Goal: Transaction & Acquisition: Purchase product/service

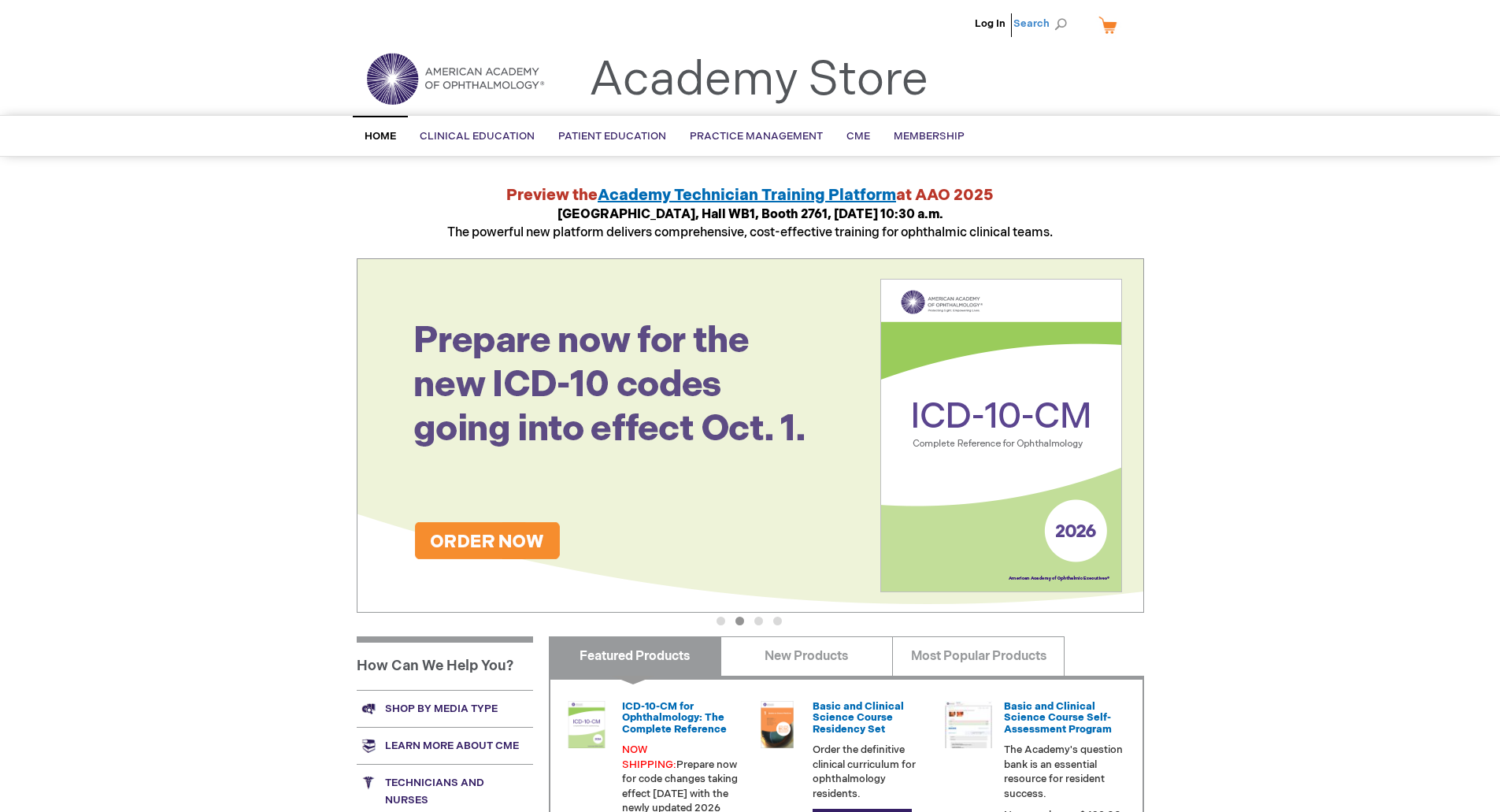
click at [1035, 24] on span "Search" at bounding box center [1043, 23] width 60 height 31
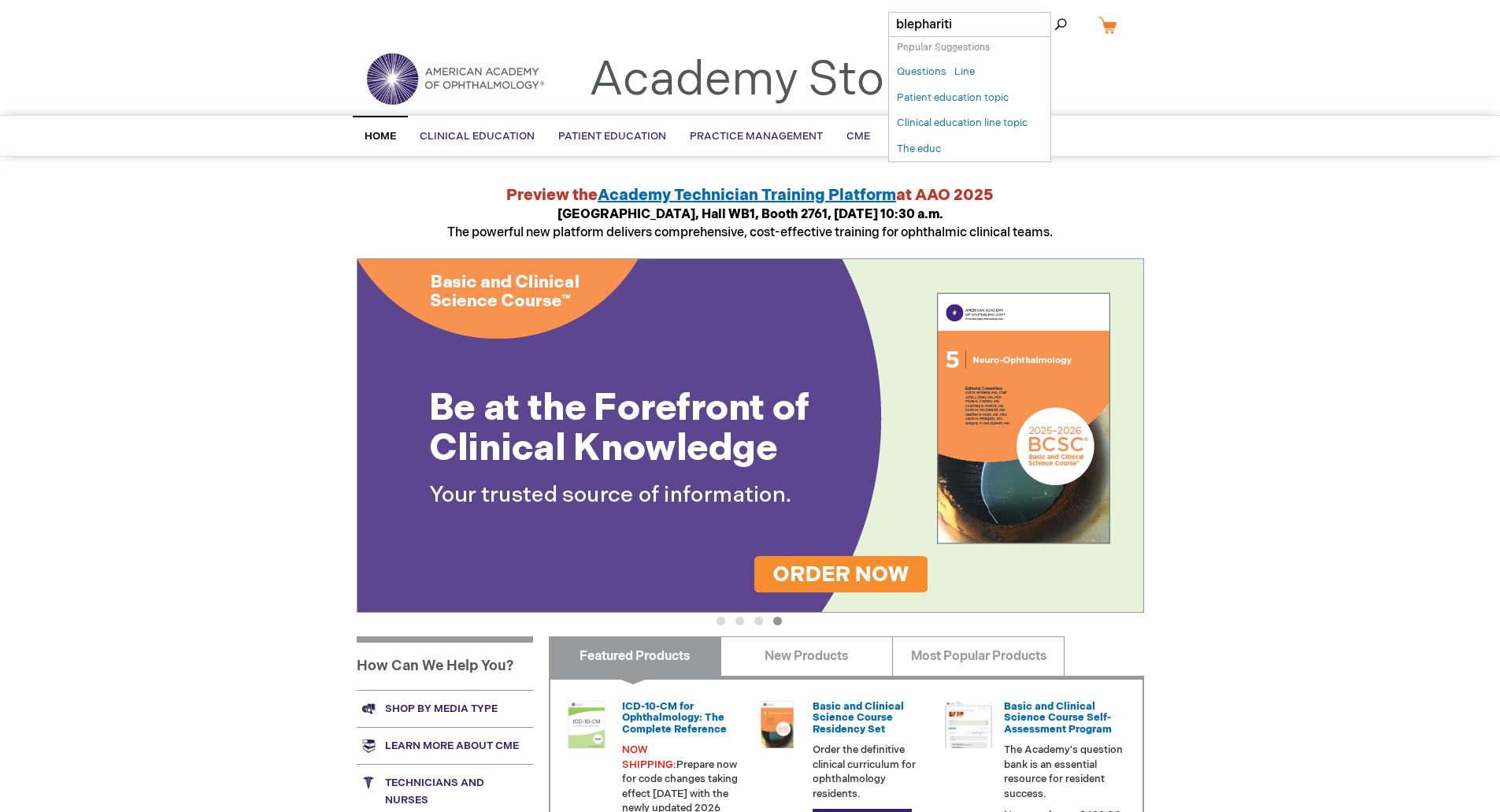
type input "[MEDICAL_DATA]"
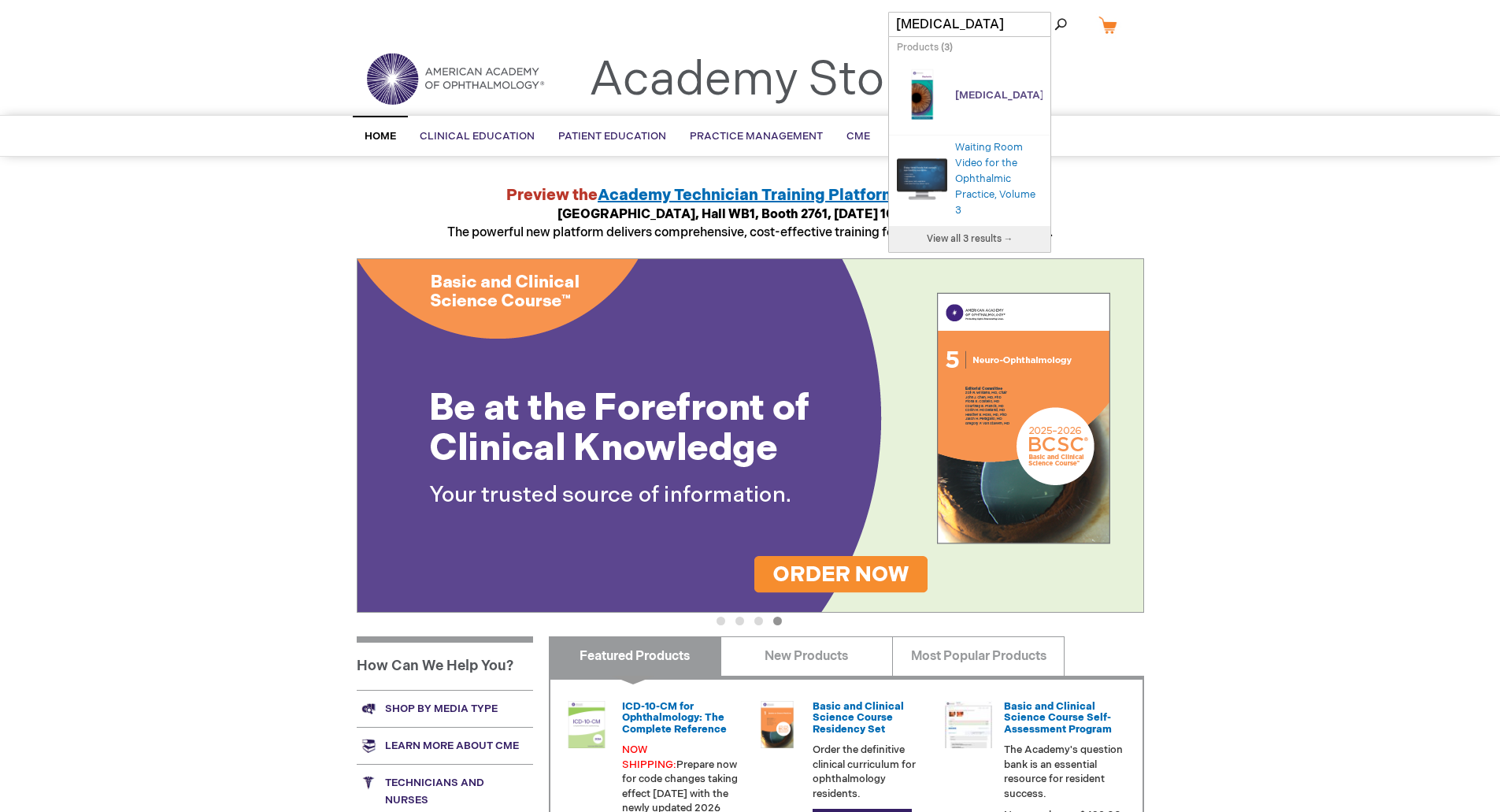
click at [970, 89] on span "Blepharitis" at bounding box center [1000, 95] width 89 height 13
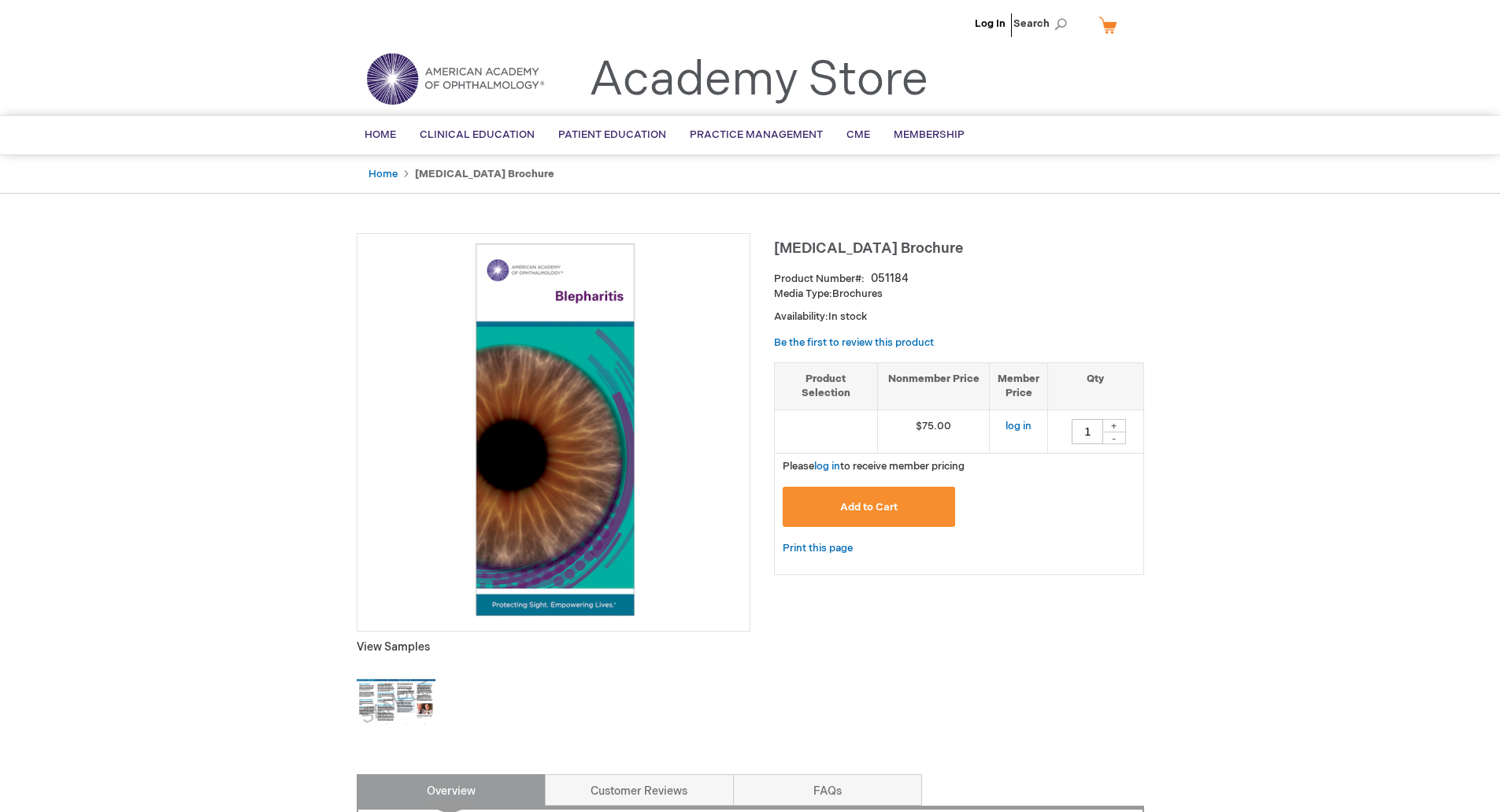
click at [970, 83] on div "Toggle Nav Academy Store" at bounding box center [750, 85] width 811 height 60
click at [1116, 425] on div "+" at bounding box center [1114, 425] width 23 height 14
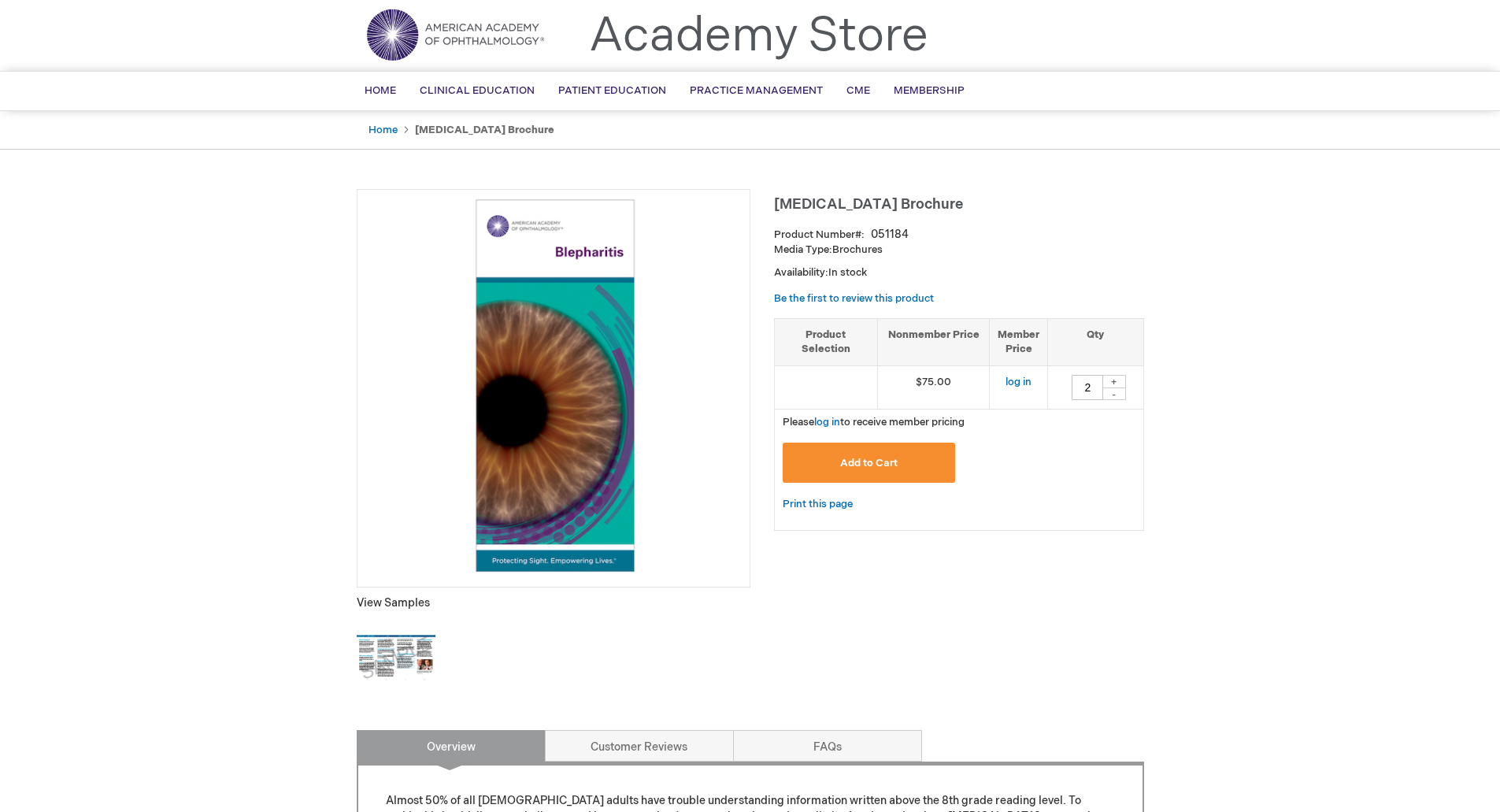
scroll to position [79, 0]
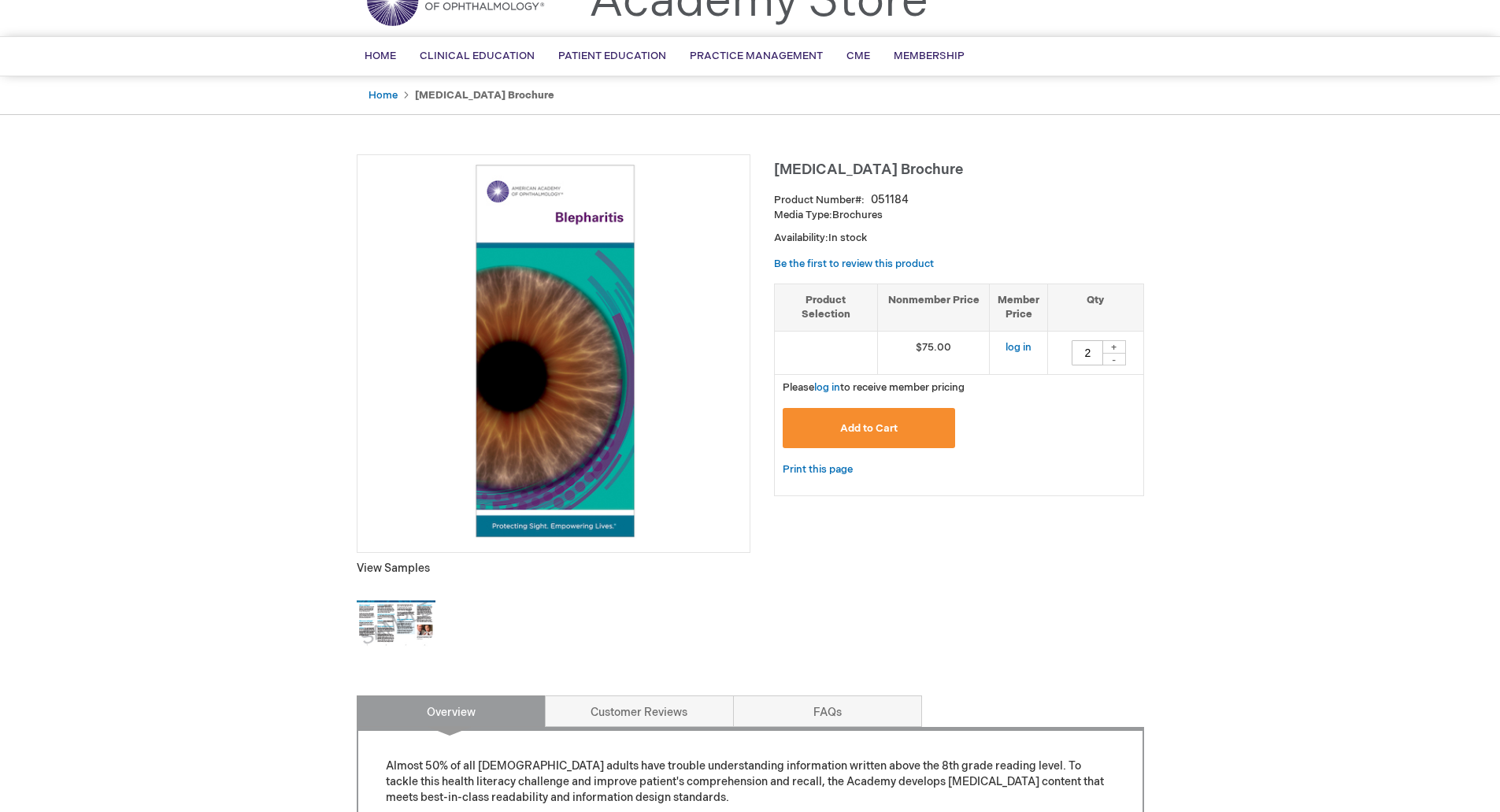
click at [897, 419] on button "Add to Cart" at bounding box center [869, 428] width 173 height 40
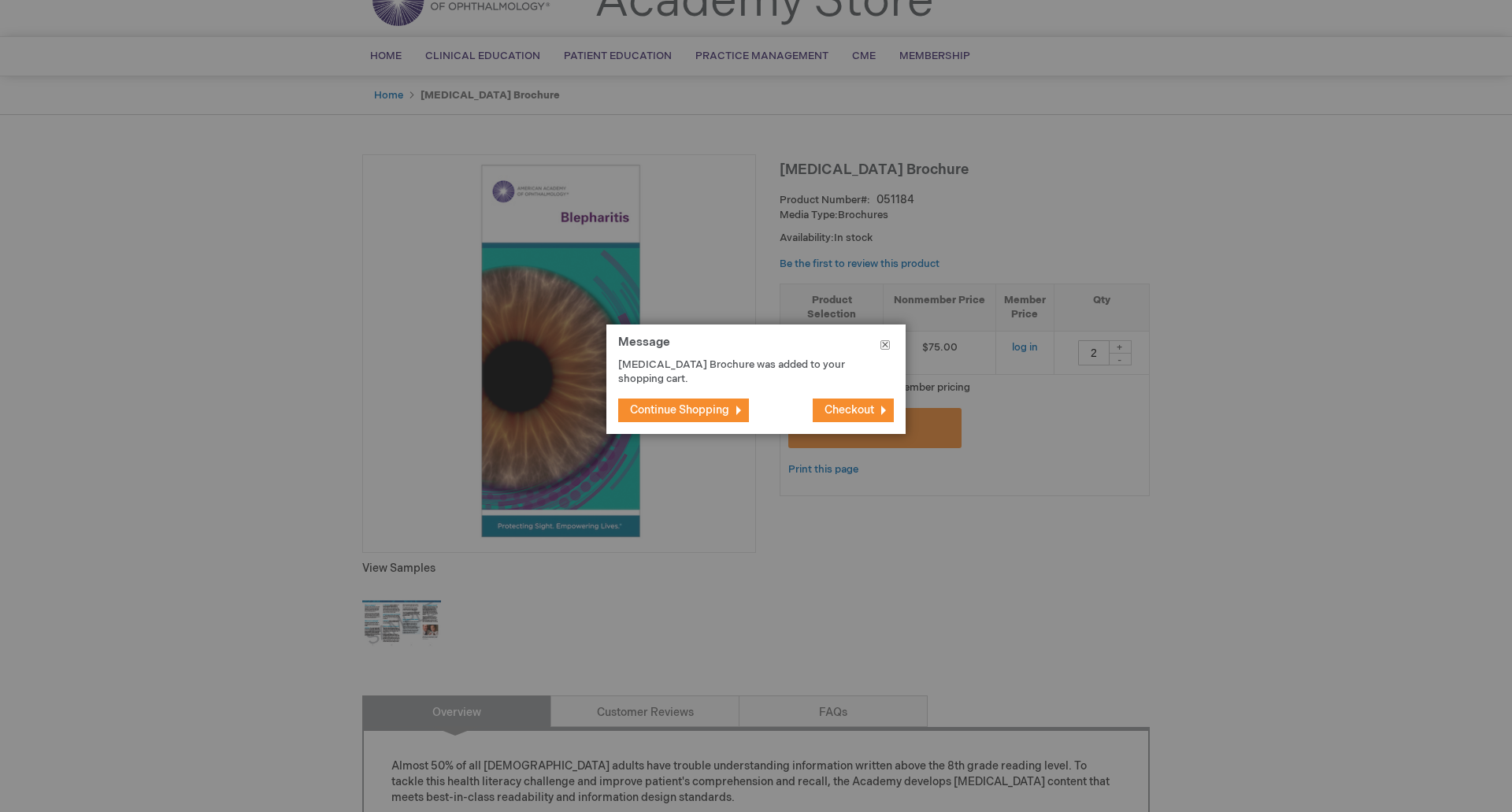
click at [884, 344] on button "Close" at bounding box center [884, 348] width 41 height 48
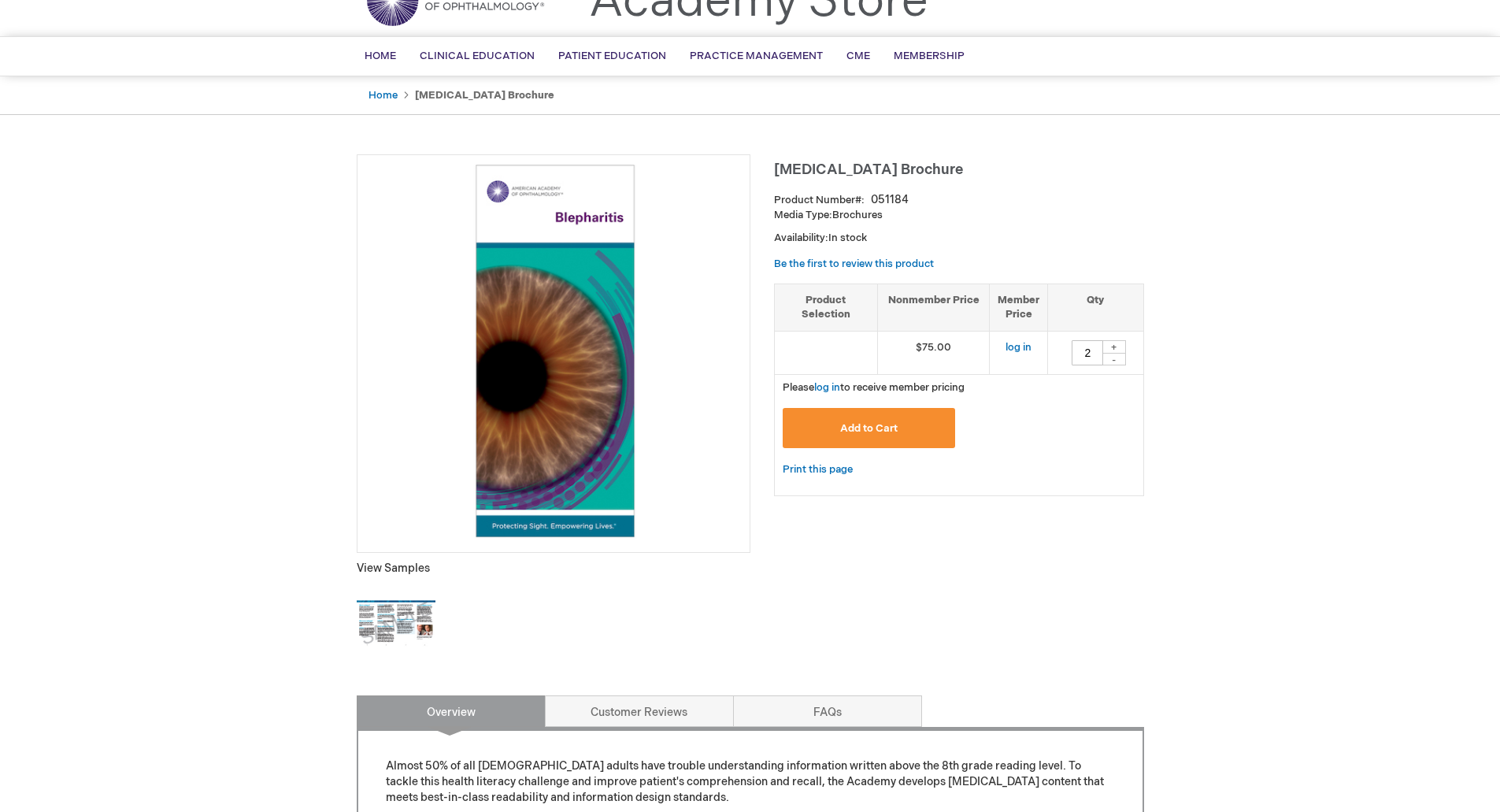
click at [1118, 341] on div "+" at bounding box center [1114, 346] width 23 height 14
type input "4"
click at [885, 428] on span "Add to Cart" at bounding box center [868, 429] width 57 height 13
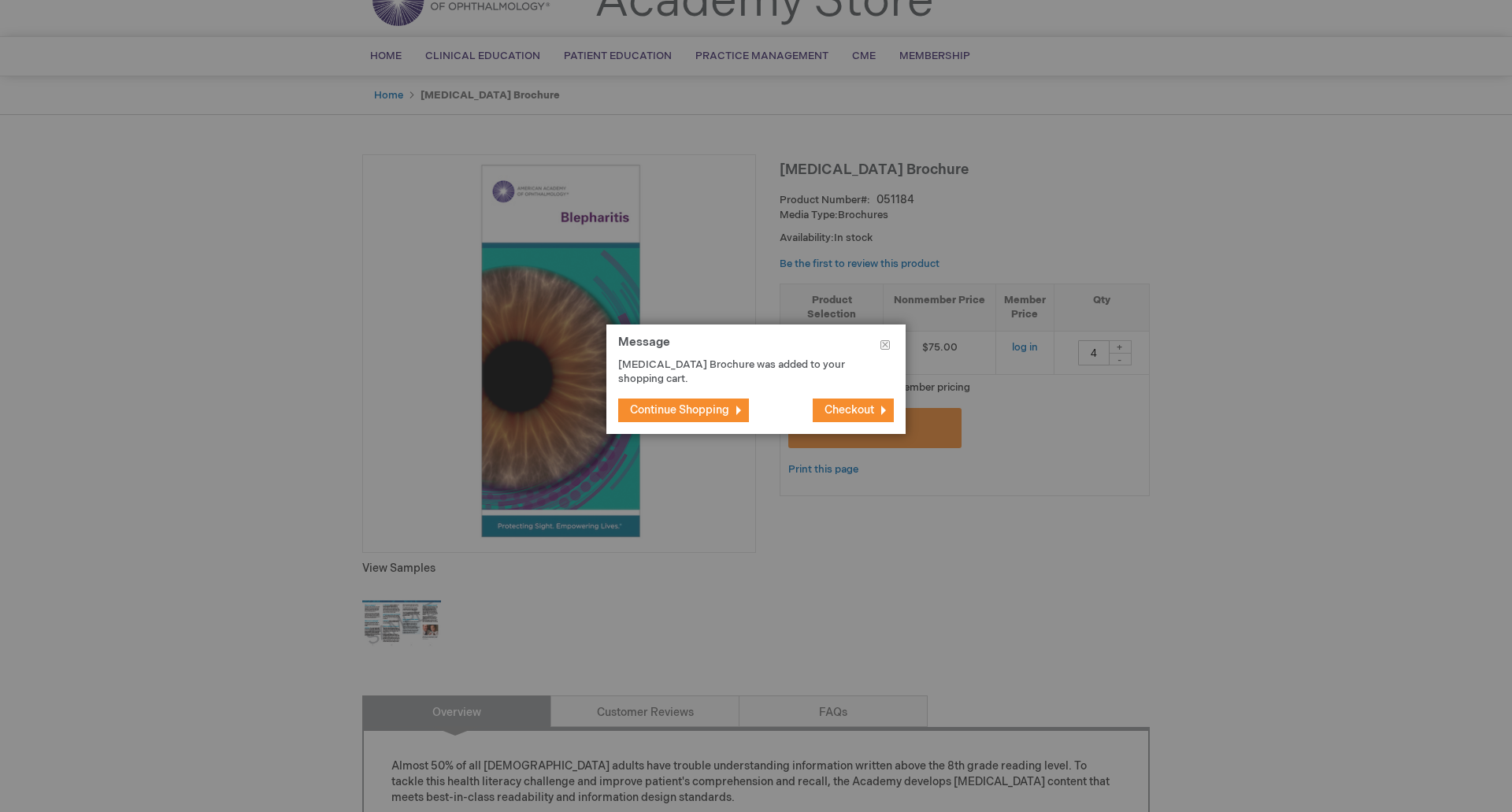
click at [687, 407] on span "Continue Shopping" at bounding box center [679, 410] width 99 height 14
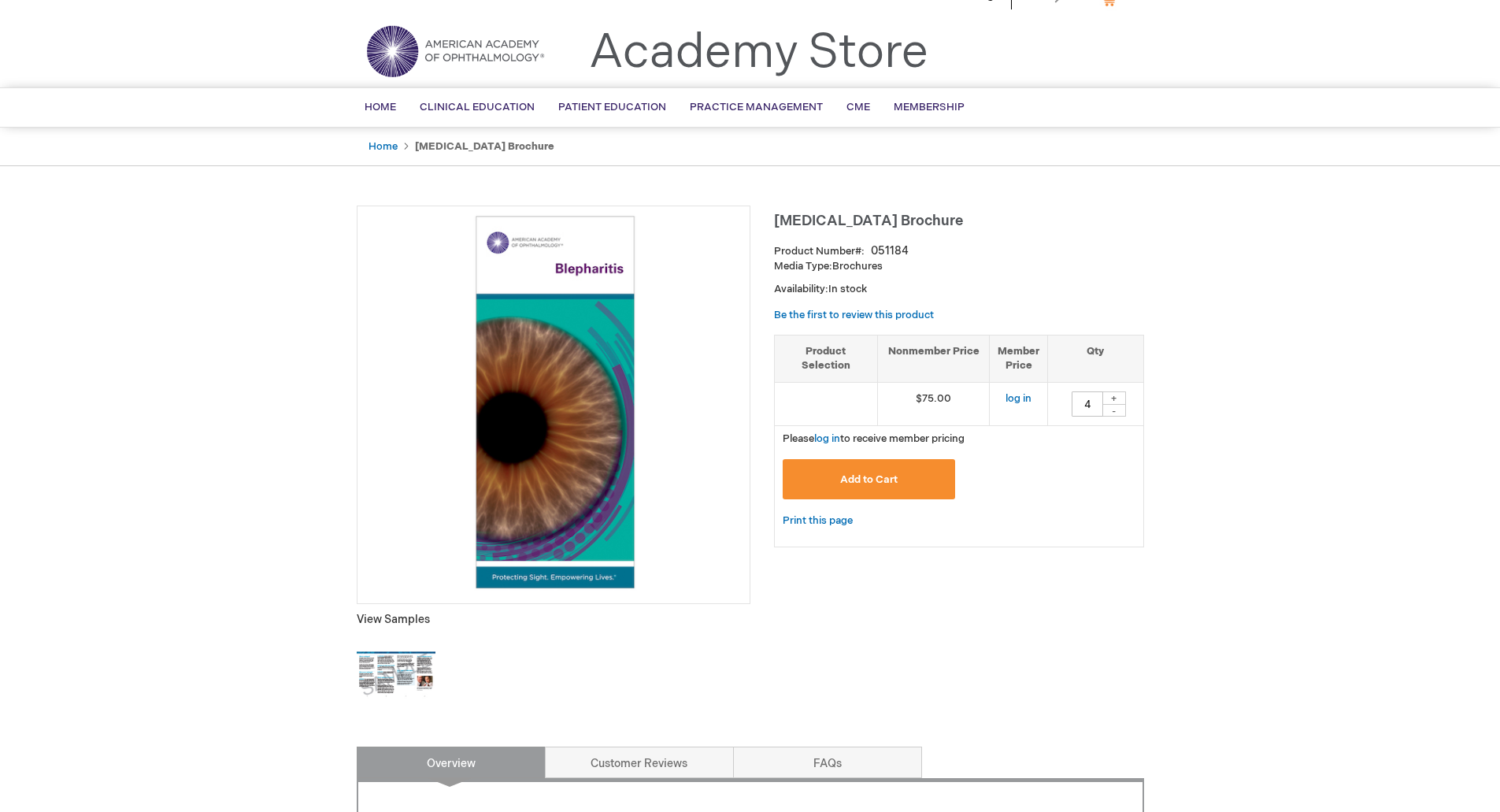
scroll to position [0, 0]
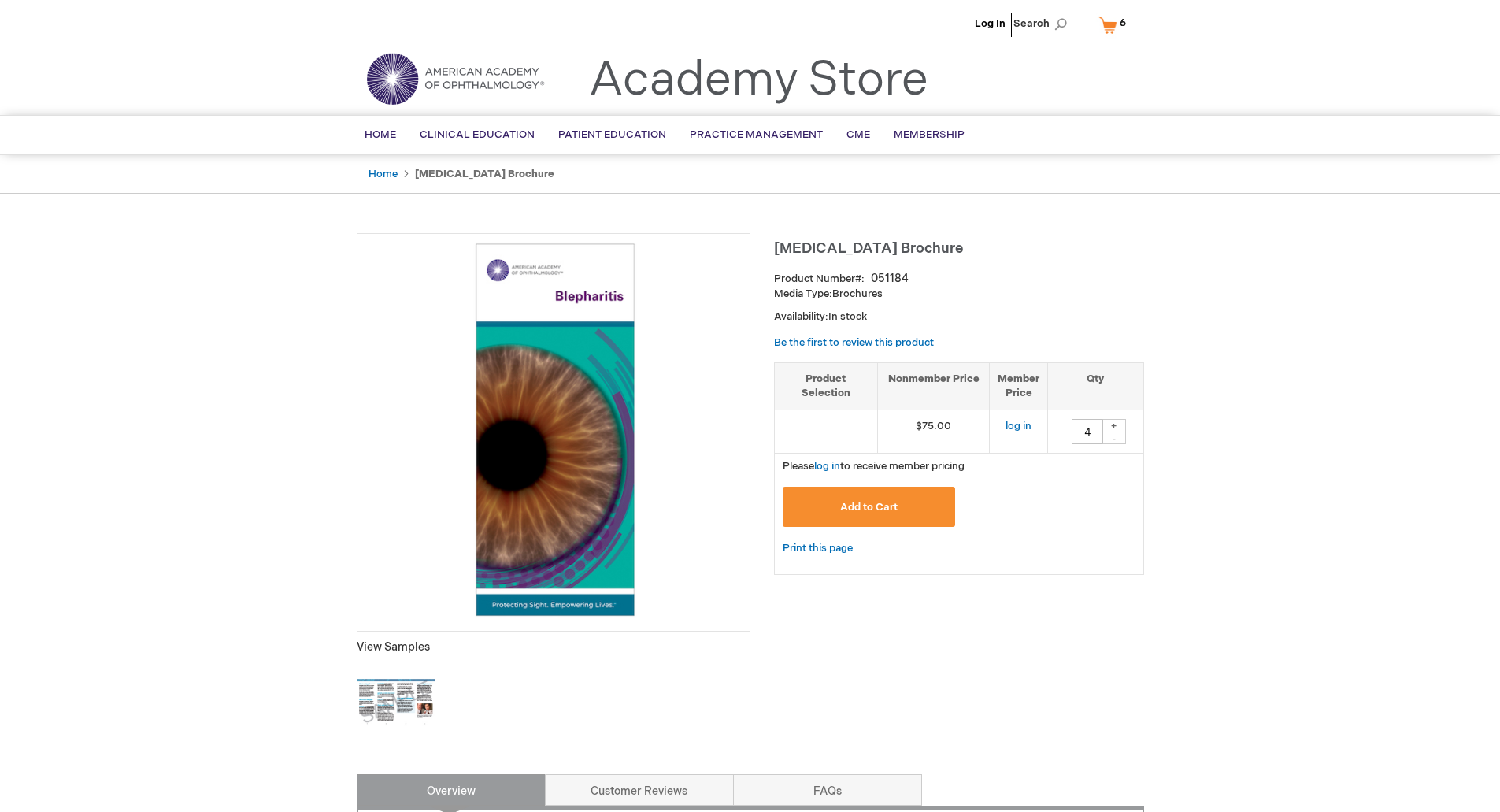
click at [1112, 24] on link "My Cart 6 6 items" at bounding box center [1116, 25] width 41 height 27
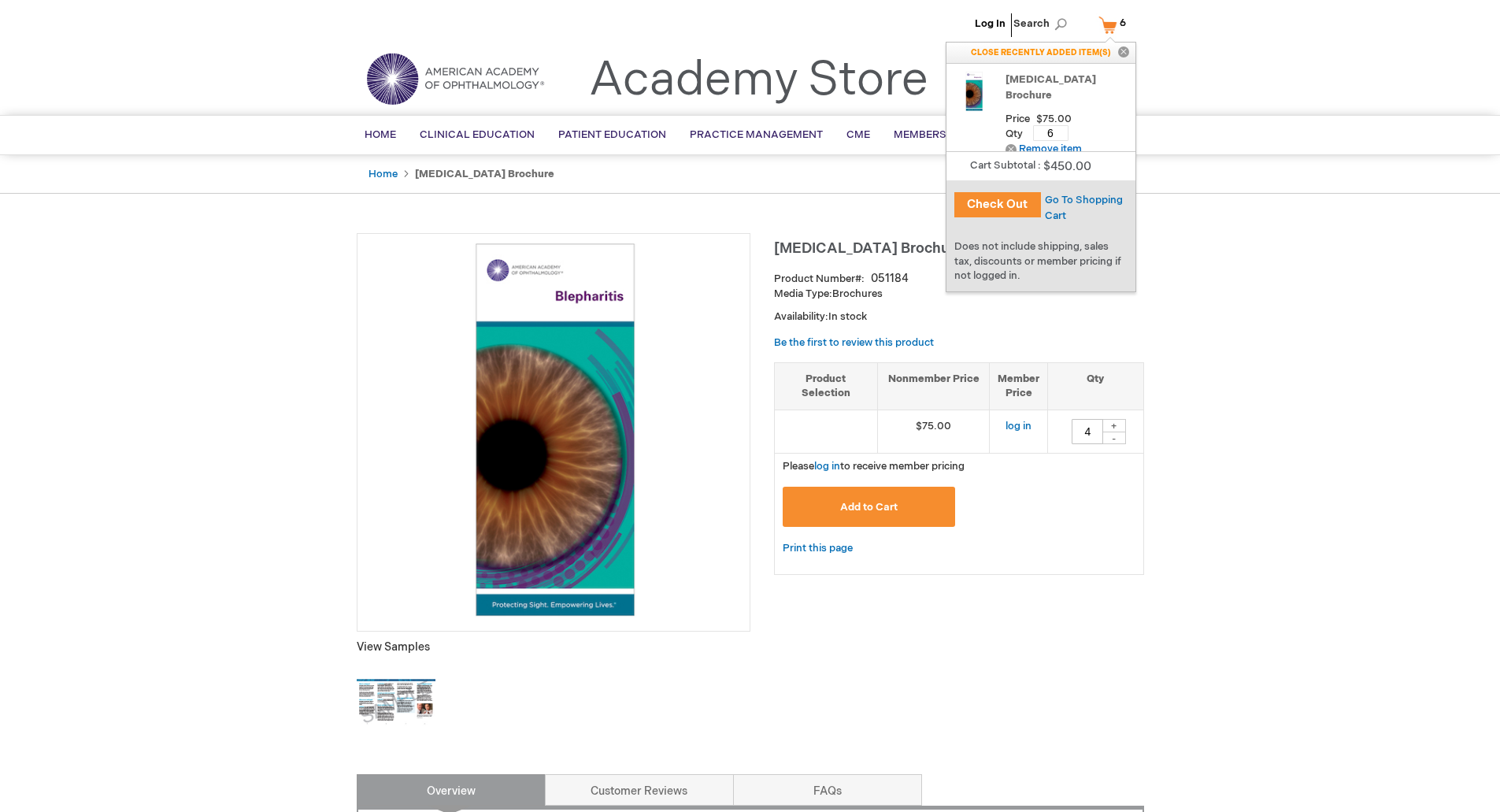
drag, startPoint x: 1059, startPoint y: 114, endPoint x: 937, endPoint y: 110, distance: 122.1
click at [937, 110] on header "Log In Search My Cart 6 6 items CLOSE RECENTLY ADDED ITEM(S) Close Recently add…" at bounding box center [750, 57] width 1500 height 115
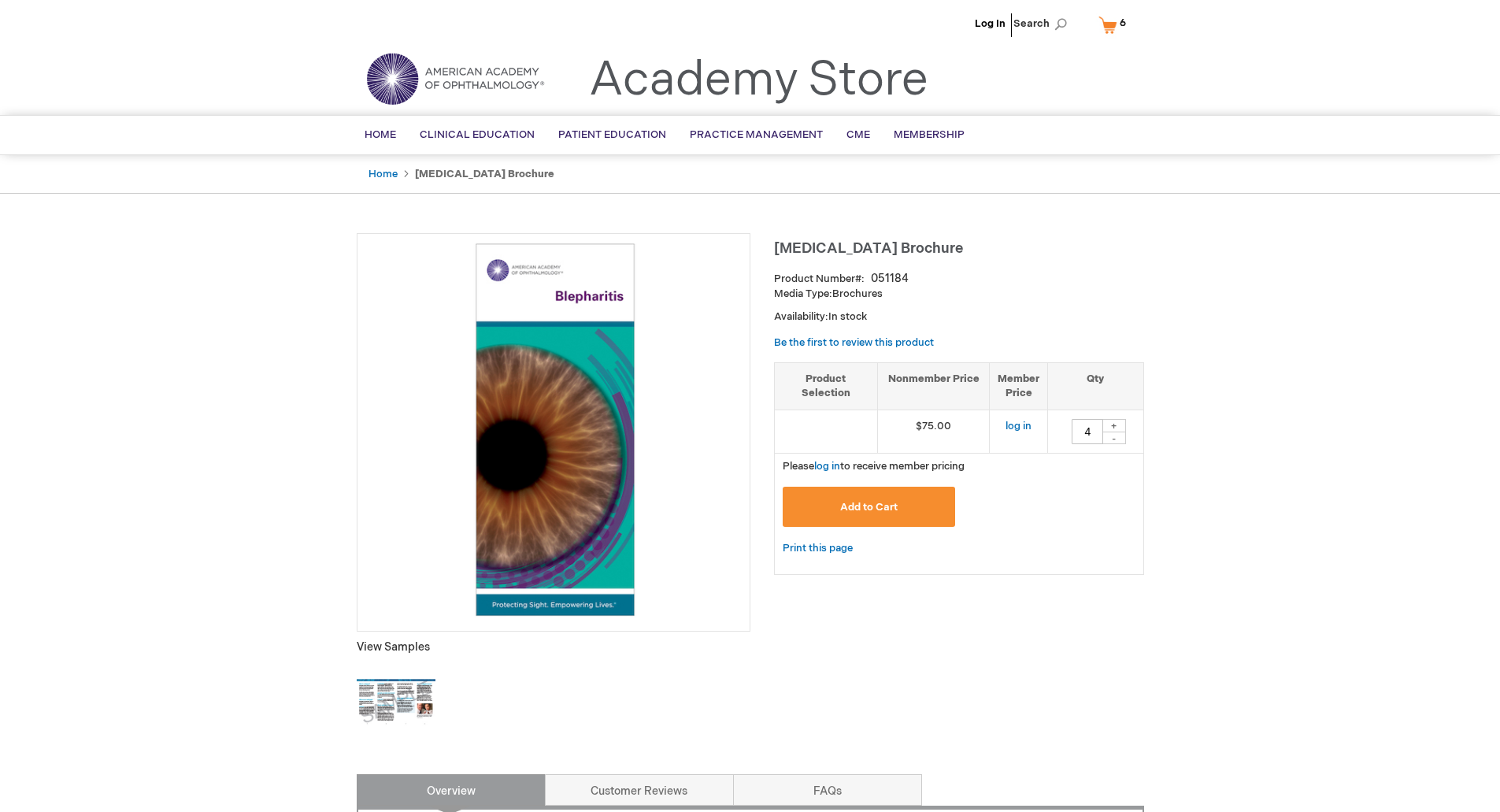
click at [1122, 26] on span "6" at bounding box center [1123, 23] width 6 height 13
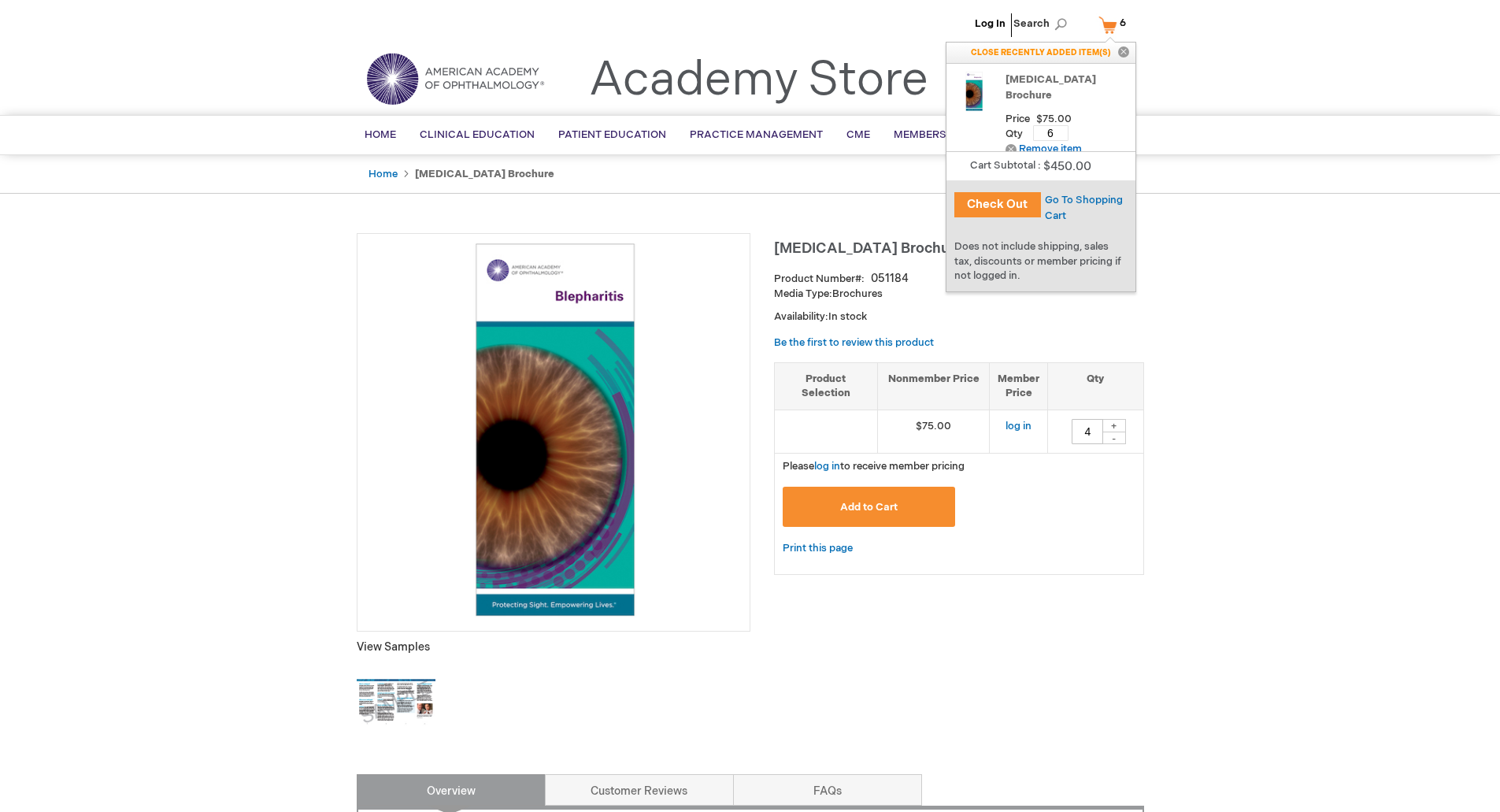
click at [1062, 125] on input "6" at bounding box center [1051, 133] width 35 height 16
type input "4"
click at [1108, 126] on span "Update" at bounding box center [1100, 133] width 35 height 13
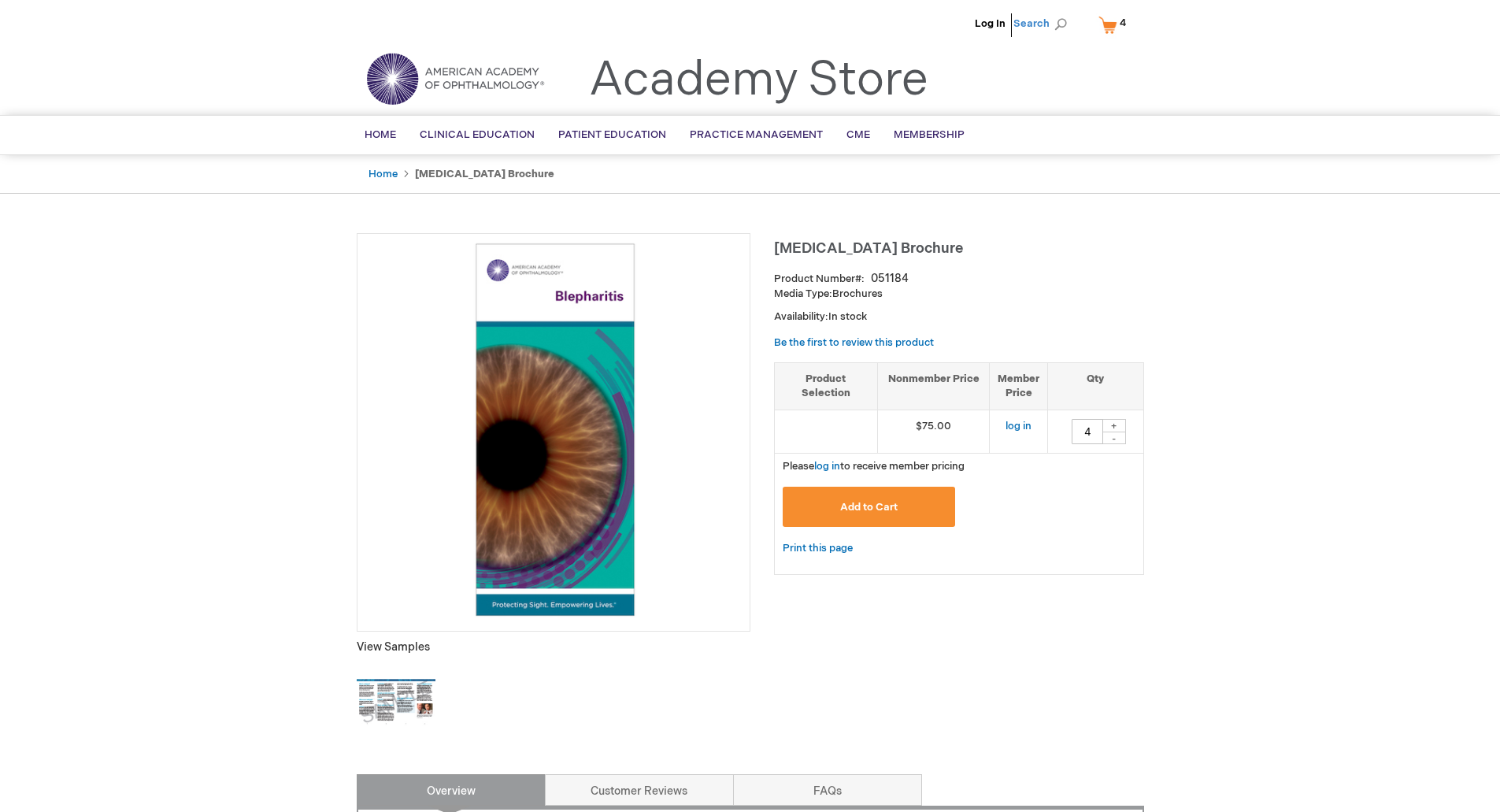
click at [1034, 17] on span "Search" at bounding box center [1043, 23] width 60 height 31
type input "macular hole"
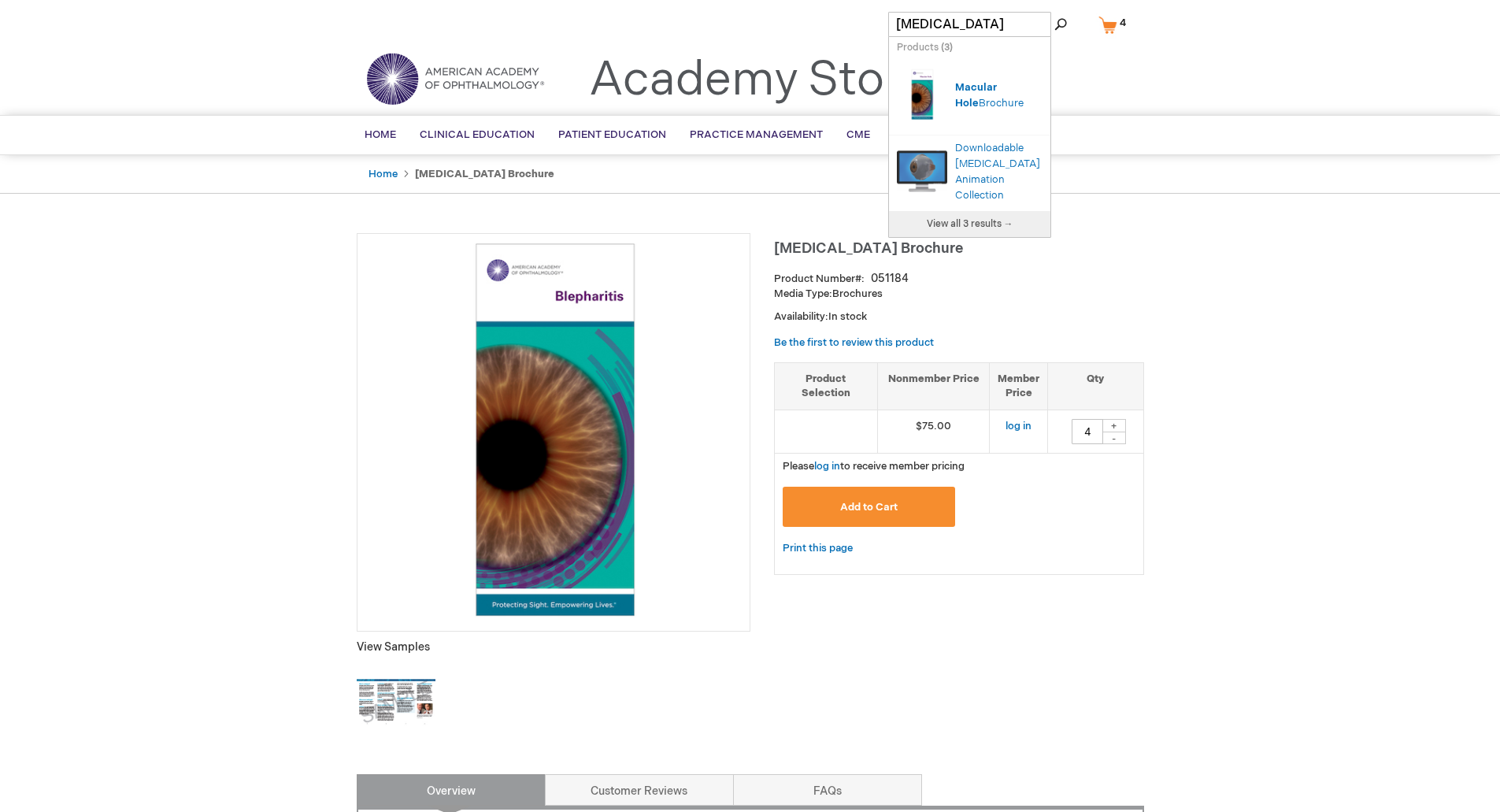
click at [953, 97] on div "Search Autocomplete Result" at bounding box center [926, 97] width 58 height 68
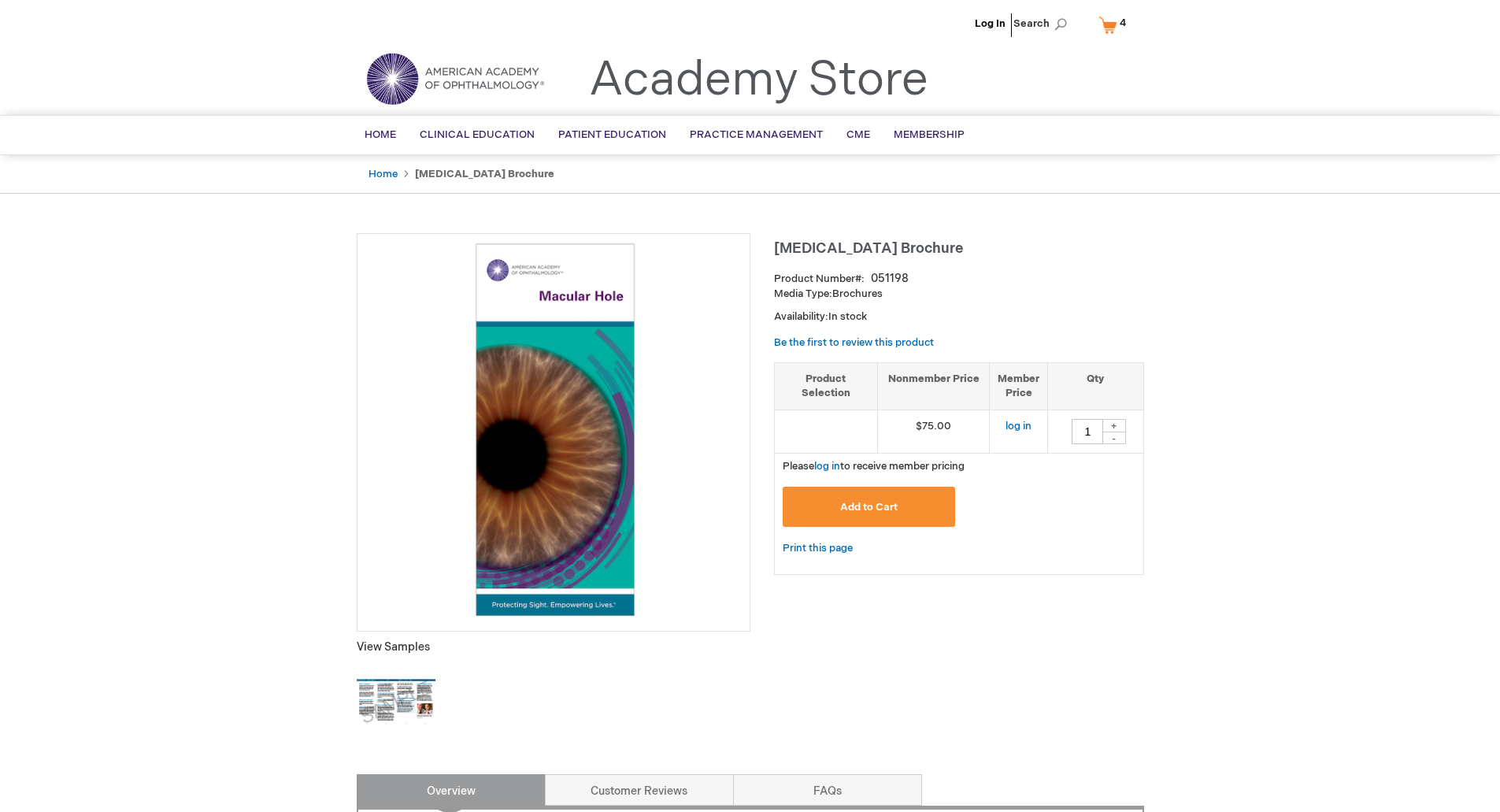
click at [1118, 420] on div "+" at bounding box center [1114, 425] width 23 height 14
click at [1116, 419] on div "+" at bounding box center [1114, 425] width 23 height 14
type input "4"
click at [856, 513] on button "Add to Cart" at bounding box center [869, 507] width 173 height 40
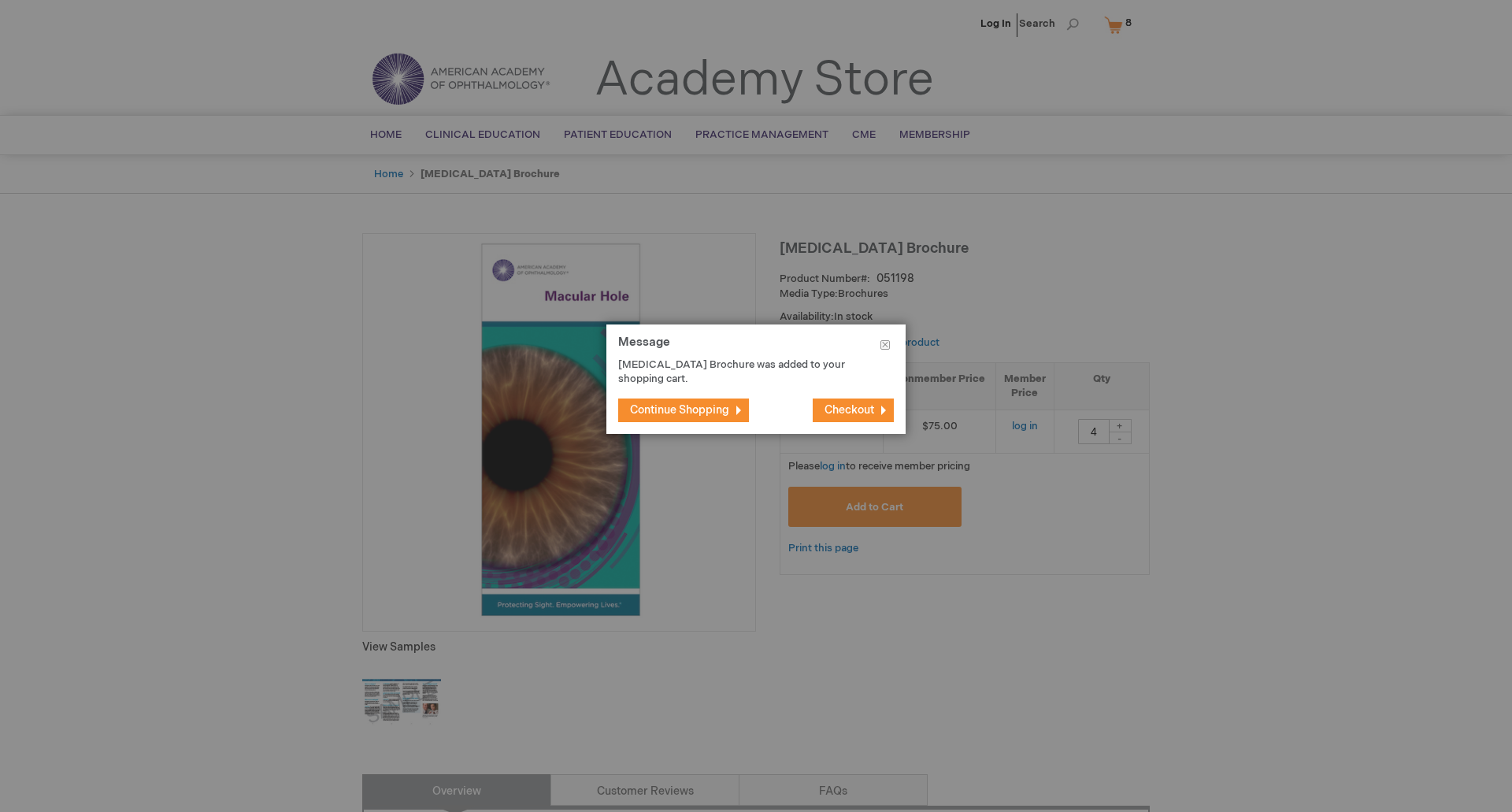
click at [677, 415] on span "Continue Shopping" at bounding box center [679, 410] width 99 height 14
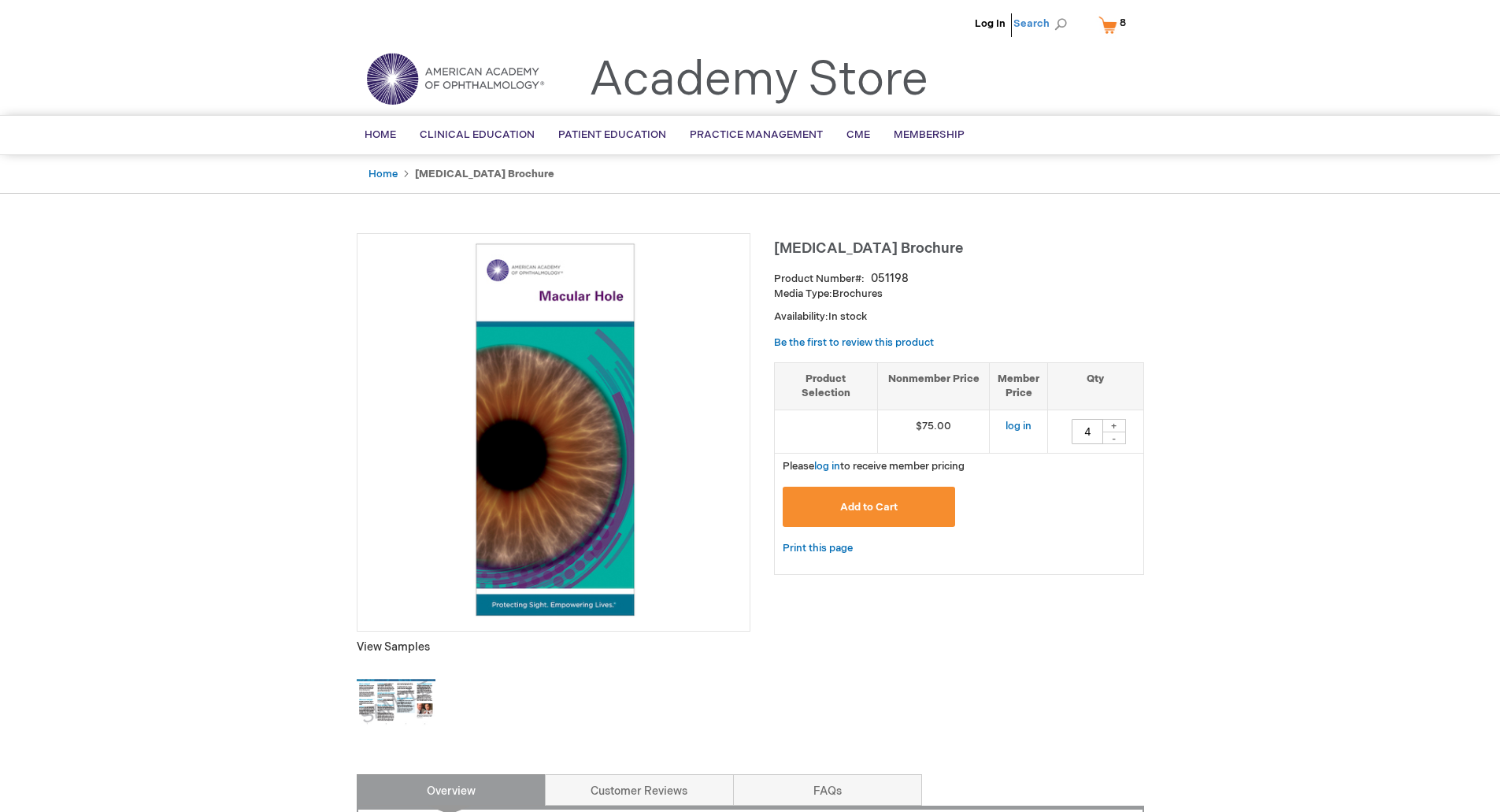
click at [1031, 26] on span "Search" at bounding box center [1043, 23] width 60 height 31
click at [978, 19] on input "Search" at bounding box center [970, 24] width 163 height 25
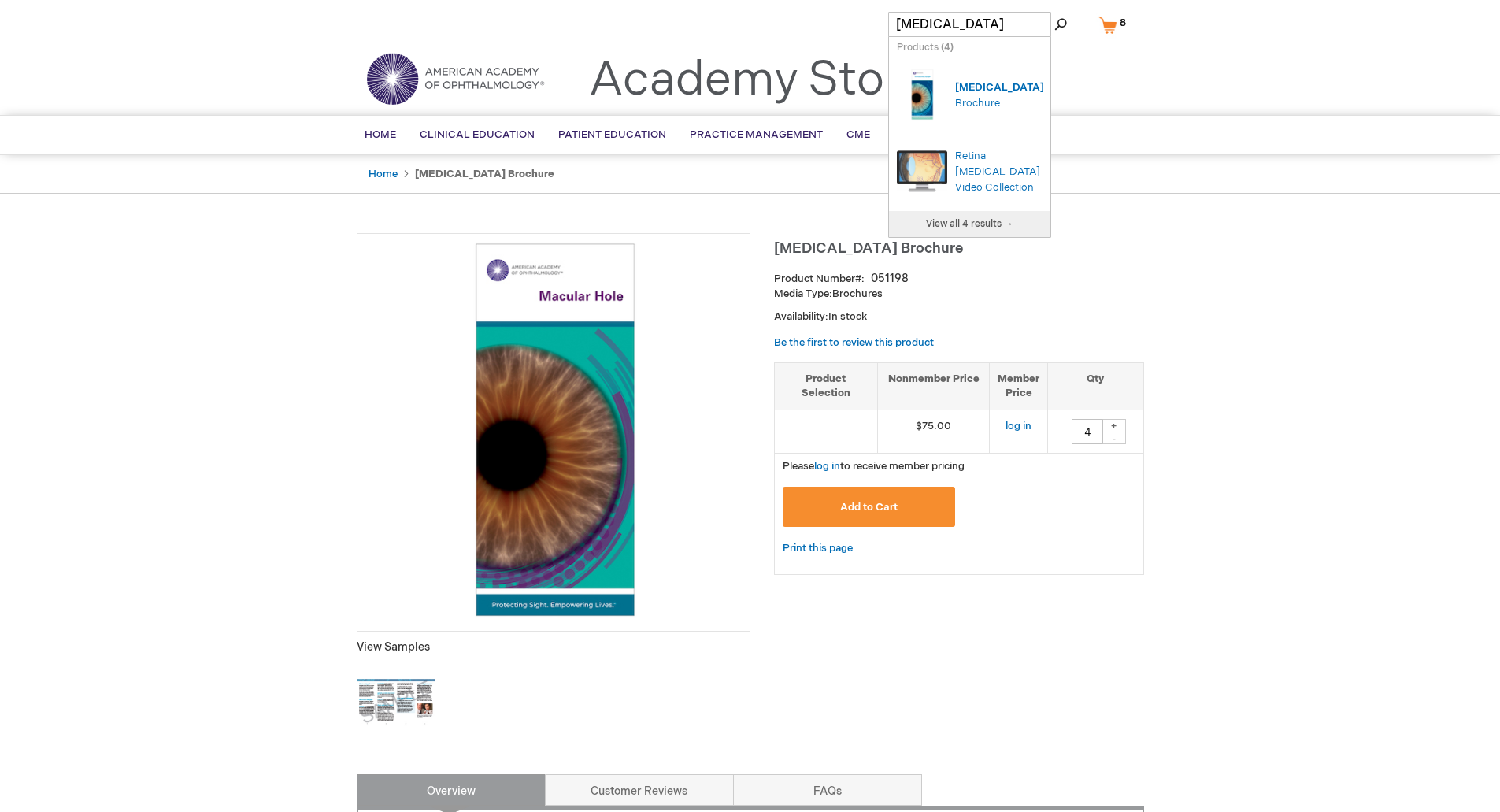
type input "vitrectomy s"
click at [969, 87] on div "Vitrectomy S urgery Brochure" at bounding box center [999, 95] width 88 height 31
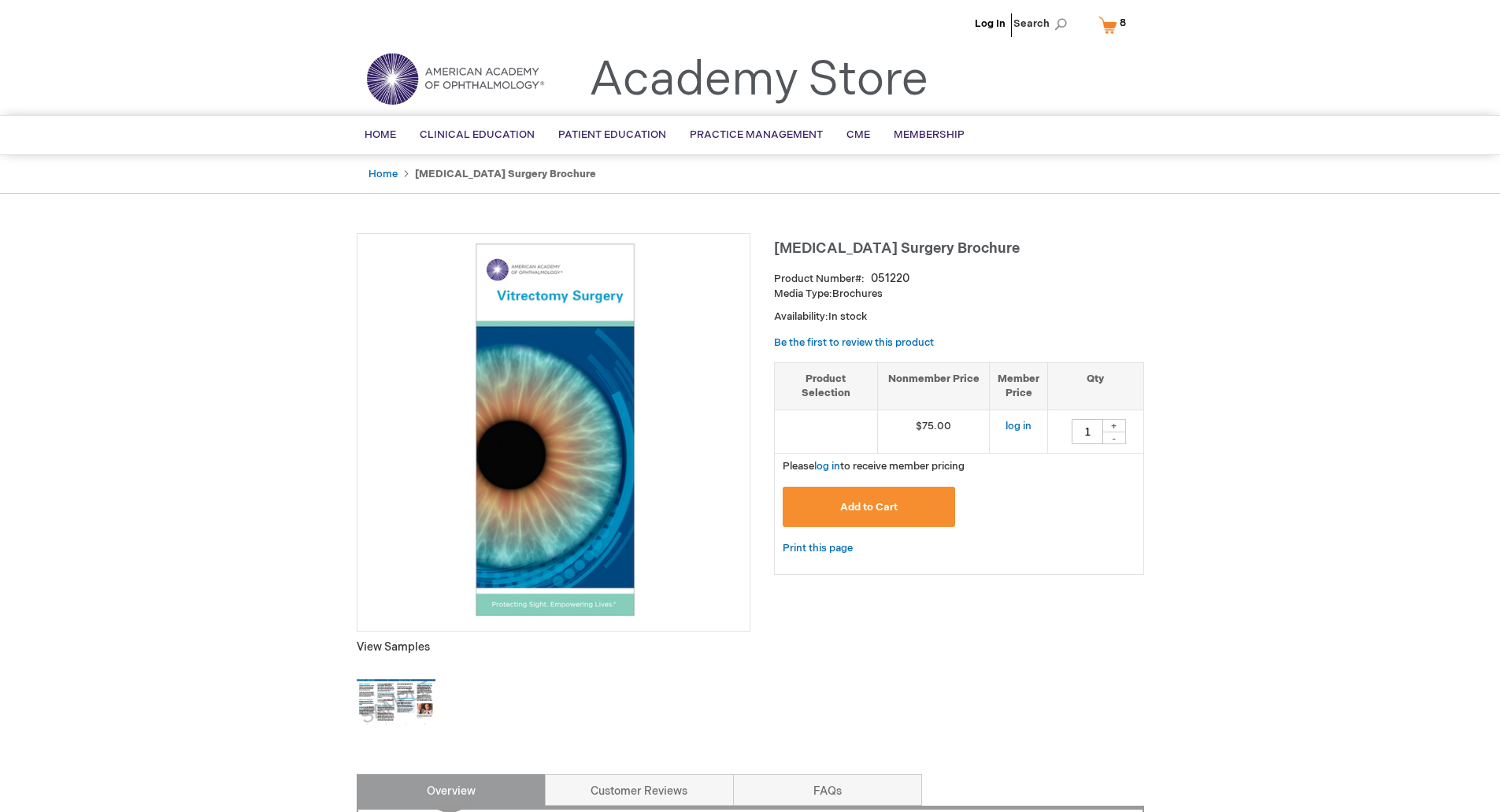
click at [1115, 427] on div "+" at bounding box center [1114, 425] width 23 height 14
type input "4"
click at [865, 508] on span "Add to Cart" at bounding box center [868, 508] width 57 height 13
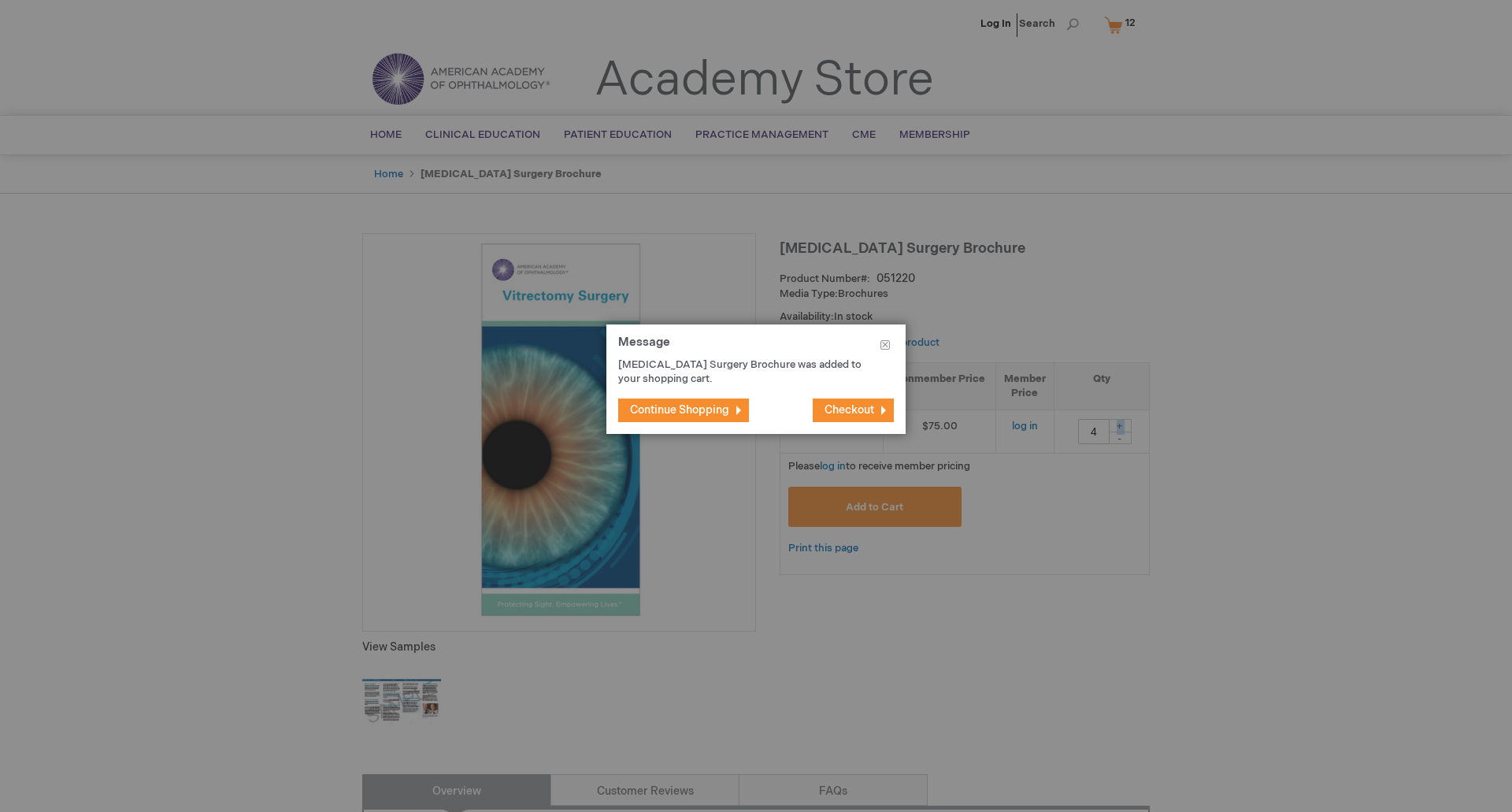
click at [698, 407] on span "Continue Shopping" at bounding box center [679, 410] width 99 height 14
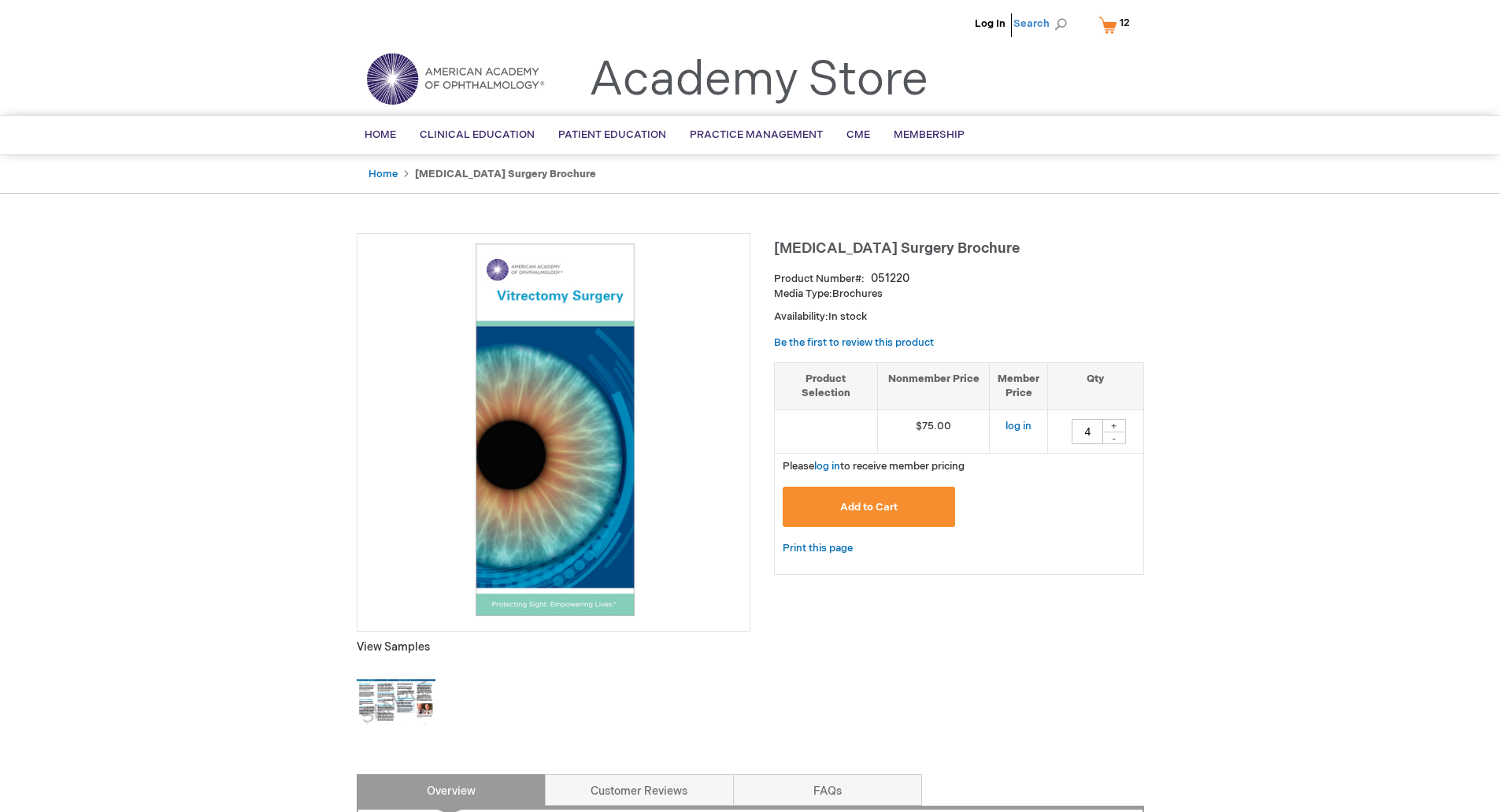
click at [1039, 21] on span "Search" at bounding box center [1043, 23] width 60 height 31
click at [976, 23] on input "Search" at bounding box center [970, 24] width 163 height 25
type input "diabetric retinophyth"
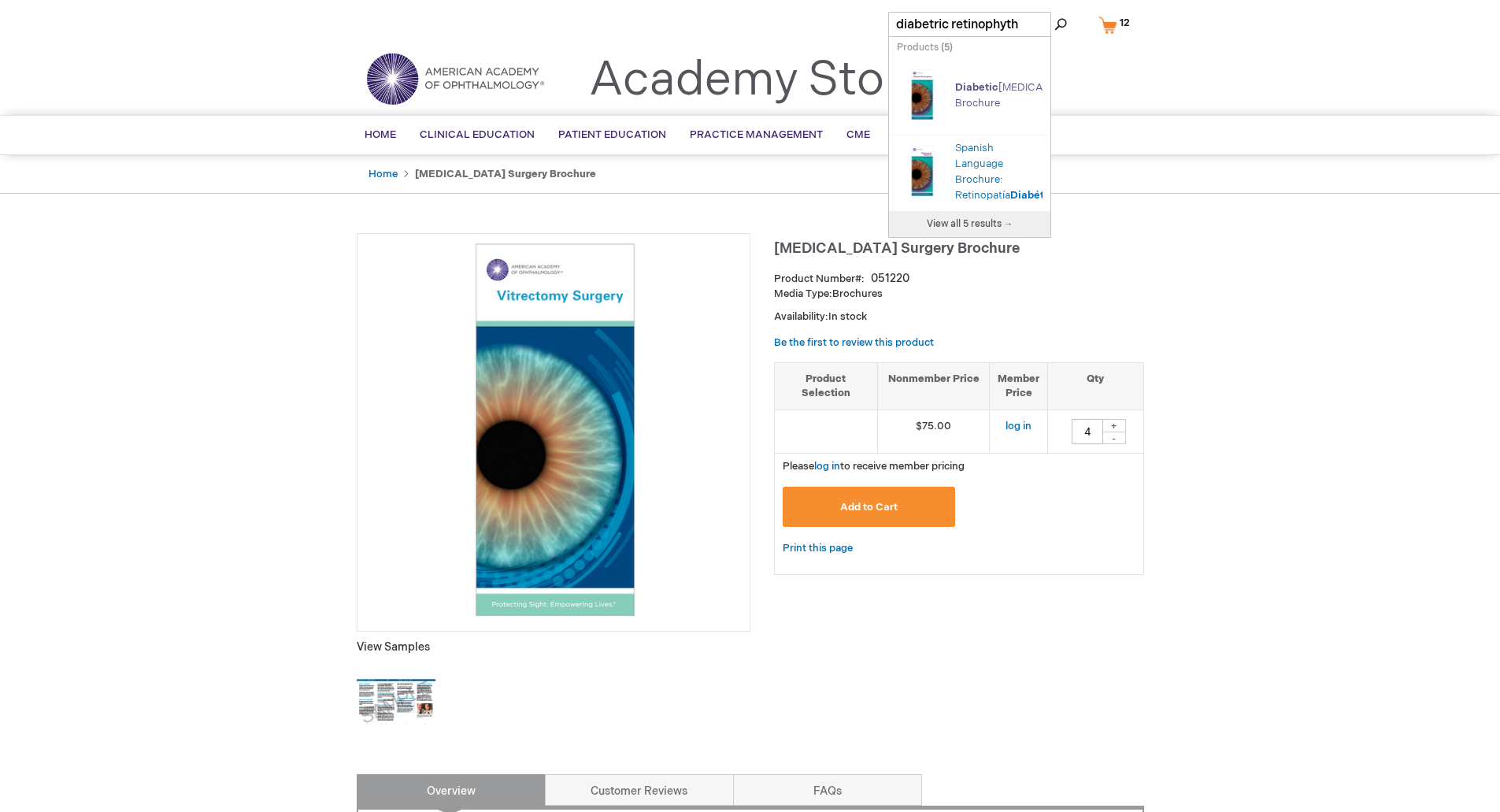
click at [980, 91] on link "Diabetic Retinopathy Brochure" at bounding box center [1019, 95] width 128 height 28
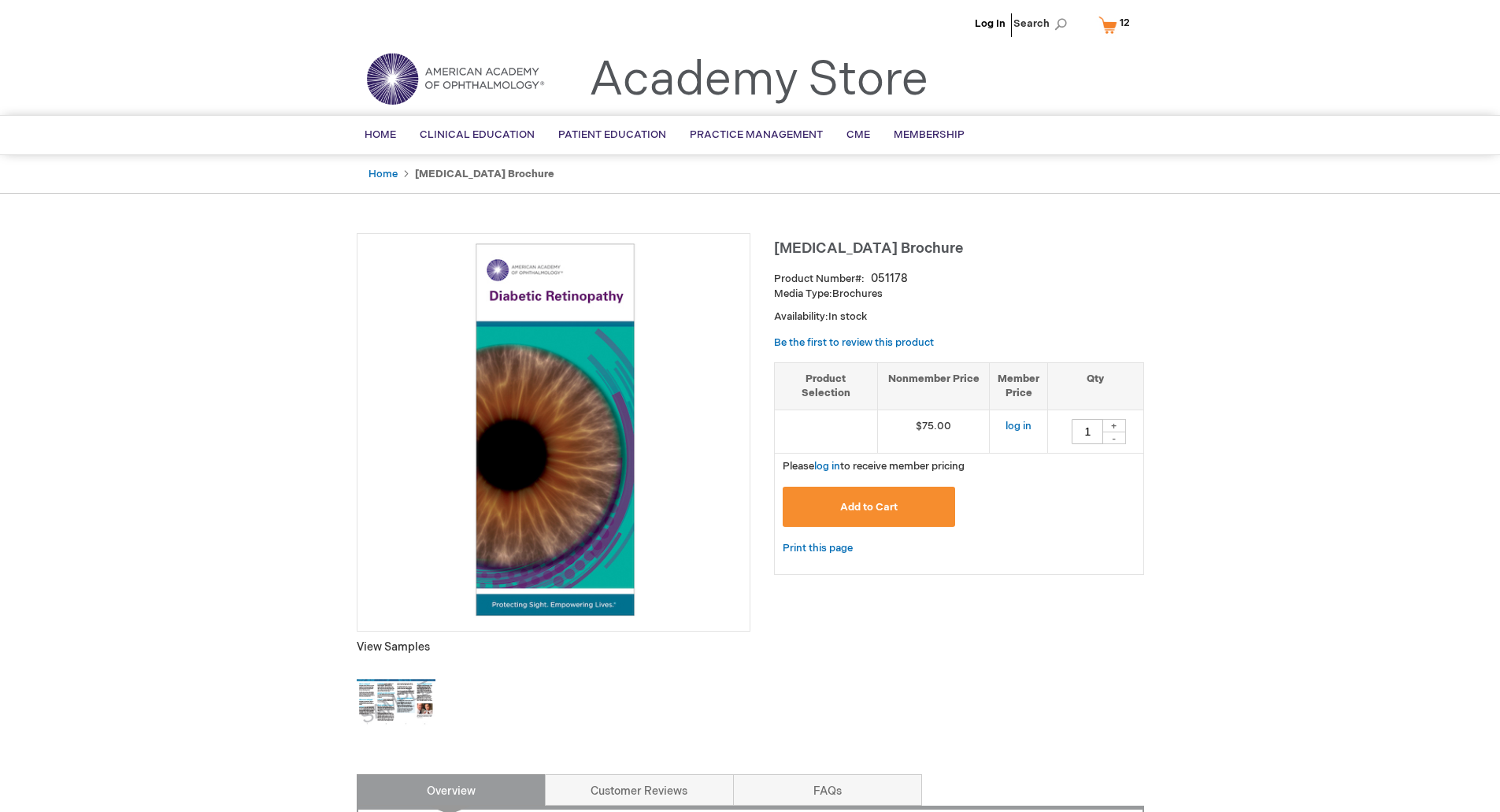
click at [1112, 425] on div "+" at bounding box center [1114, 425] width 23 height 14
type input "4"
click at [855, 512] on span "Add to Cart" at bounding box center [868, 508] width 57 height 13
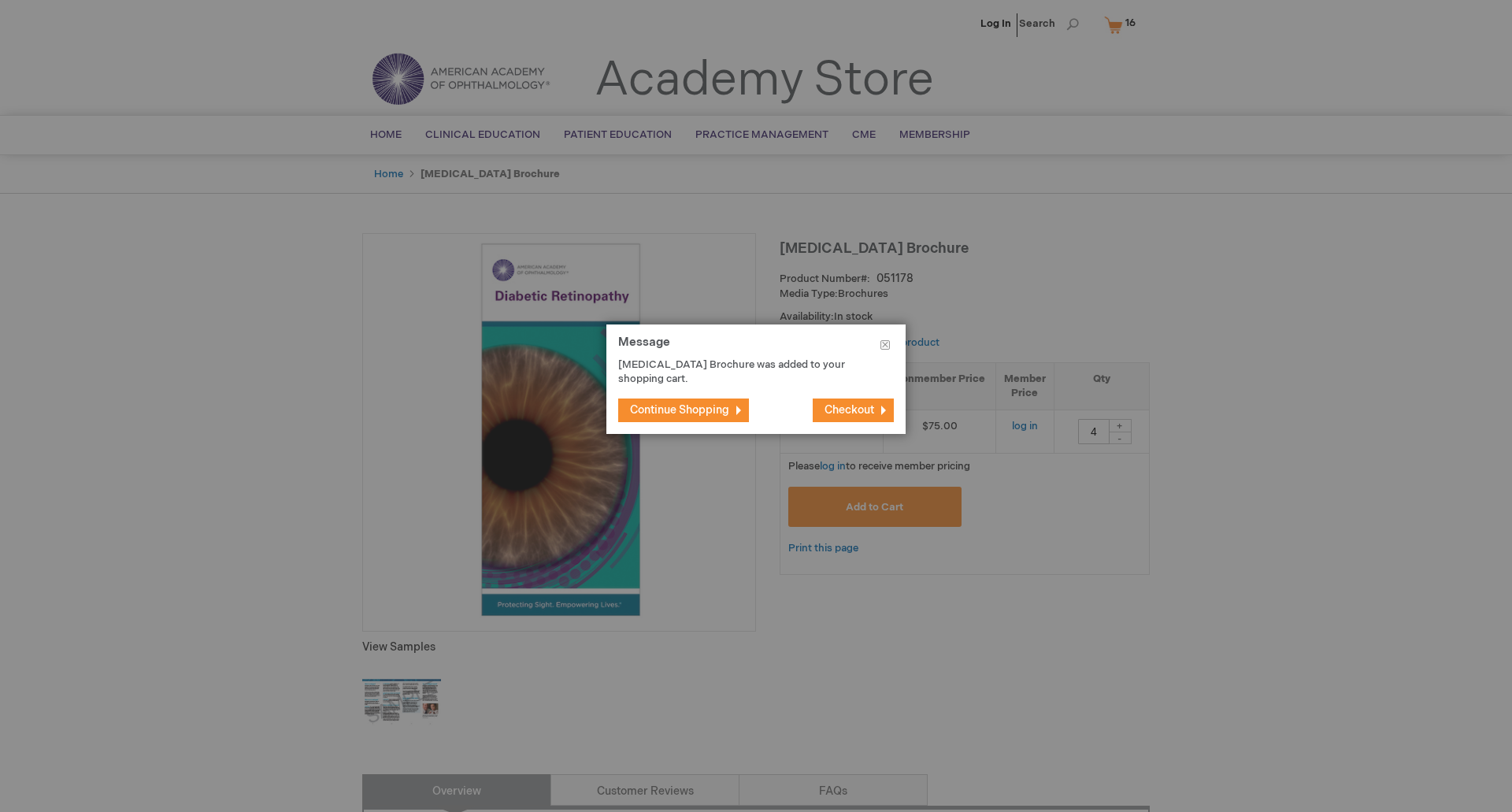
click at [661, 412] on span "Continue Shopping" at bounding box center [679, 410] width 99 height 14
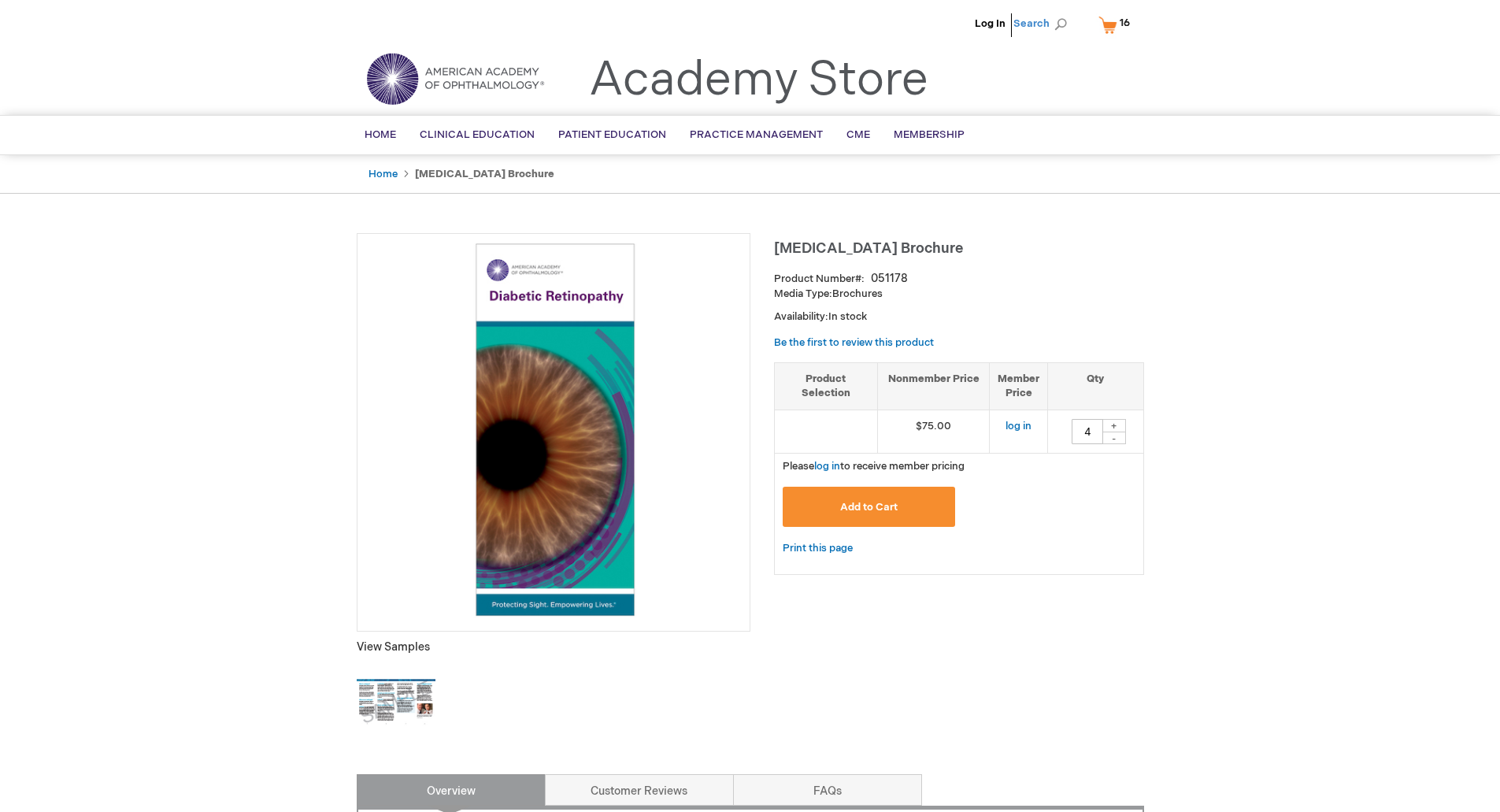
click at [1039, 23] on span "Search" at bounding box center [1043, 23] width 60 height 31
type input "diabetic retinopathy"
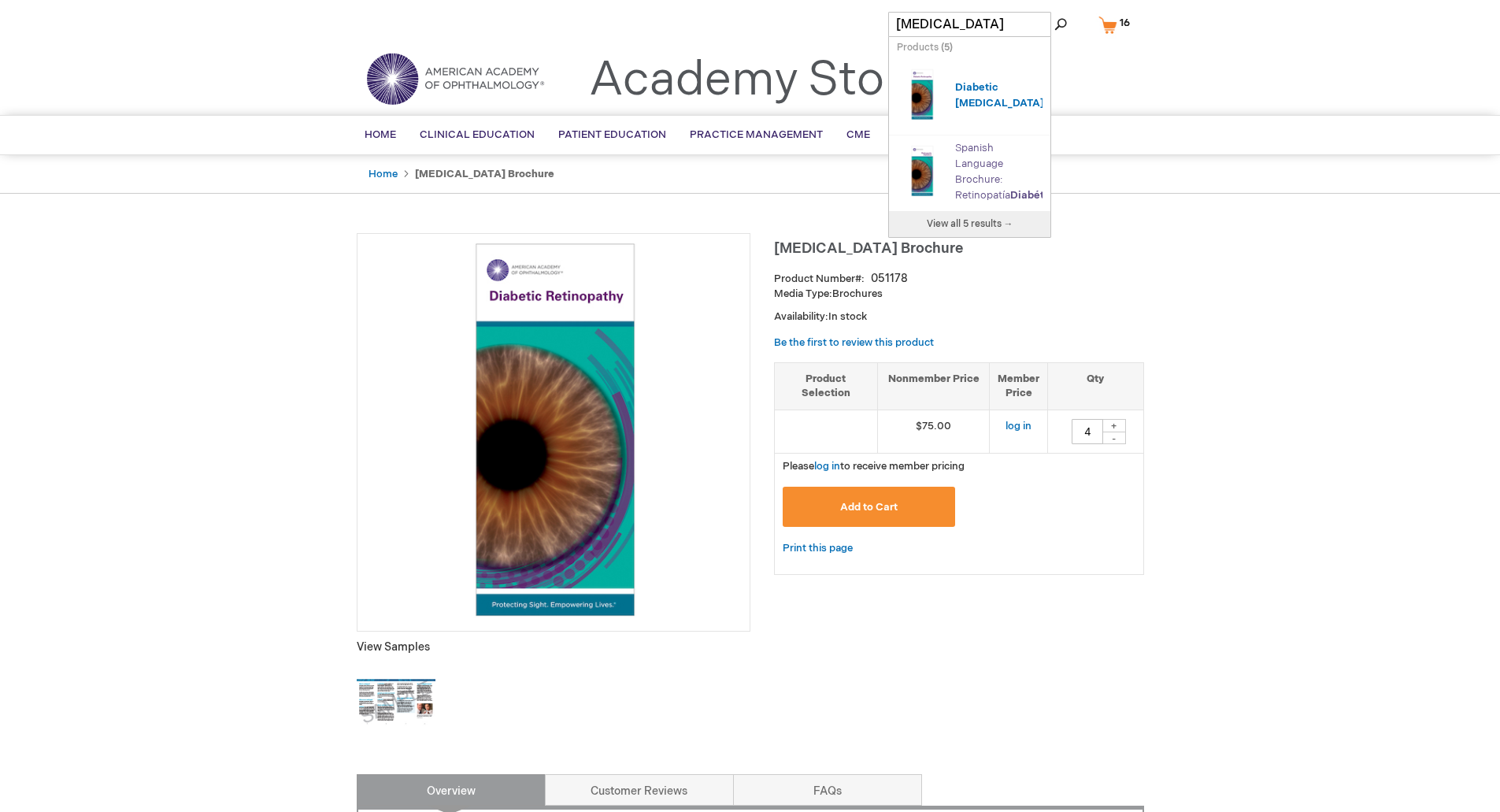
click at [978, 168] on link "Spanish Language Brochure: Retinopatía Diabétic a" at bounding box center [1007, 172] width 104 height 60
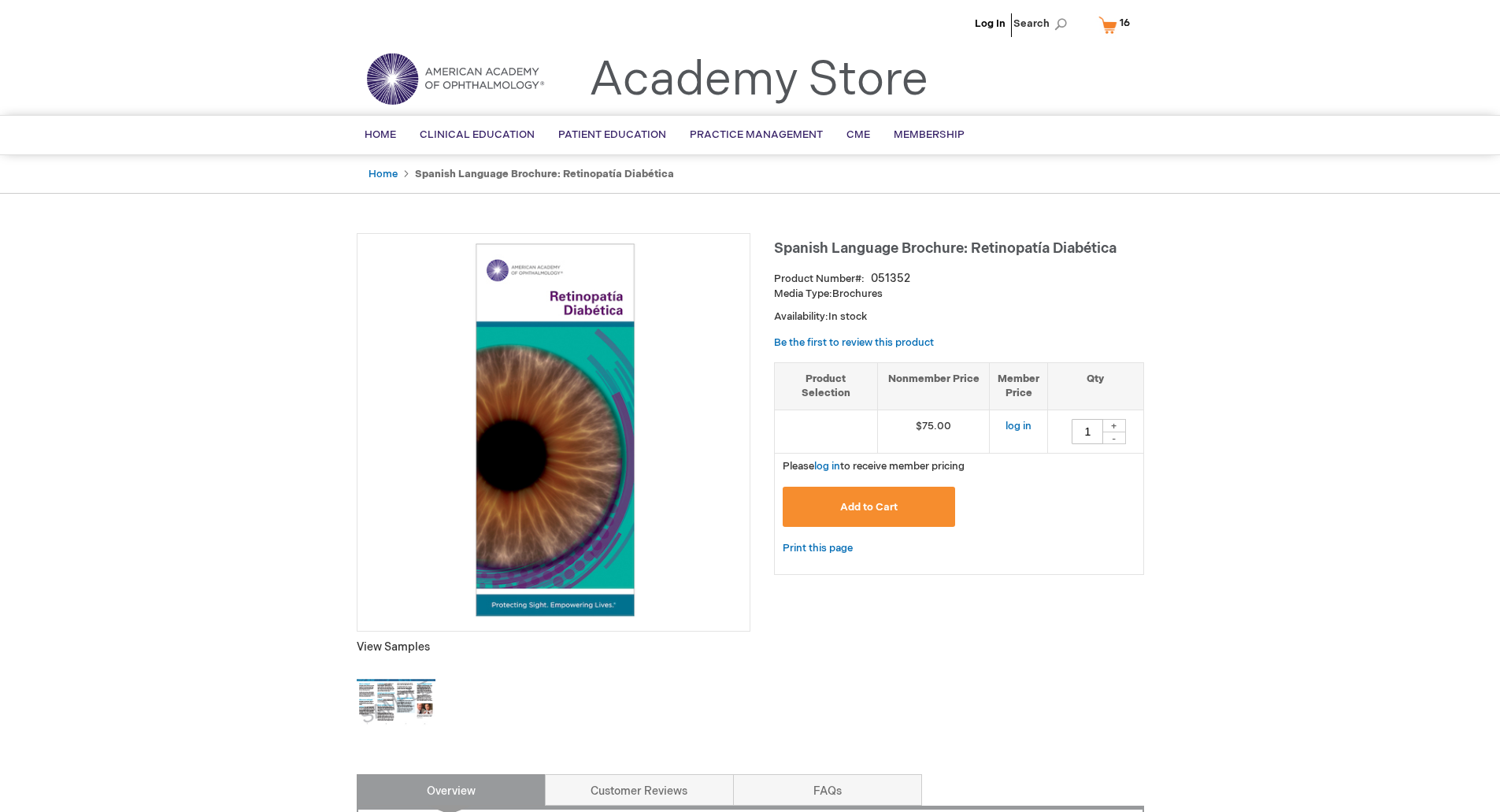
click at [1118, 419] on div "+" at bounding box center [1114, 425] width 23 height 14
type input "4"
click at [909, 501] on button "Add to Cart" at bounding box center [869, 507] width 173 height 40
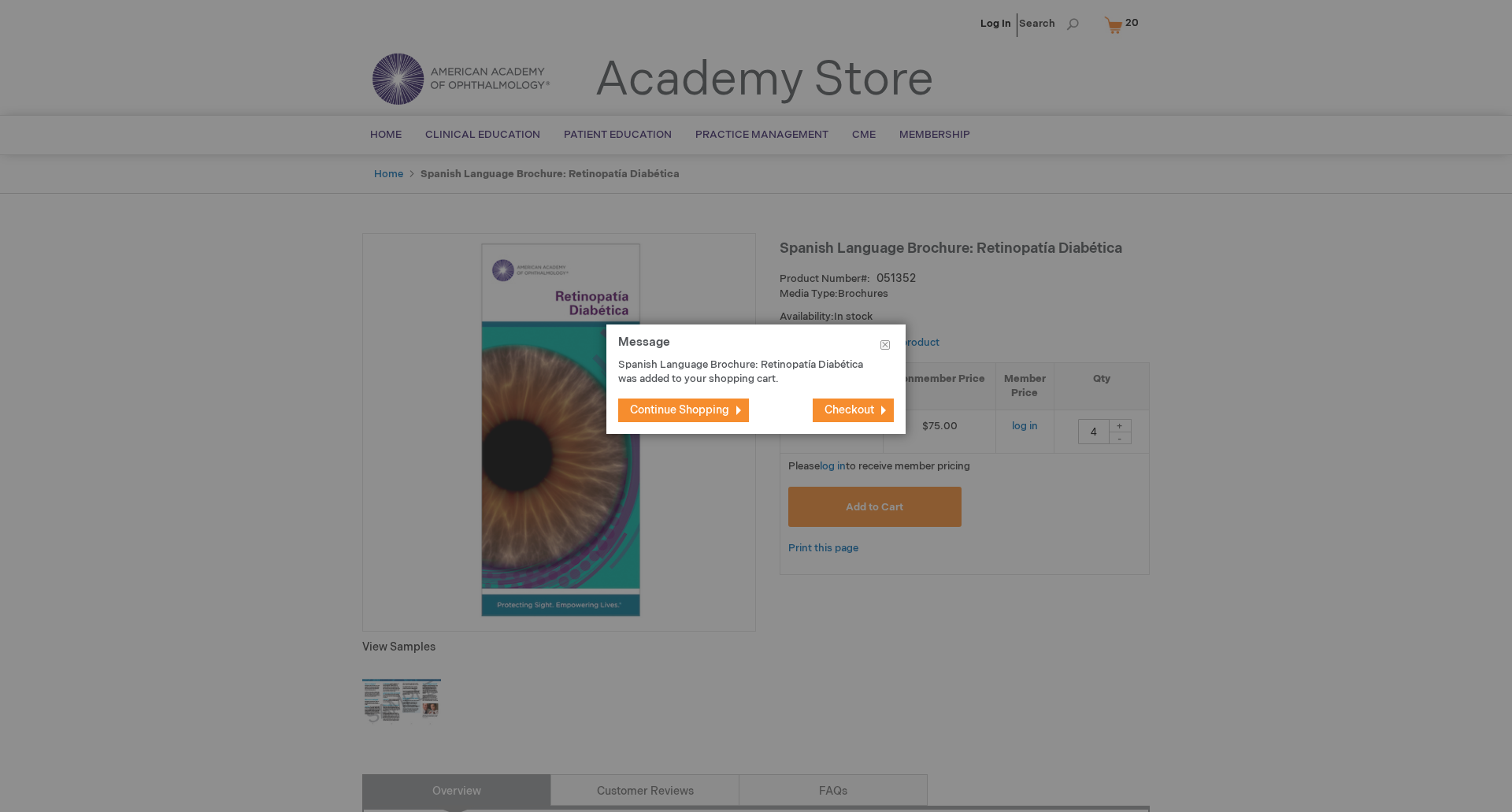
click at [677, 418] on button "Continue Shopping" at bounding box center [683, 410] width 130 height 23
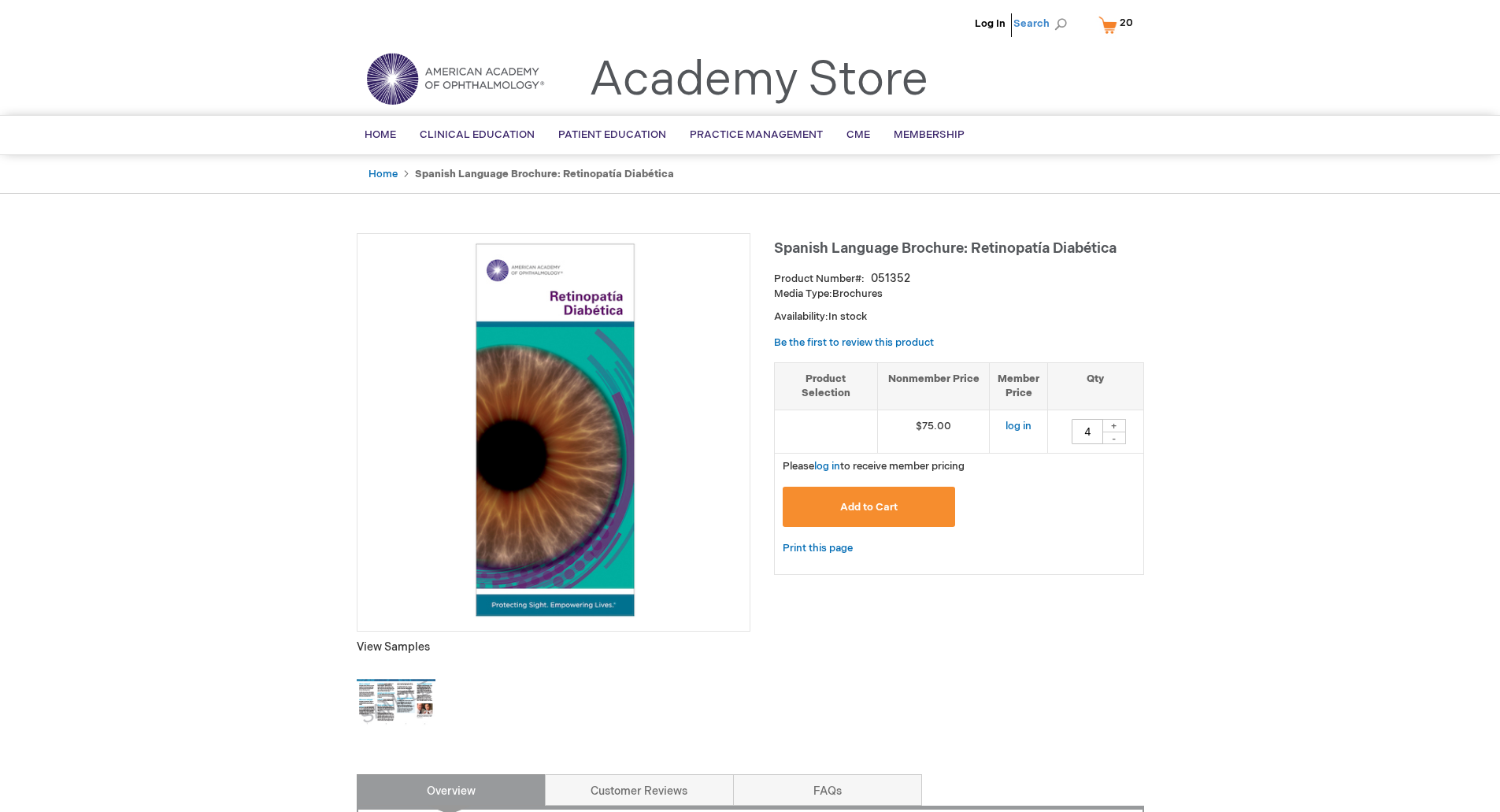
click at [1033, 19] on span "Search" at bounding box center [1043, 23] width 60 height 31
type input "macular p"
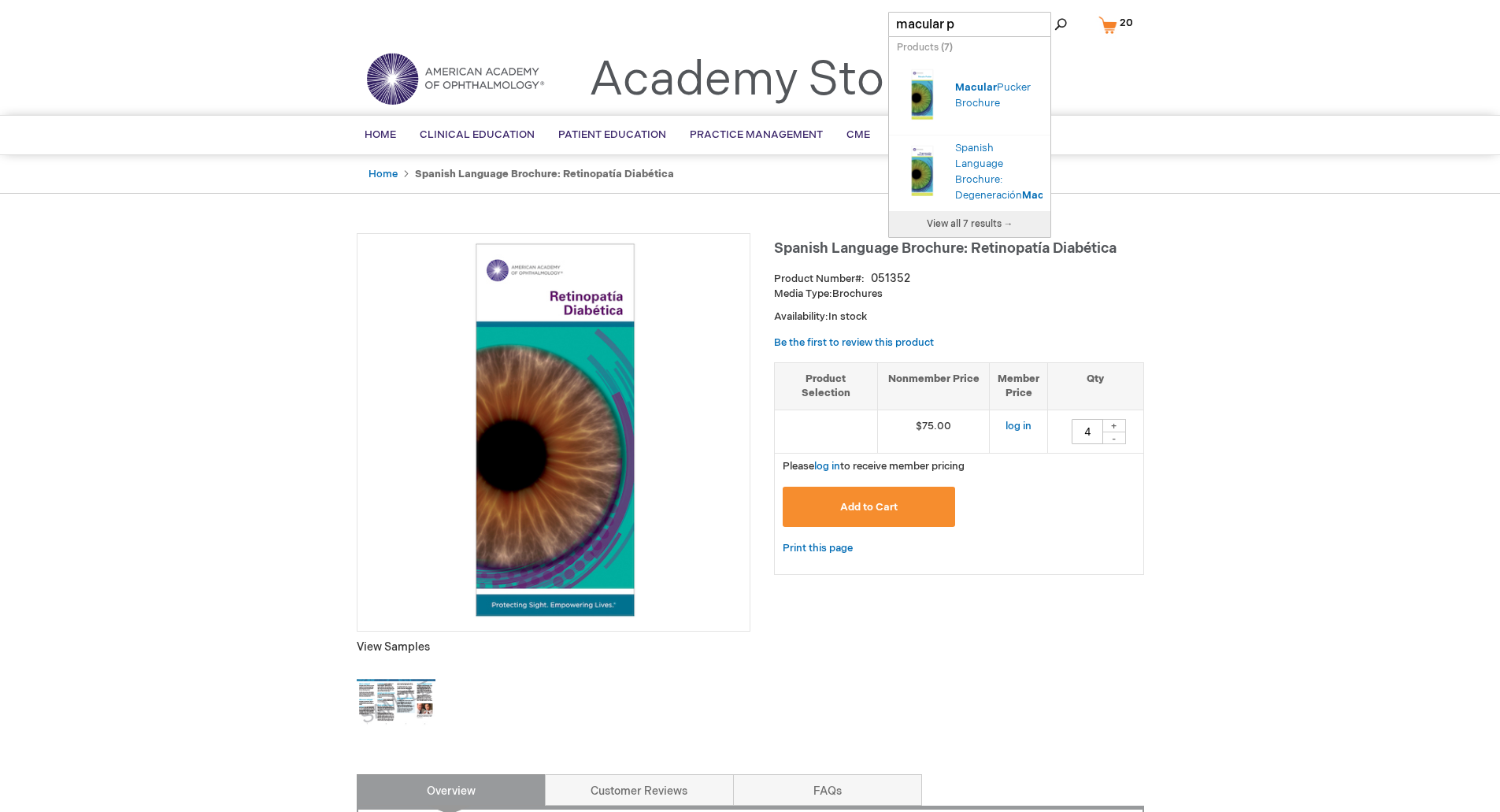
click at [983, 103] on div "Macular Pucker Brochure" at bounding box center [999, 95] width 88 height 31
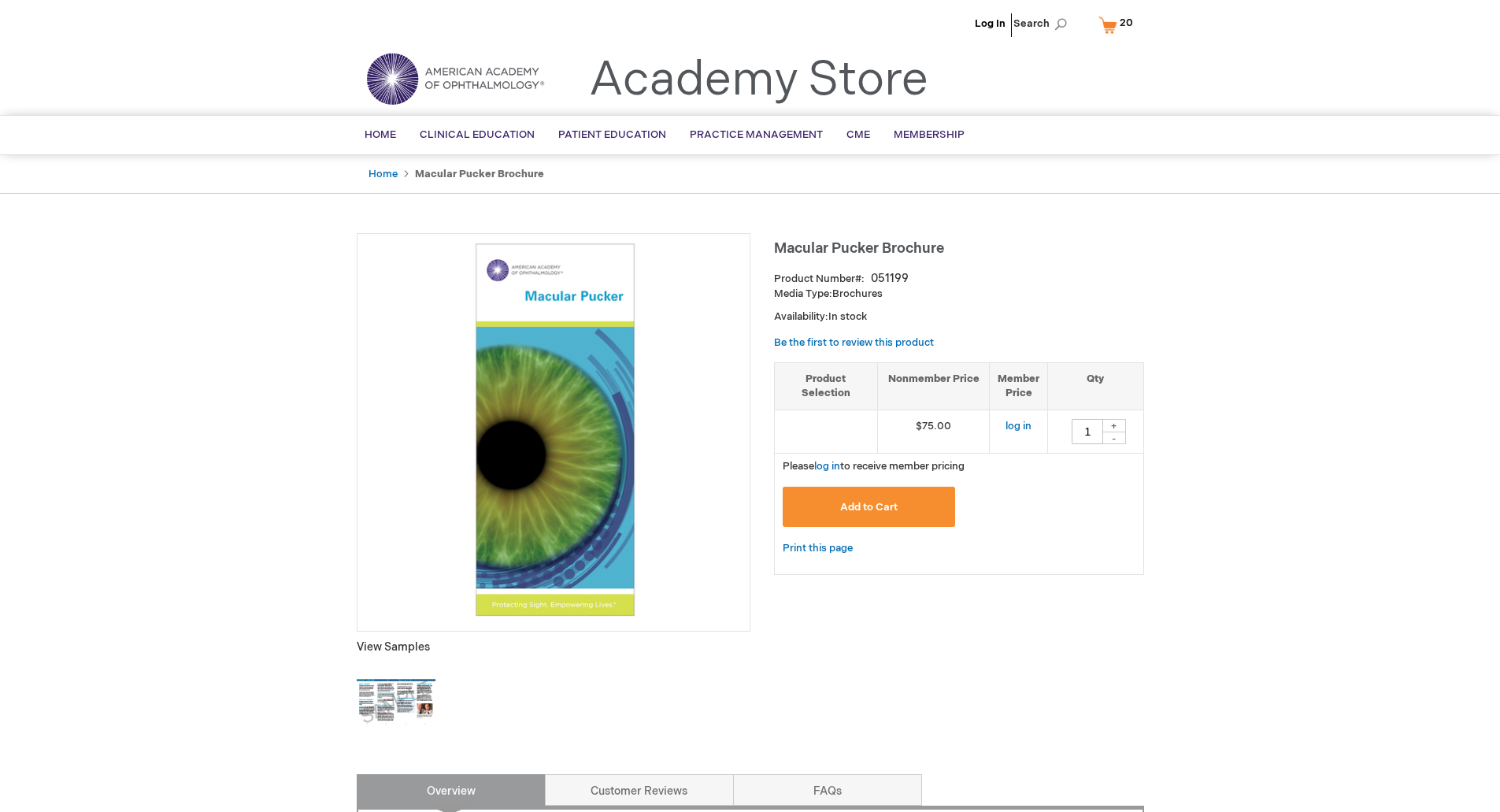
click at [1117, 420] on div "+" at bounding box center [1114, 425] width 23 height 14
type input "4"
click at [876, 508] on span "Add to Cart" at bounding box center [868, 508] width 57 height 13
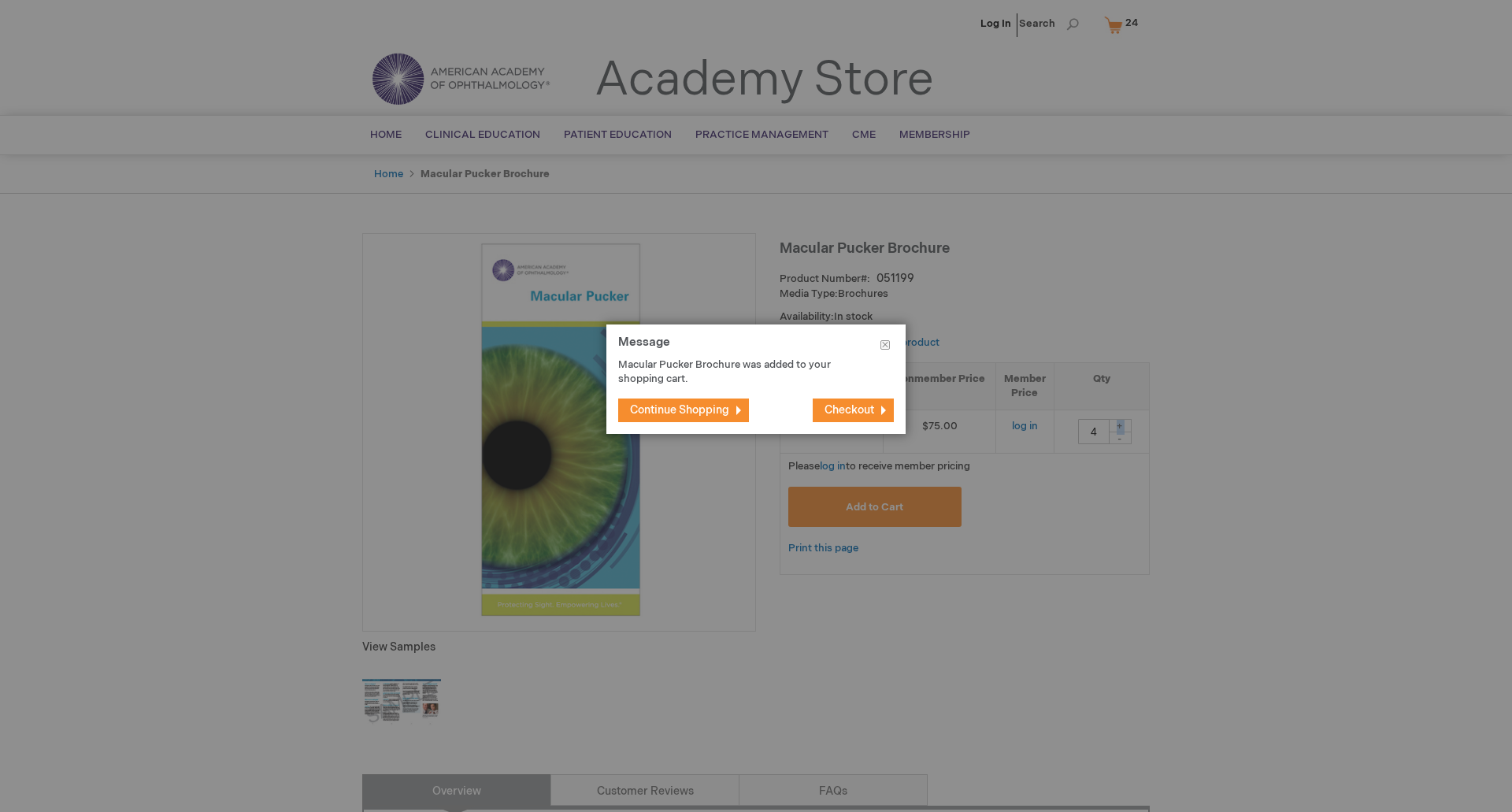
click at [672, 405] on span "Continue Shopping" at bounding box center [679, 410] width 99 height 14
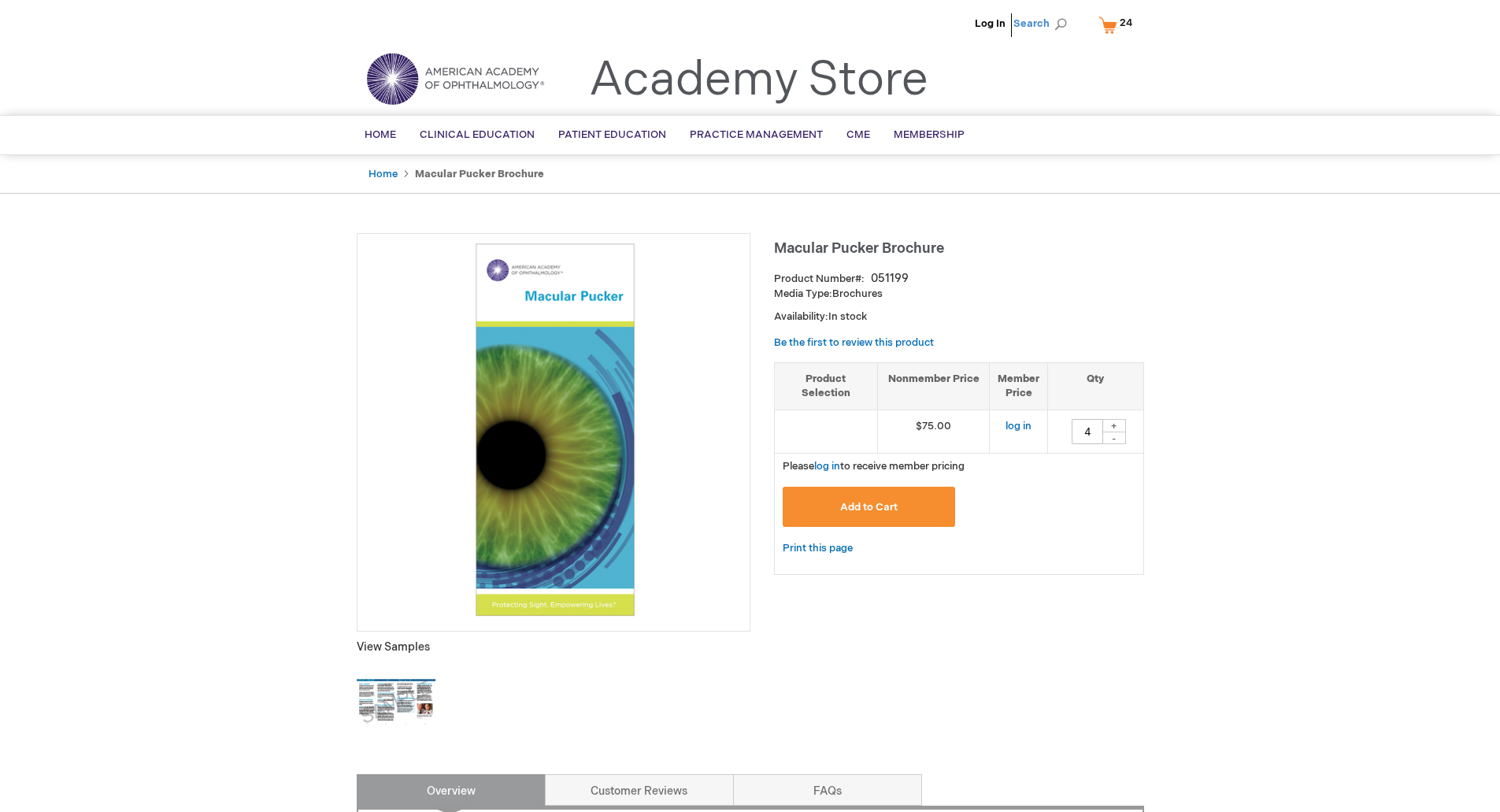
click at [1042, 31] on span "Search" at bounding box center [1043, 23] width 60 height 31
click at [960, 25] on input "Search" at bounding box center [970, 24] width 163 height 25
type input "[MEDICAL_DATA]"
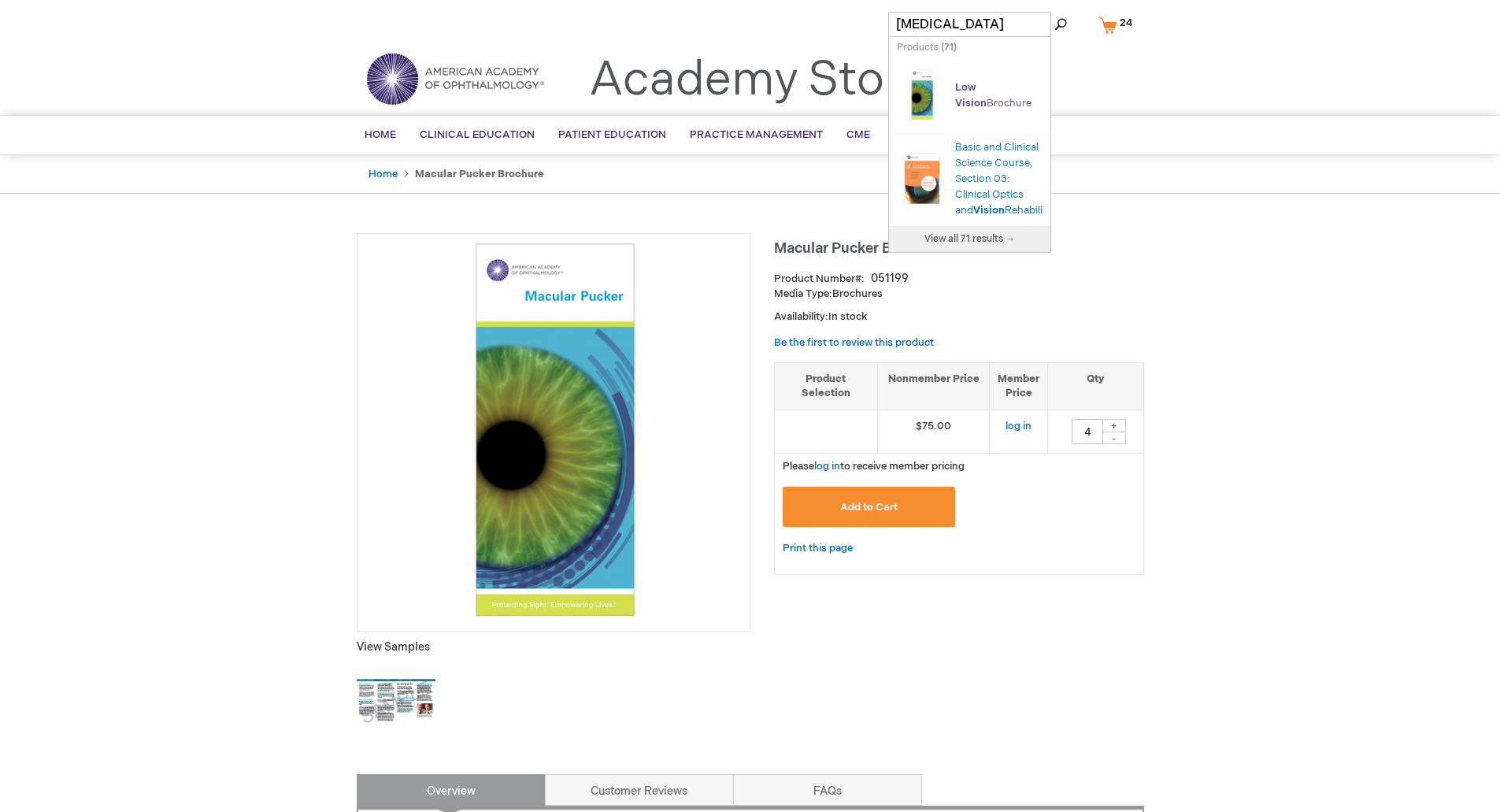
click at [962, 105] on link "[MEDICAL_DATA] Brochure" at bounding box center [993, 95] width 77 height 28
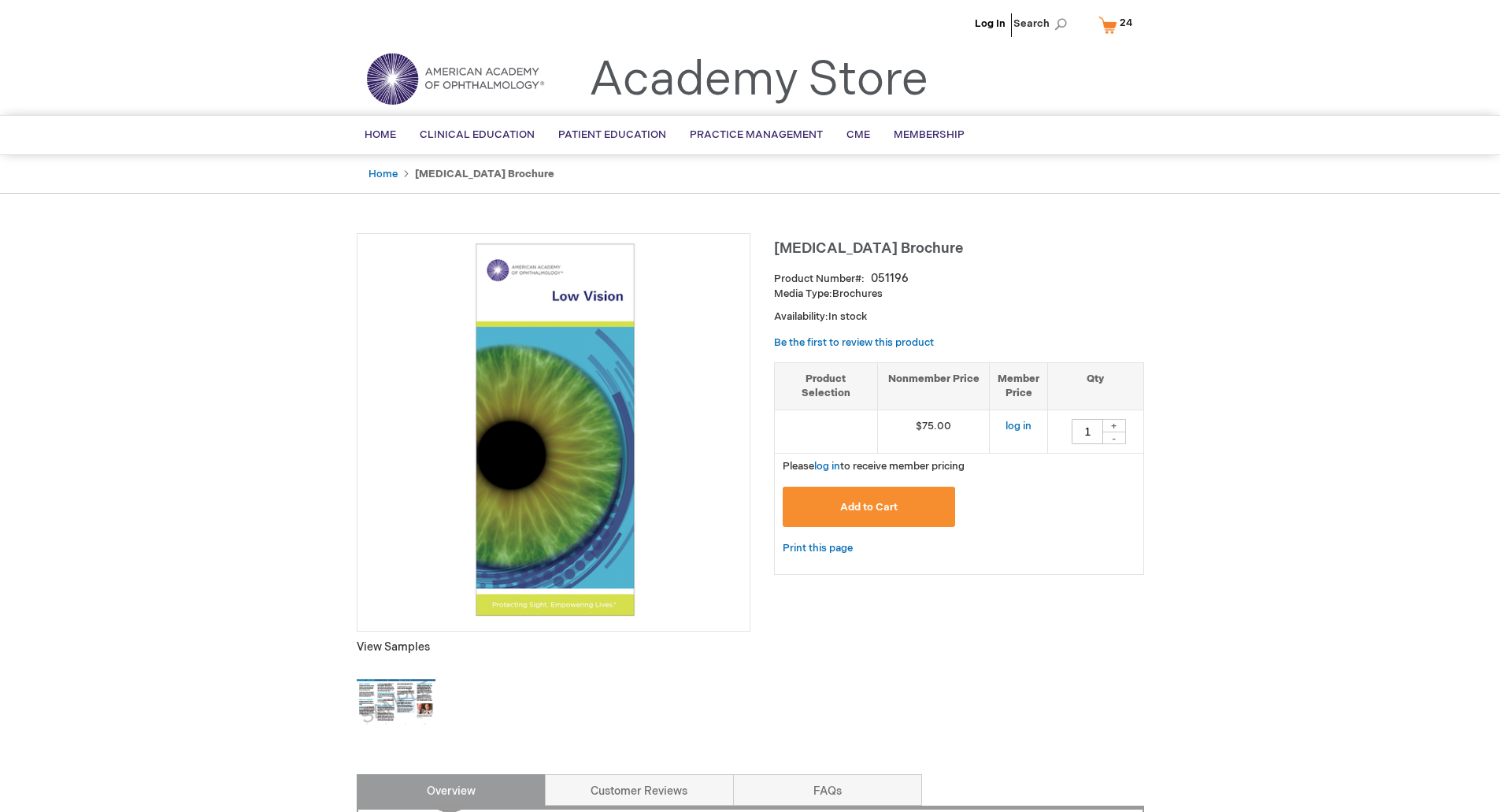
click at [1120, 420] on div "+" at bounding box center [1114, 425] width 23 height 14
type input "4"
click at [859, 517] on button "Add to Cart" at bounding box center [869, 507] width 173 height 40
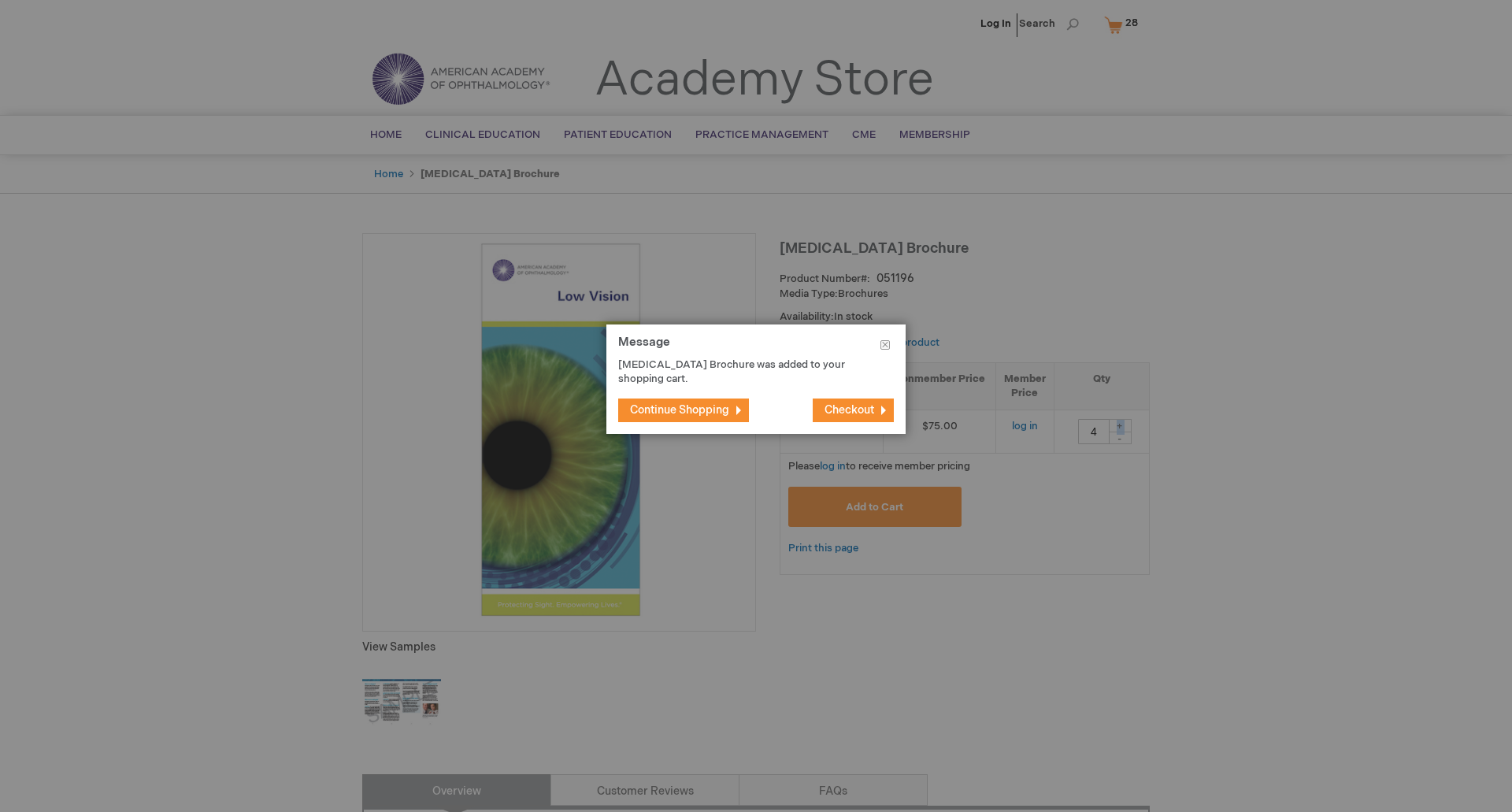
click at [687, 401] on button "Continue Shopping" at bounding box center [683, 410] width 130 height 23
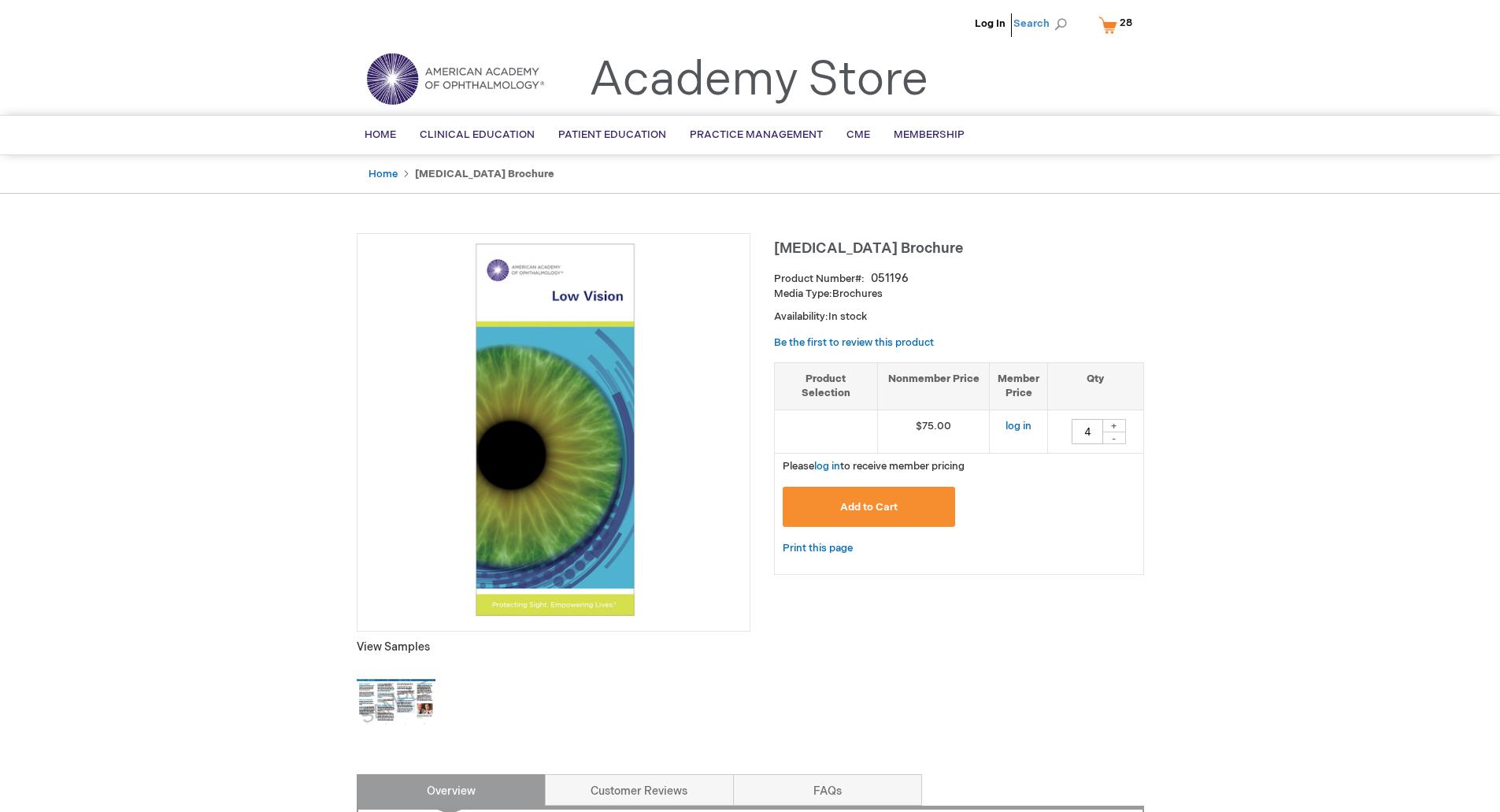
click at [1035, 21] on span "Search" at bounding box center [1043, 23] width 60 height 31
click at [929, 24] on input "Search" at bounding box center [970, 24] width 163 height 25
type input "age related macular"
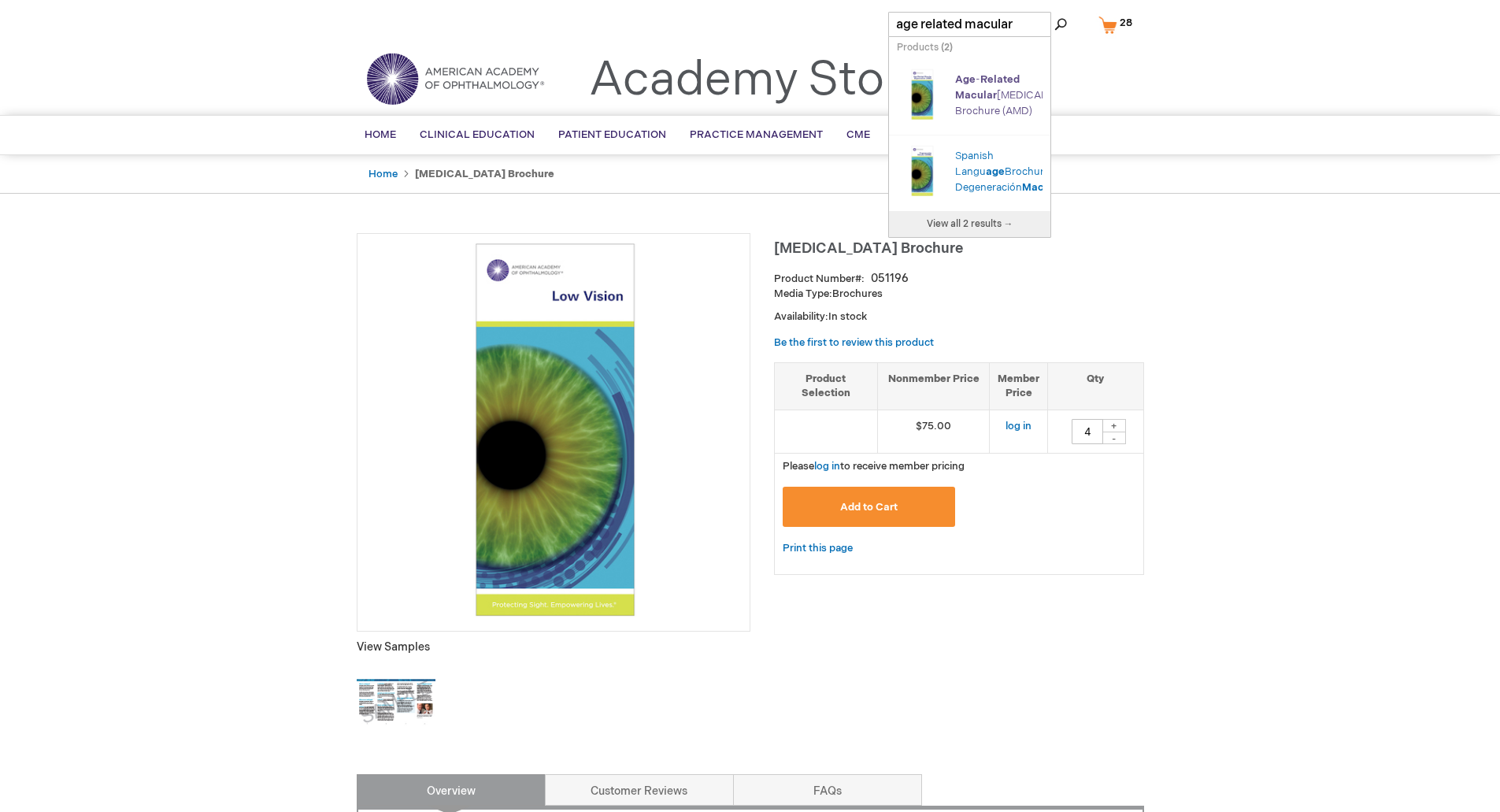
click at [986, 90] on div "Age - Related Macular Degeneration Brochure (AMD)" at bounding box center [999, 95] width 88 height 48
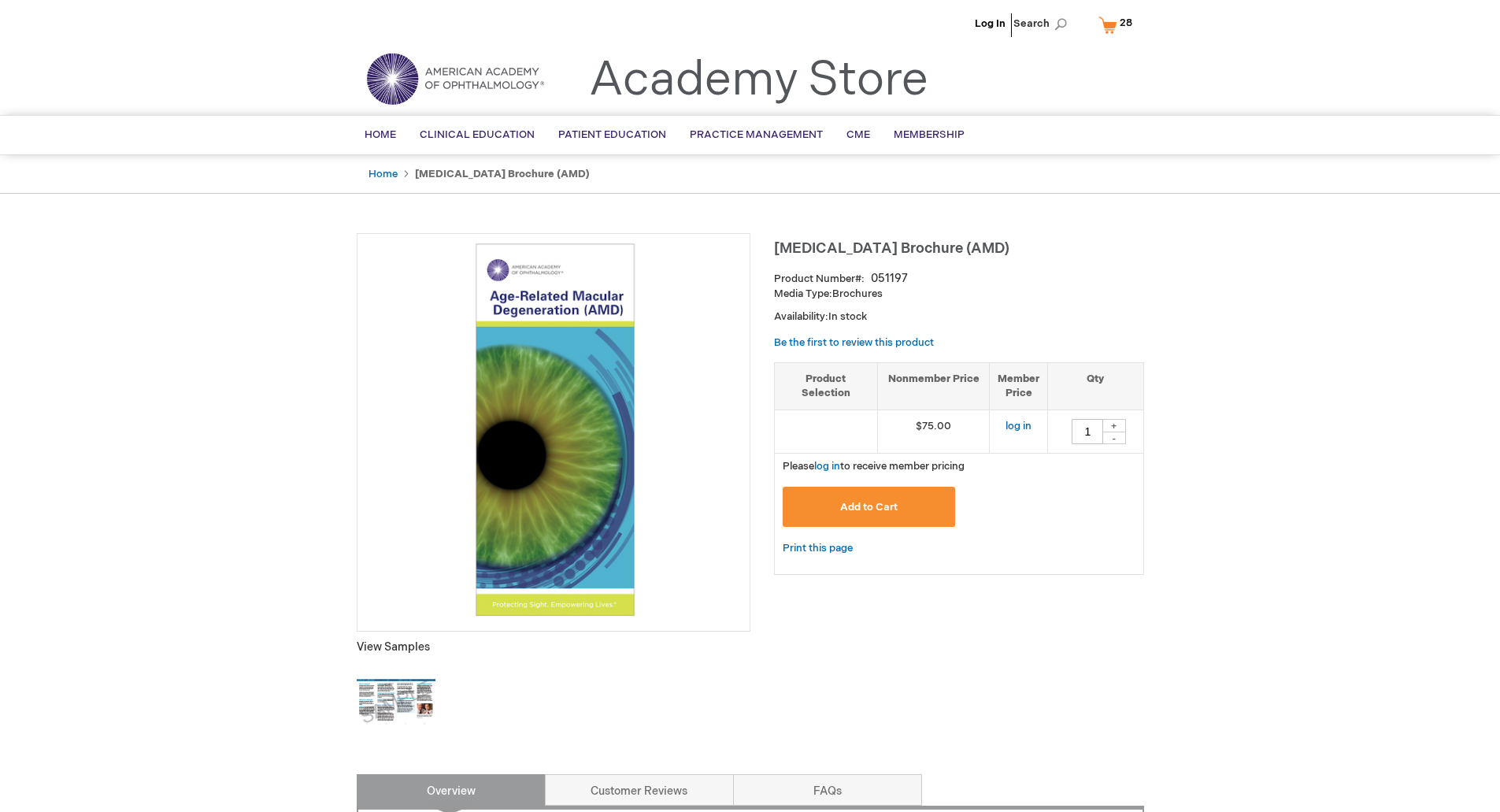
click at [1119, 422] on div "+" at bounding box center [1114, 425] width 23 height 14
type input "4"
click at [897, 498] on button "Add to Cart" at bounding box center [869, 507] width 173 height 40
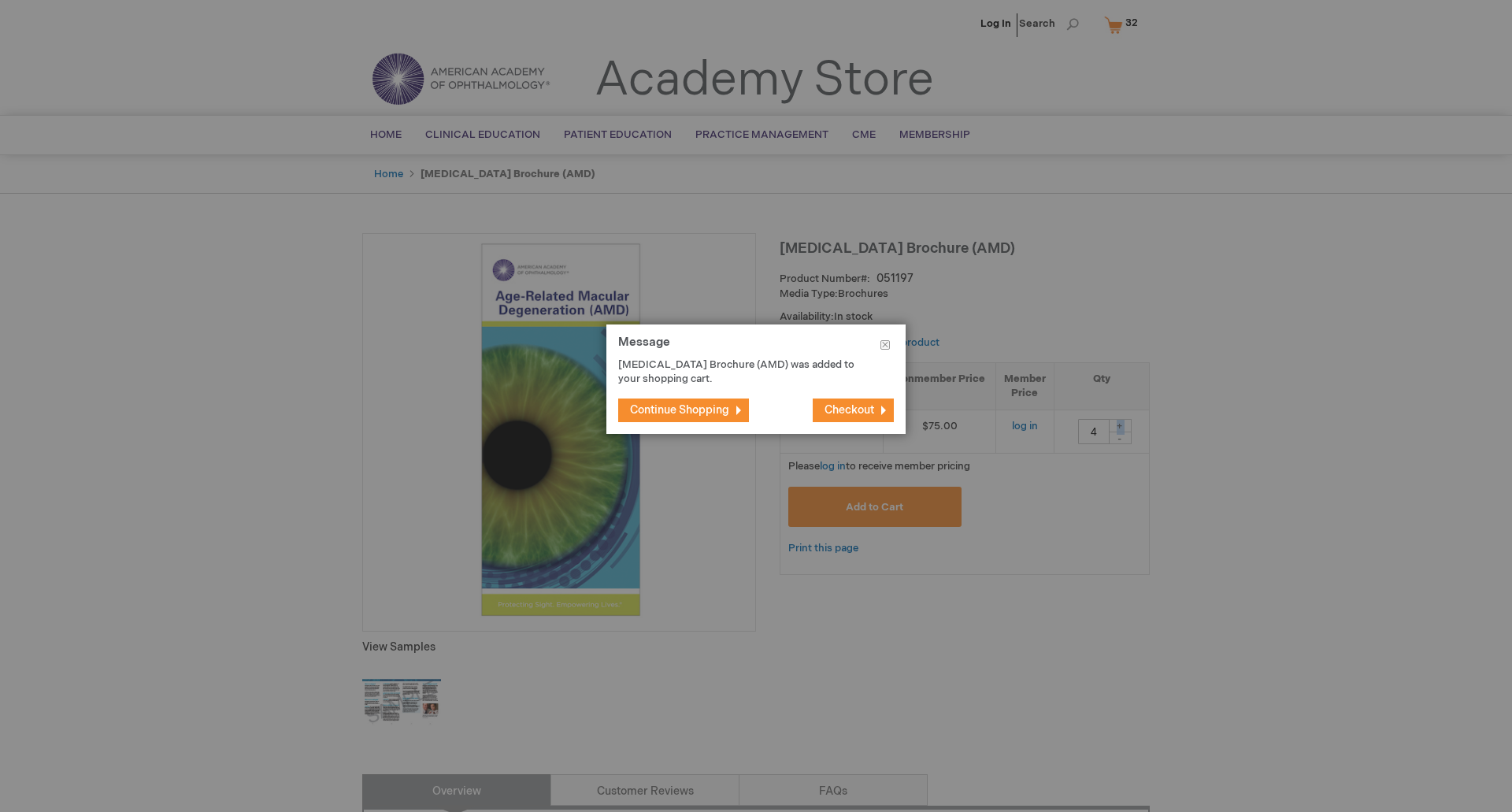
click at [723, 400] on button "Continue Shopping" at bounding box center [683, 410] width 130 height 23
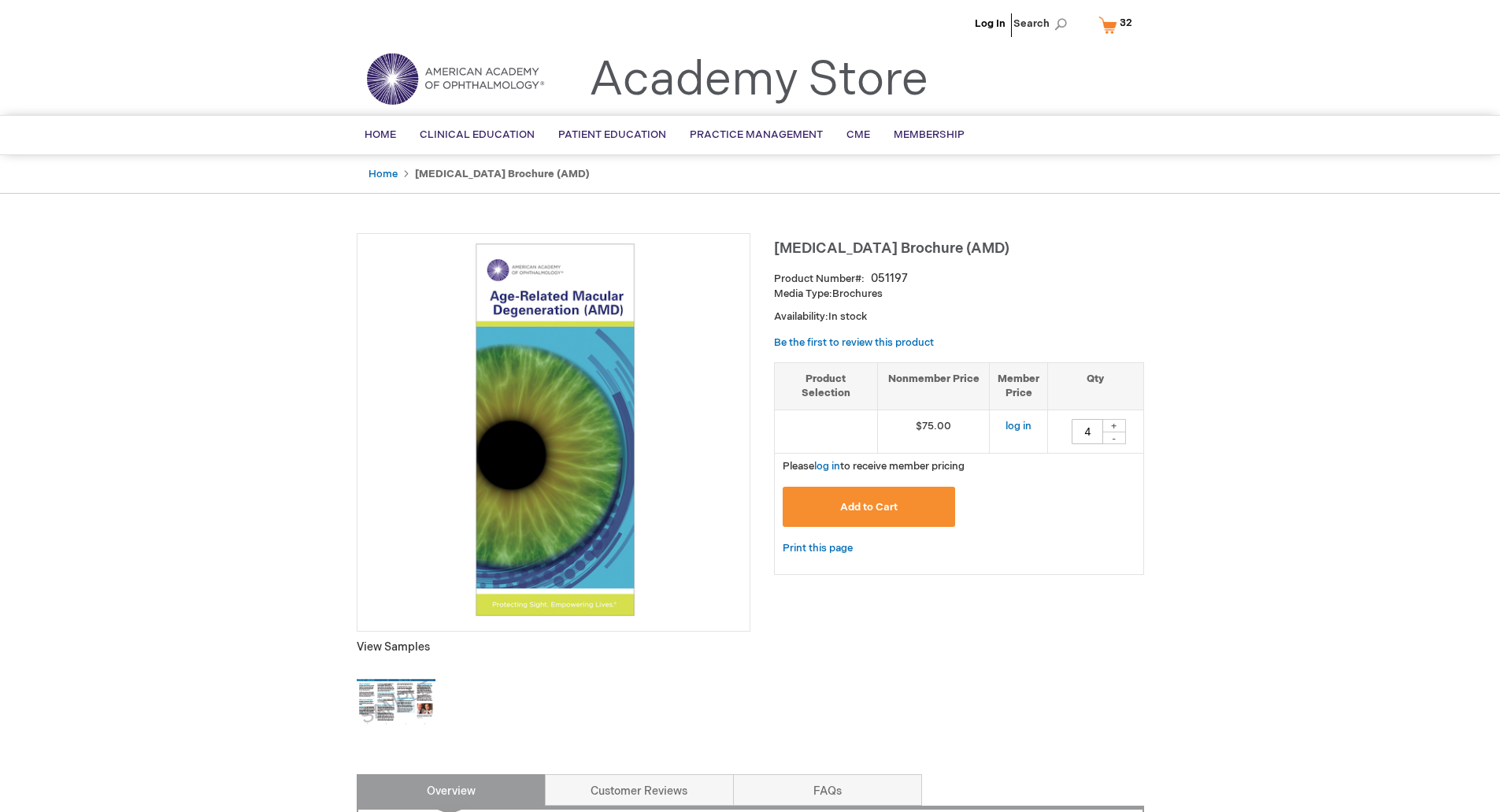
click at [889, 508] on span "Add to Cart" at bounding box center [868, 508] width 57 height 13
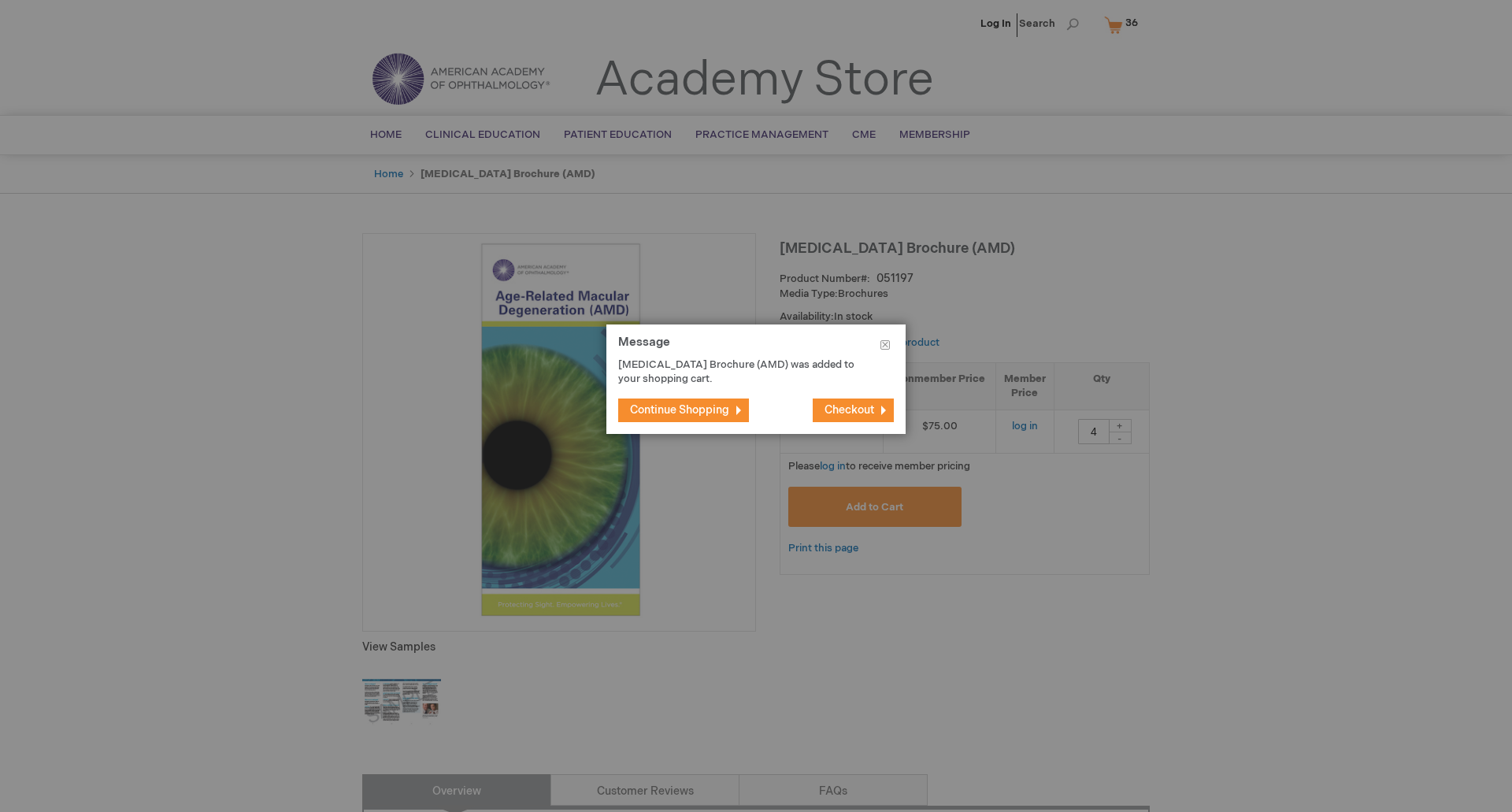
click at [701, 410] on span "Continue Shopping" at bounding box center [679, 410] width 99 height 14
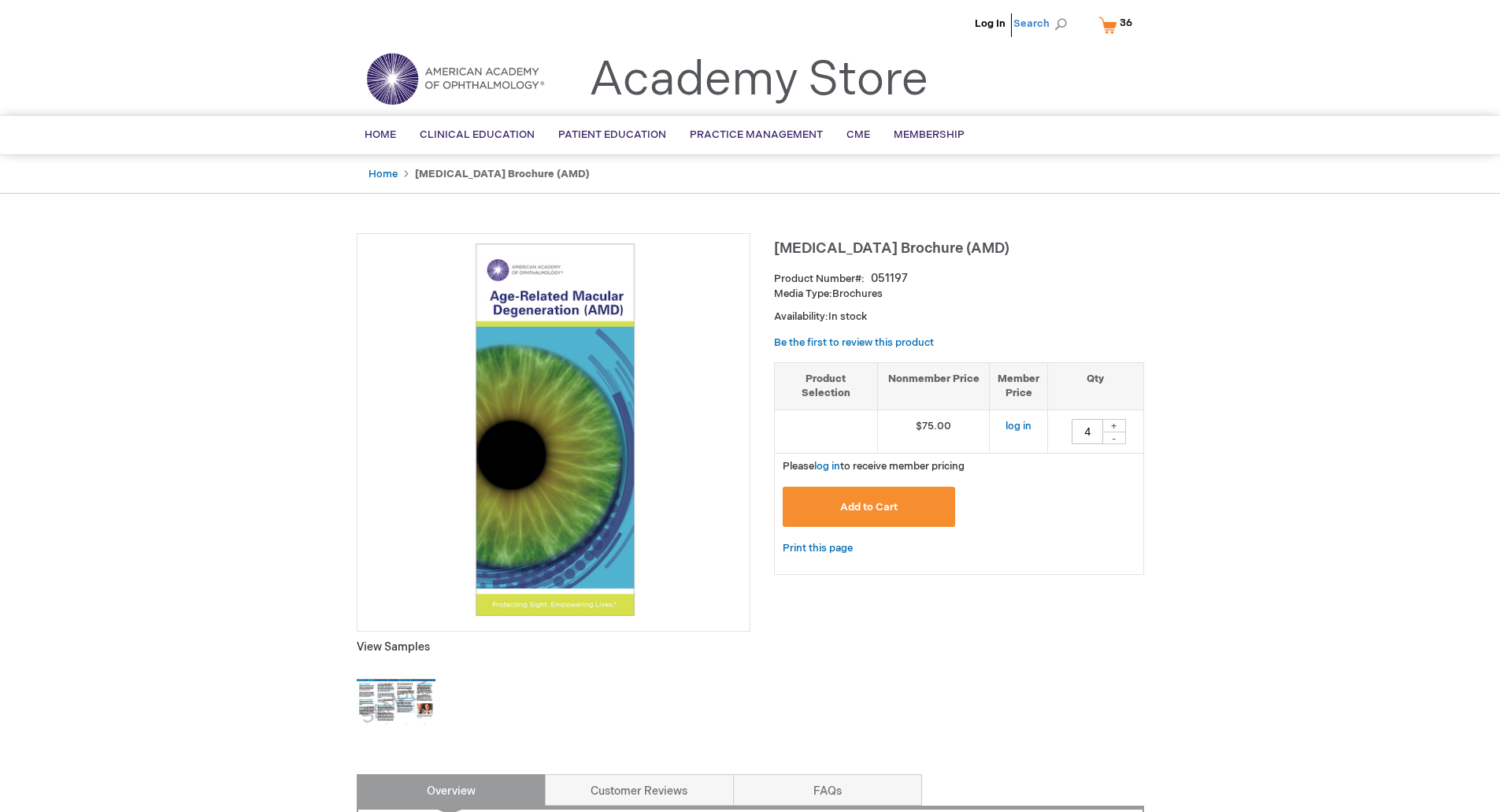
click at [1029, 27] on span "Search" at bounding box center [1043, 23] width 60 height 31
click at [1108, 26] on link "My Cart 36 36 items" at bounding box center [1119, 25] width 48 height 27
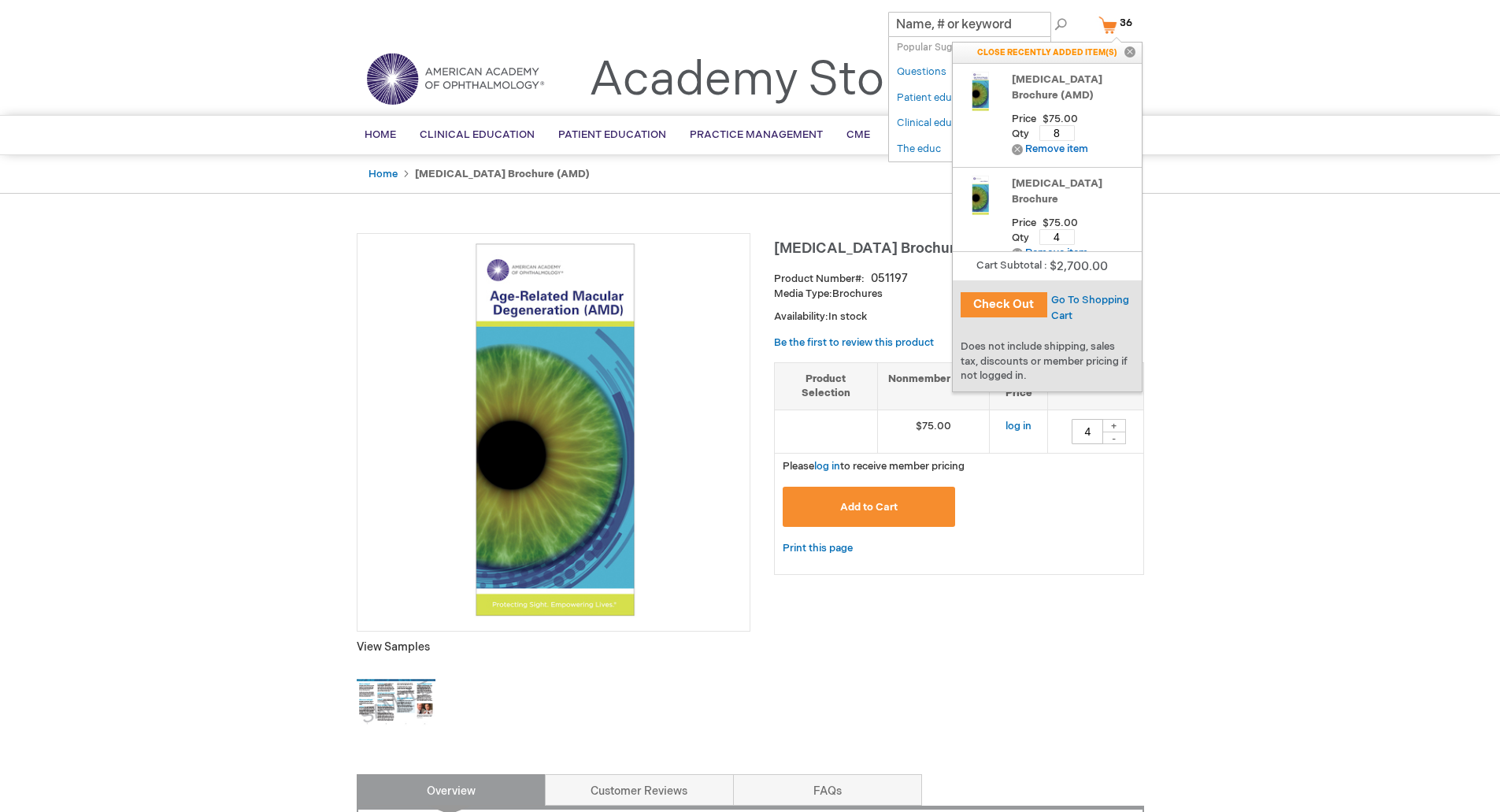
drag, startPoint x: 1070, startPoint y: 143, endPoint x: 1036, endPoint y: 144, distance: 34.0
click at [1036, 139] on div "Qty 8 Update" at bounding box center [1073, 129] width 122 height 21
type input "4"
click at [1092, 139] on span "Update" at bounding box center [1106, 133] width 35 height 13
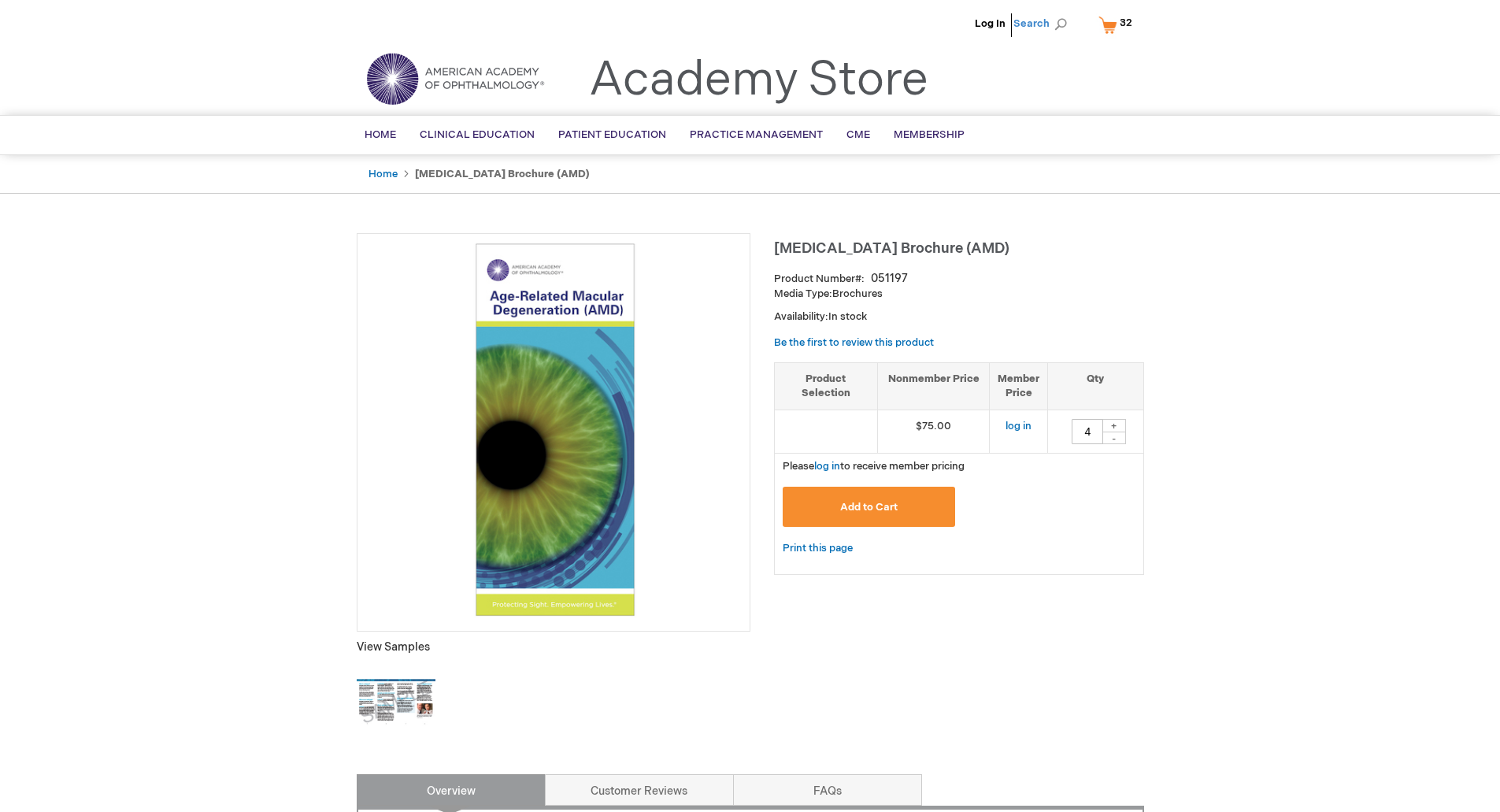
click at [1044, 19] on span "Search" at bounding box center [1043, 23] width 60 height 31
type input "anti-vegf"
click at [981, 106] on link "Anti-VEGF Treatment for AMD Brochure" at bounding box center [999, 95] width 88 height 44
click at [1112, 425] on div "+" at bounding box center [1114, 425] width 23 height 14
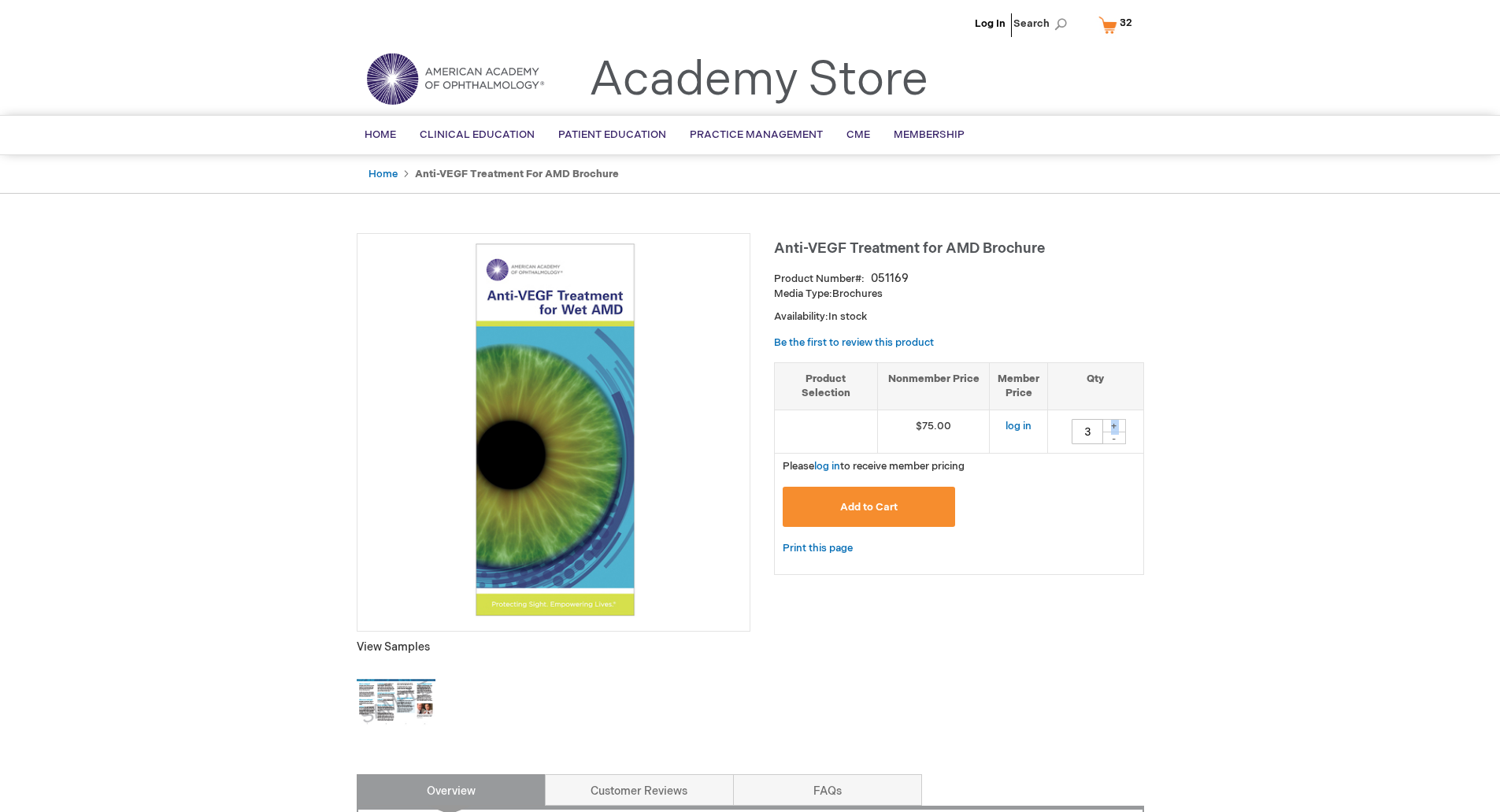
click at [1112, 425] on div "+" at bounding box center [1114, 425] width 23 height 14
type input "4"
click at [882, 511] on span "Add to Cart" at bounding box center [868, 508] width 57 height 13
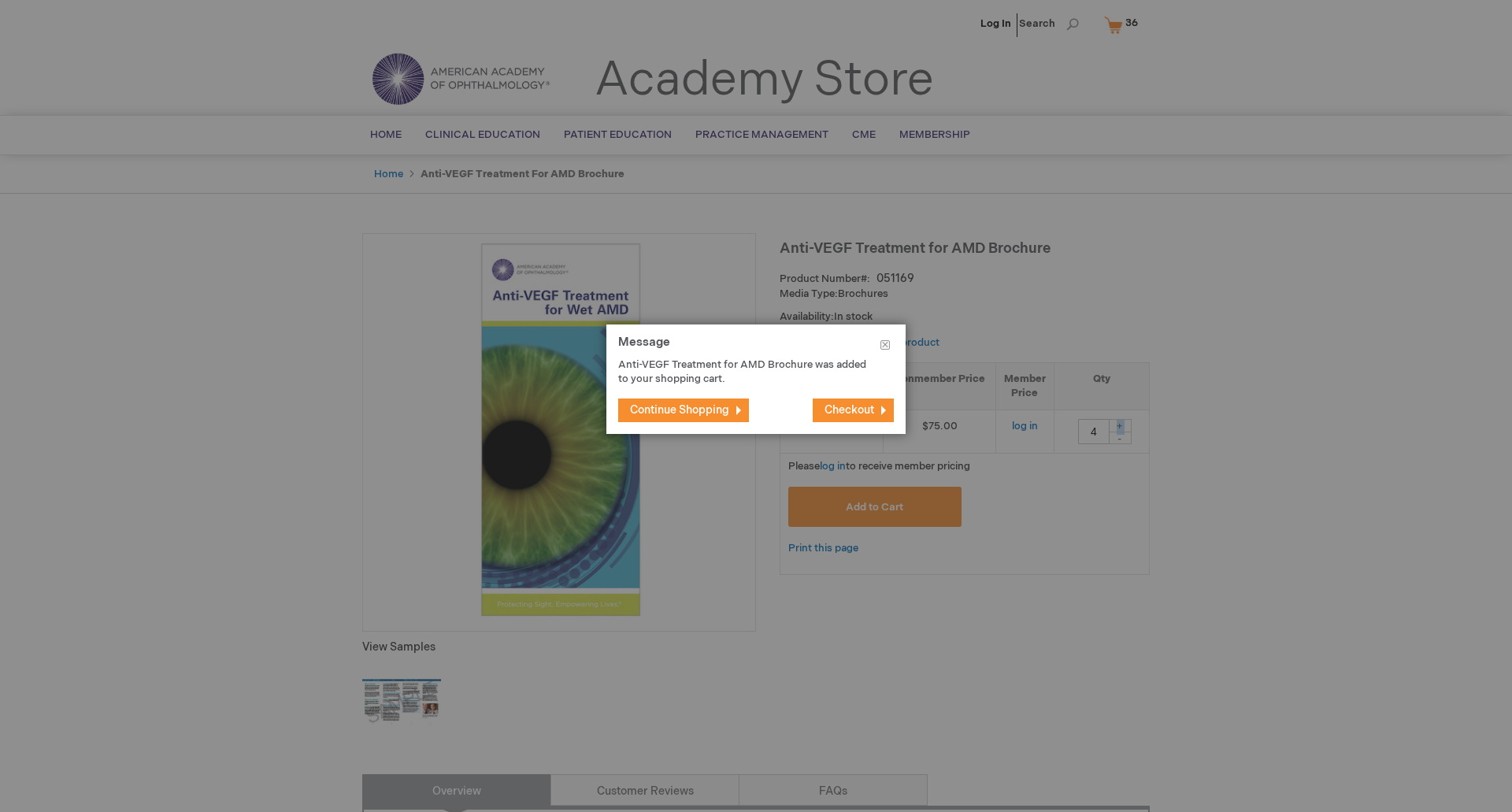
click at [688, 412] on span "Continue Shopping" at bounding box center [679, 410] width 99 height 14
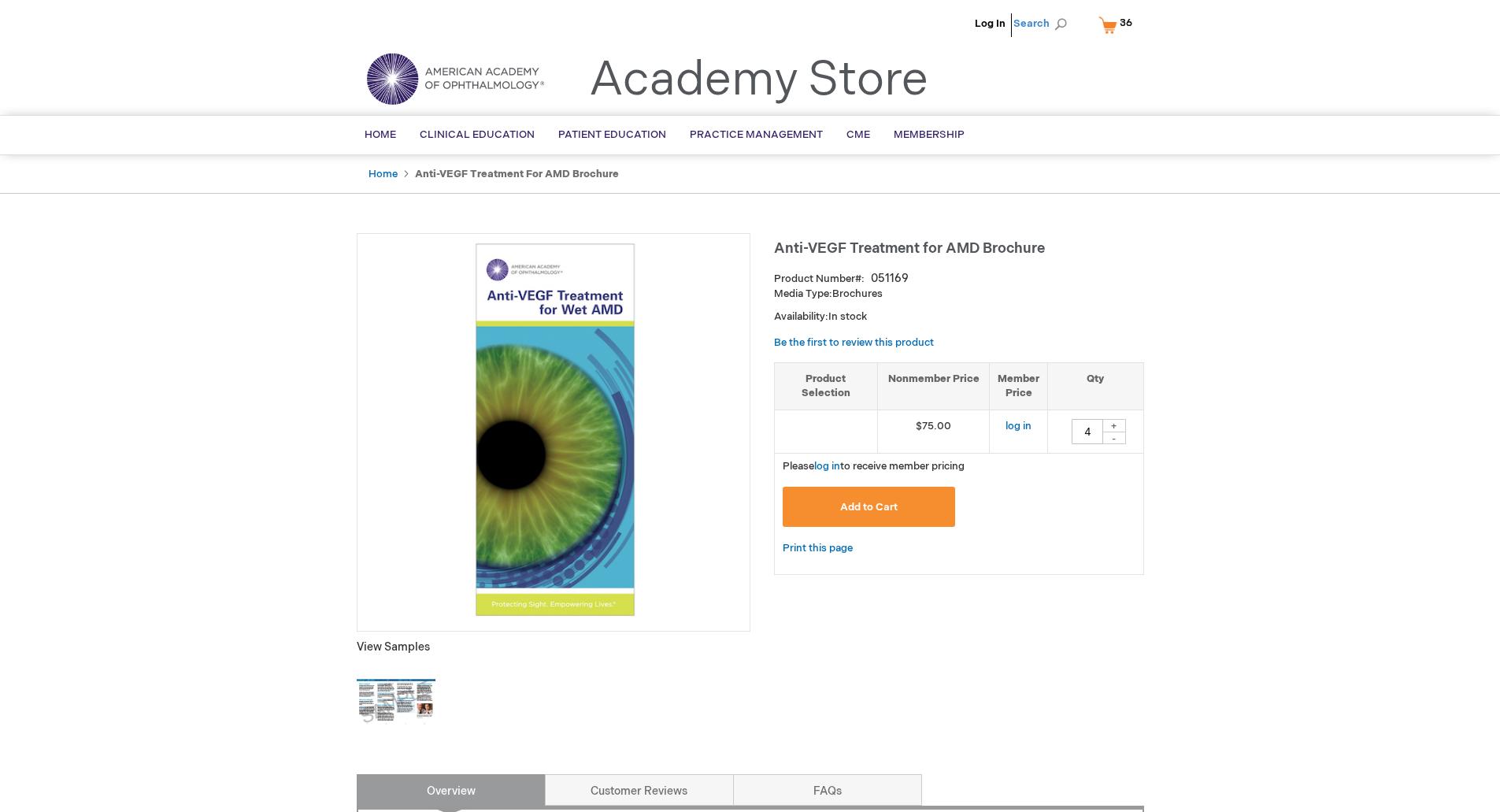
click at [1043, 27] on span "Search" at bounding box center [1043, 23] width 60 height 31
click at [958, 23] on input "Search" at bounding box center [970, 24] width 163 height 25
type input "cme"
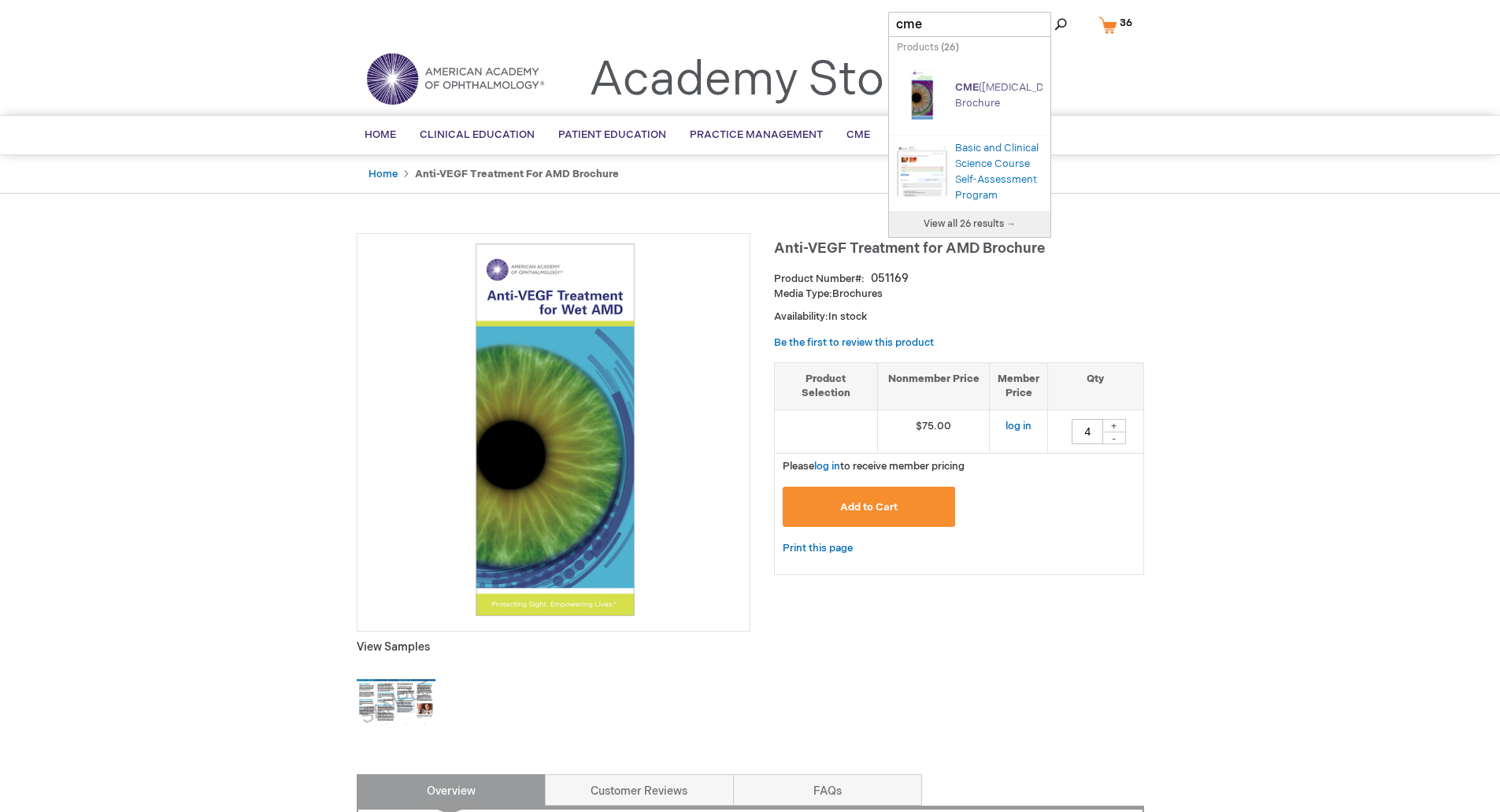
click at [976, 97] on link "CME (Cystoid Macular Edema) Brochure" at bounding box center [1013, 95] width 115 height 28
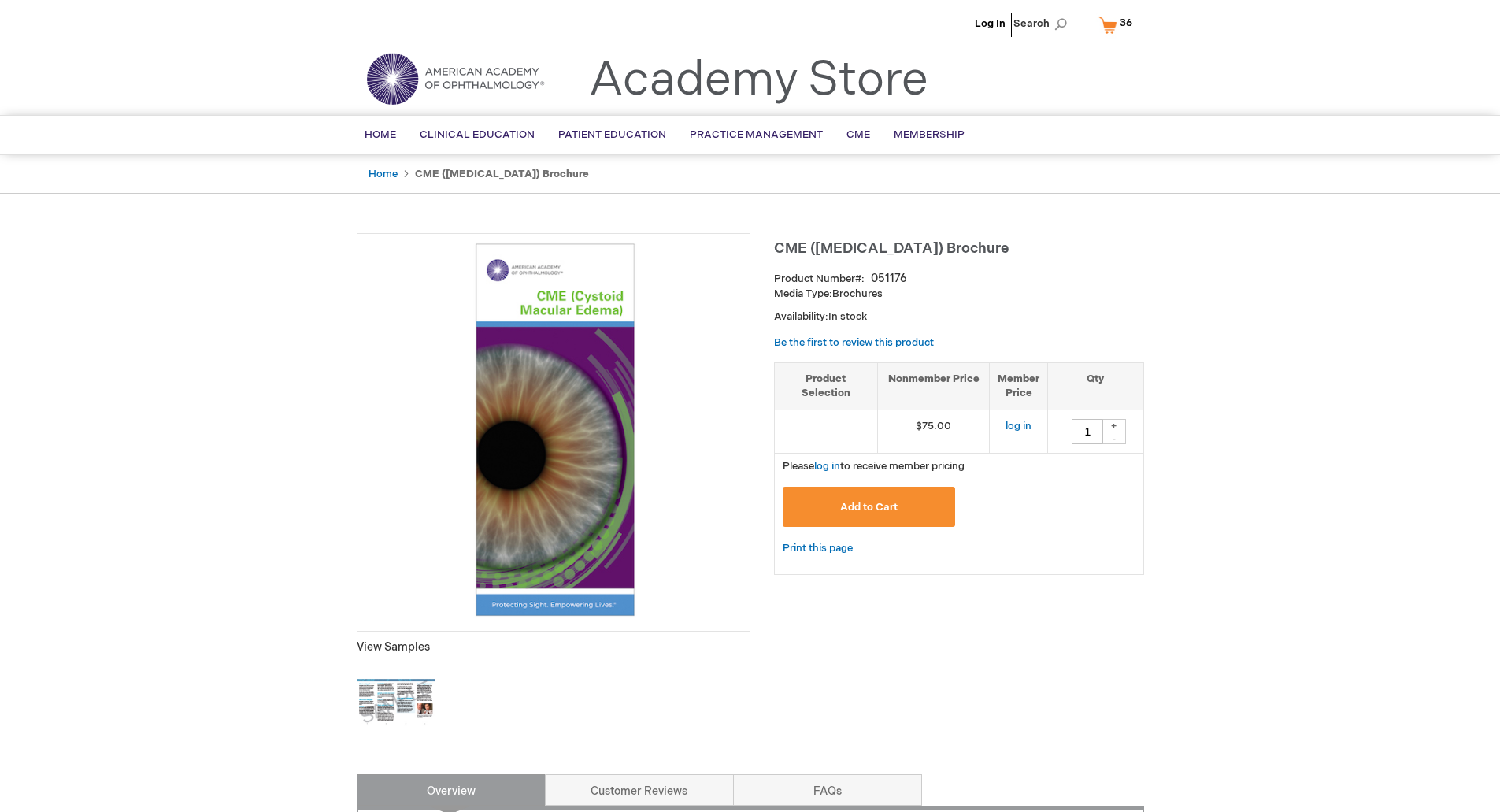
click at [1115, 422] on div "+" at bounding box center [1114, 425] width 23 height 14
type input "4"
click at [868, 509] on span "Add to Cart" at bounding box center [868, 508] width 57 height 13
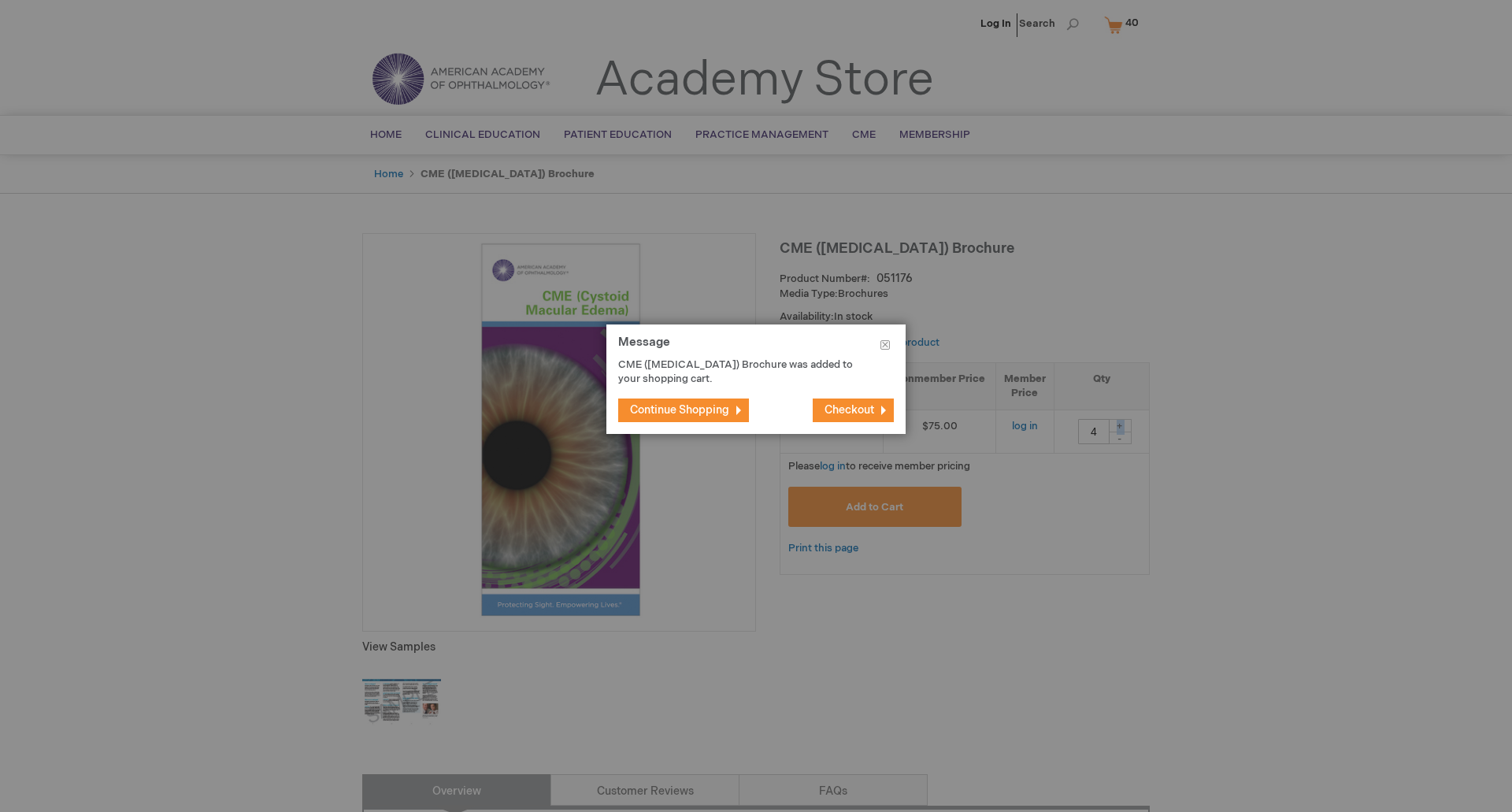
click at [683, 411] on span "Continue Shopping" at bounding box center [679, 410] width 99 height 14
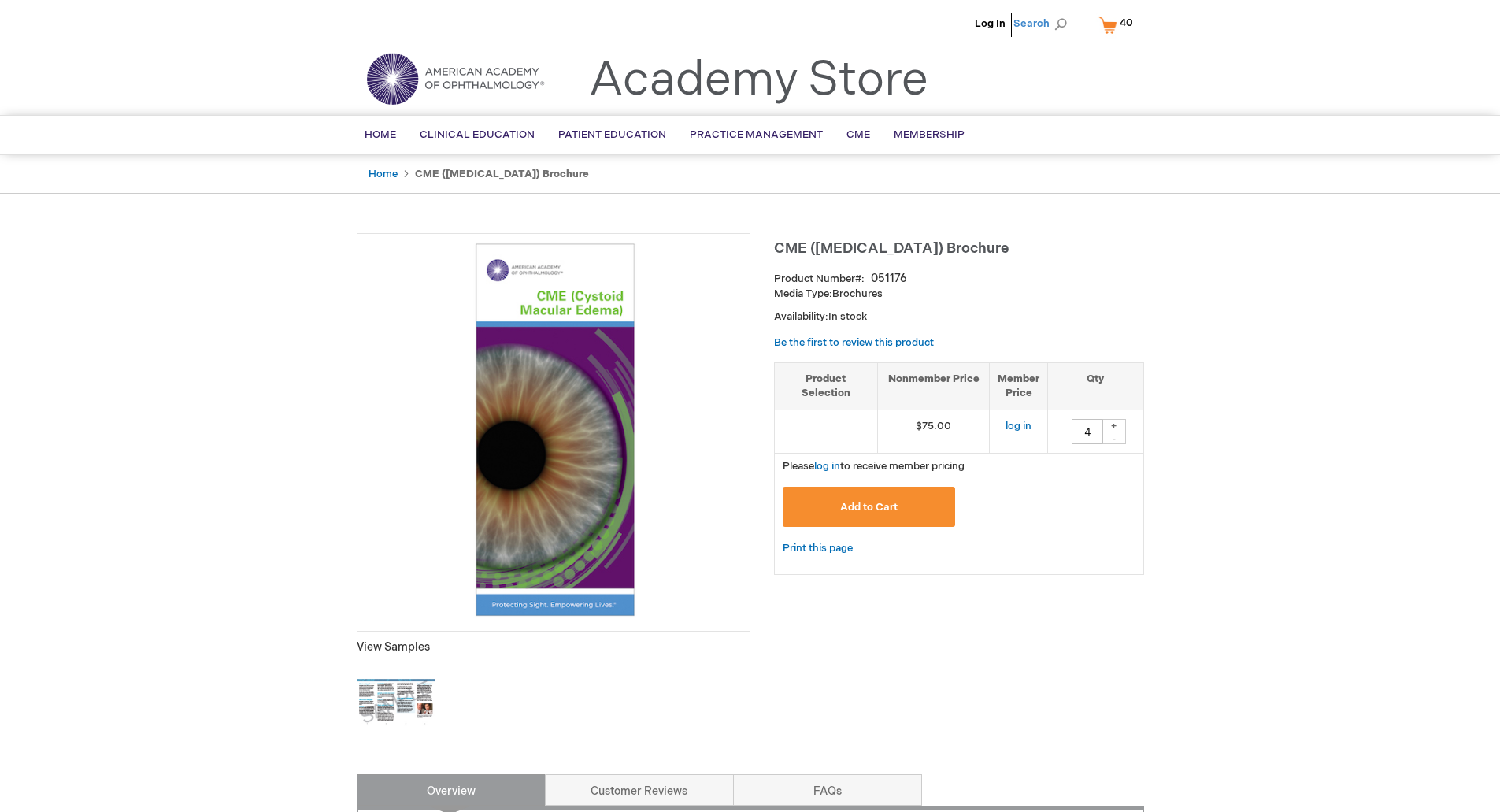
click at [1042, 16] on span "Search" at bounding box center [1043, 23] width 60 height 31
type input "flashes and"
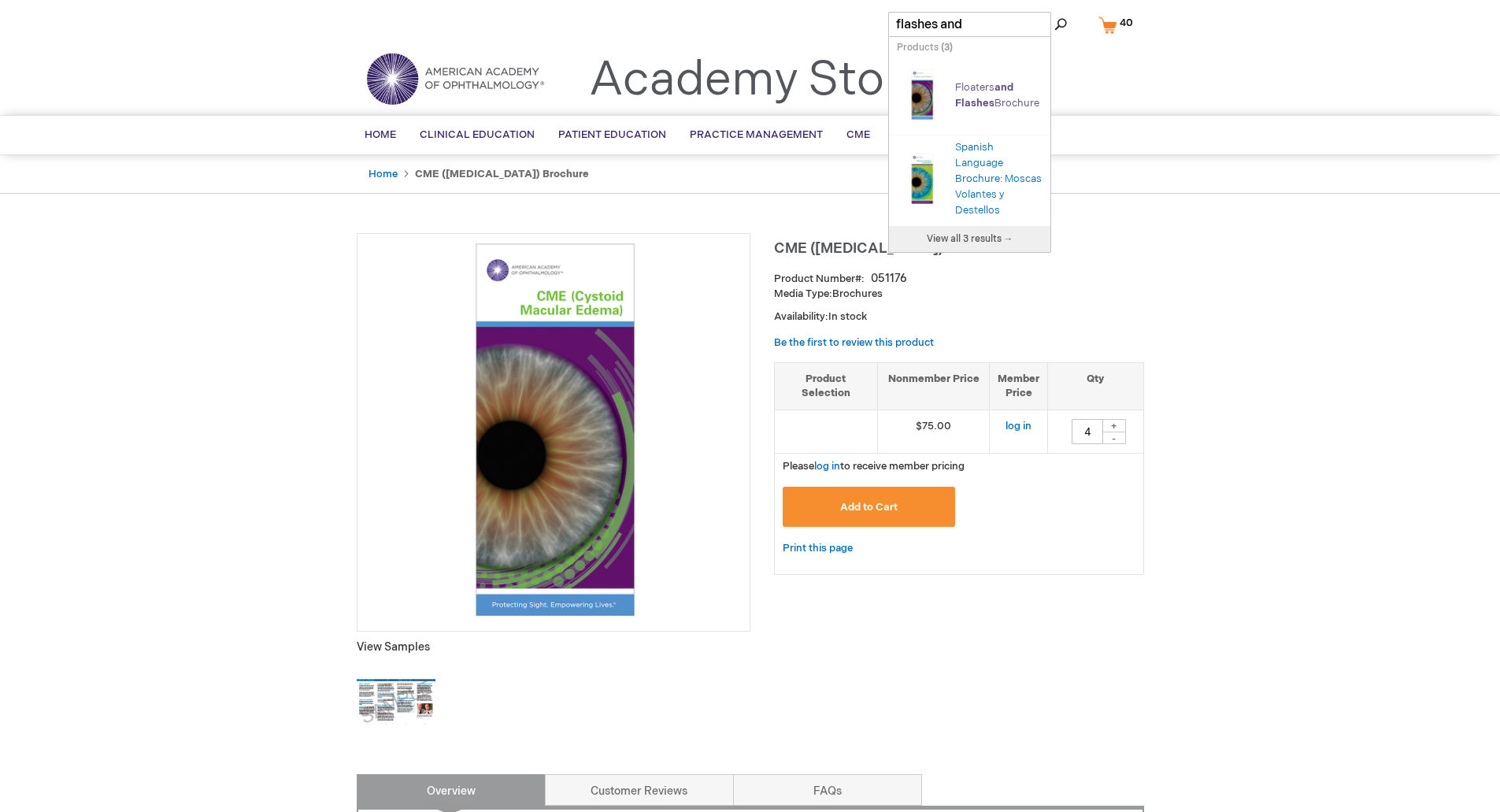
click at [972, 106] on link "Floaters and Flashes Brochure" at bounding box center [997, 95] width 85 height 28
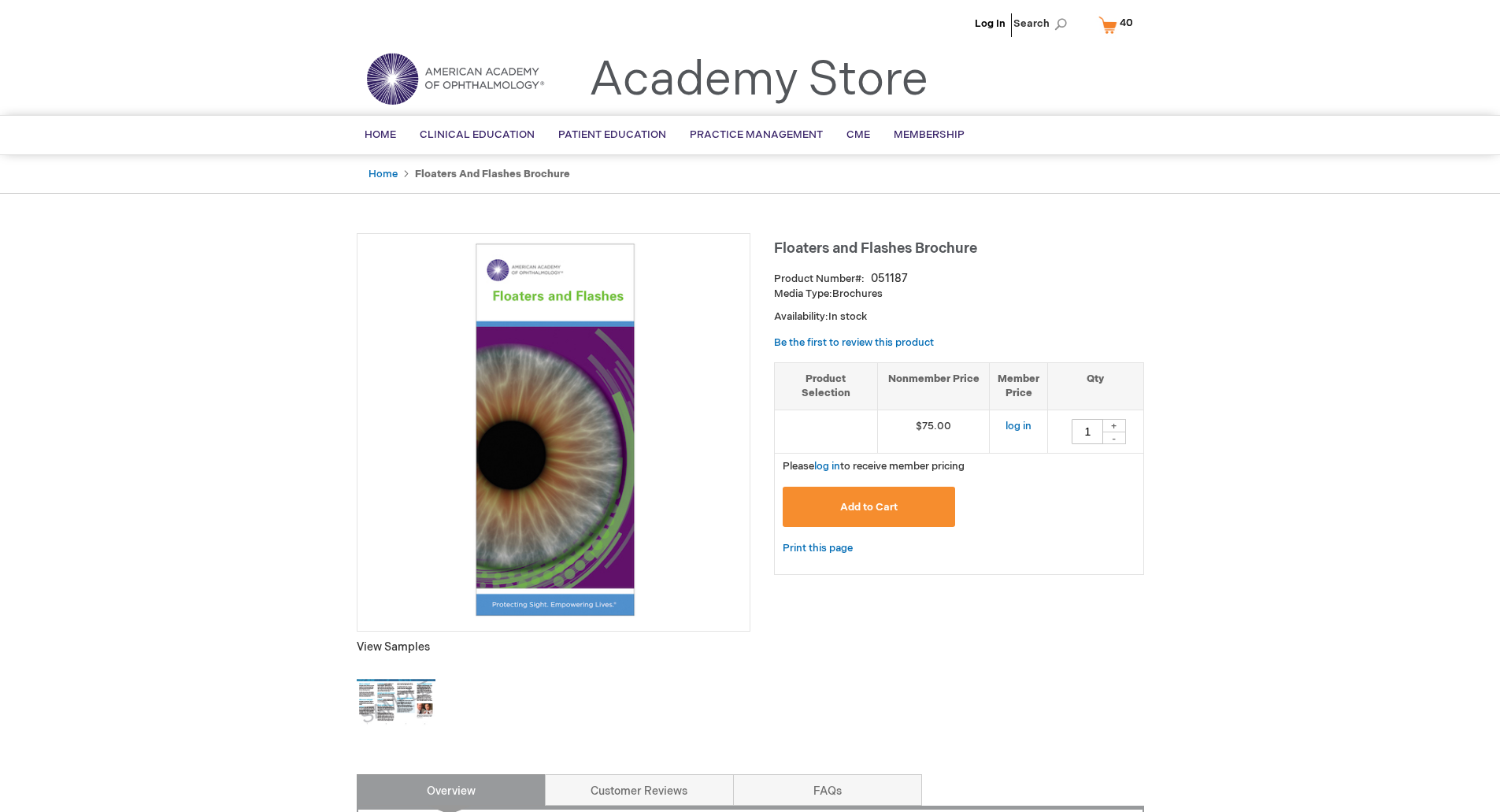
click at [1120, 422] on div "+" at bounding box center [1114, 425] width 23 height 14
type input "4"
click at [841, 514] on button "Add to Cart" at bounding box center [869, 507] width 173 height 40
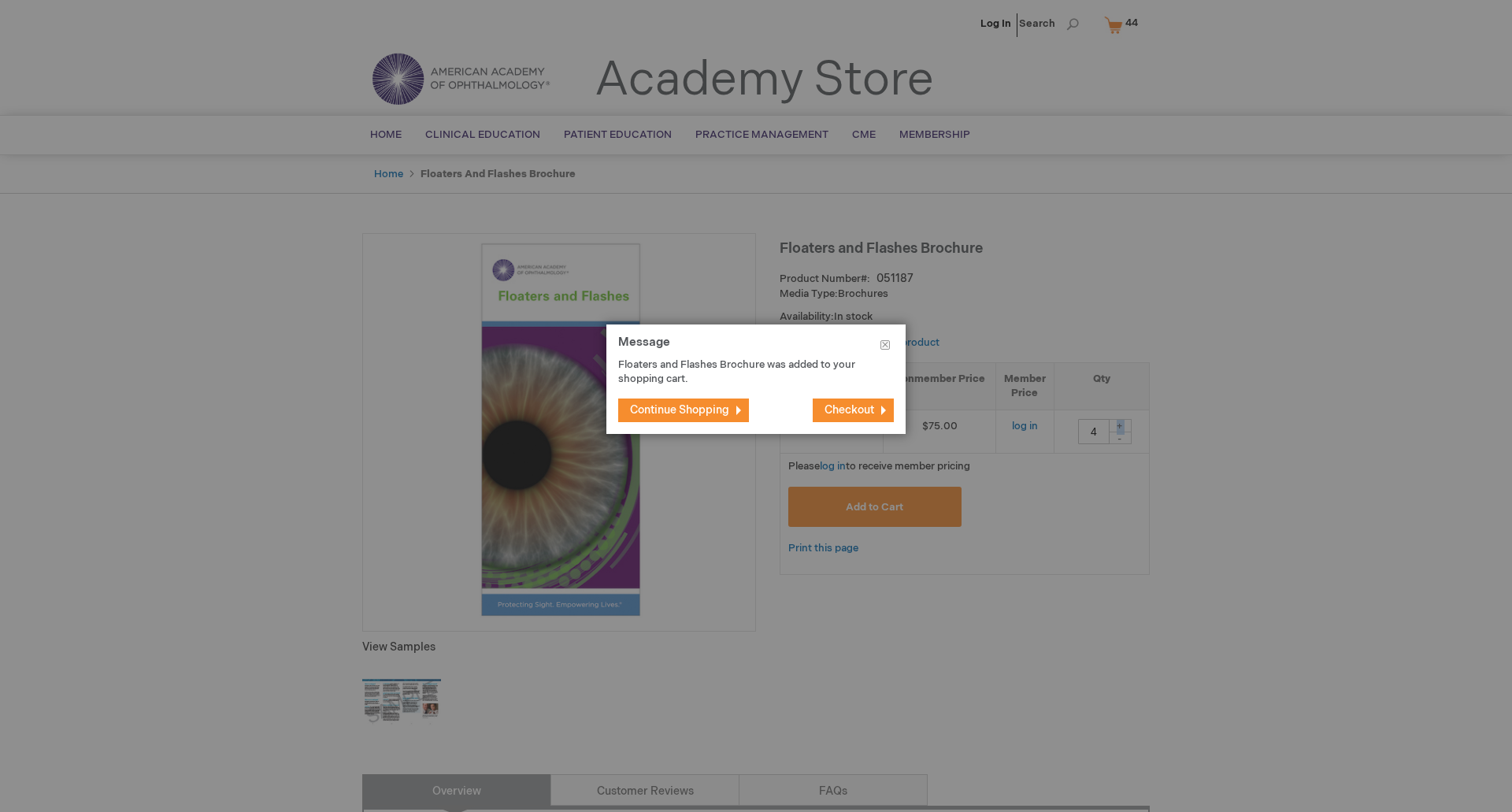
click at [681, 409] on span "Continue Shopping" at bounding box center [679, 410] width 99 height 14
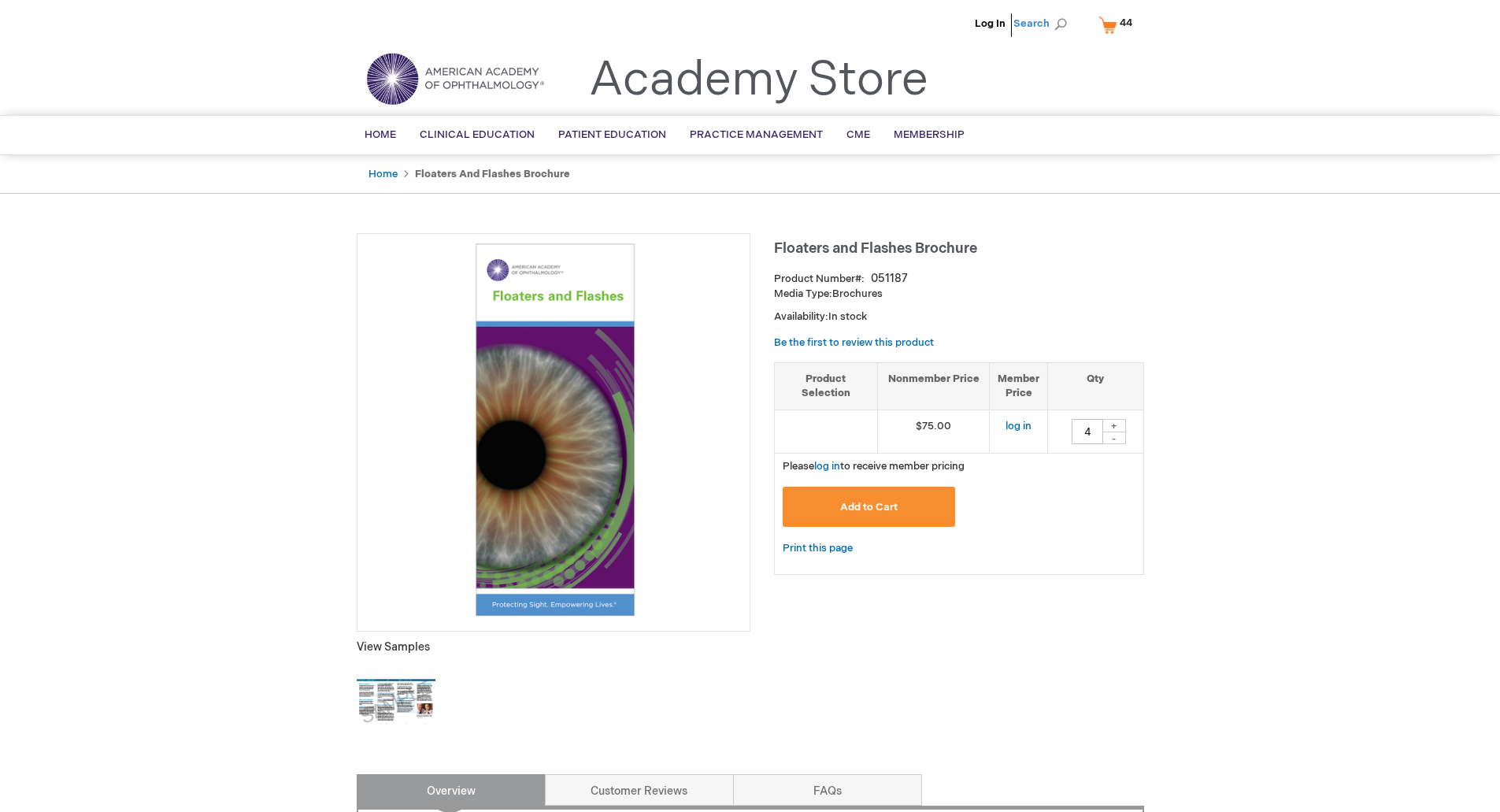
click at [1027, 18] on span "Search" at bounding box center [1043, 23] width 60 height 31
type input "cataract surgery"
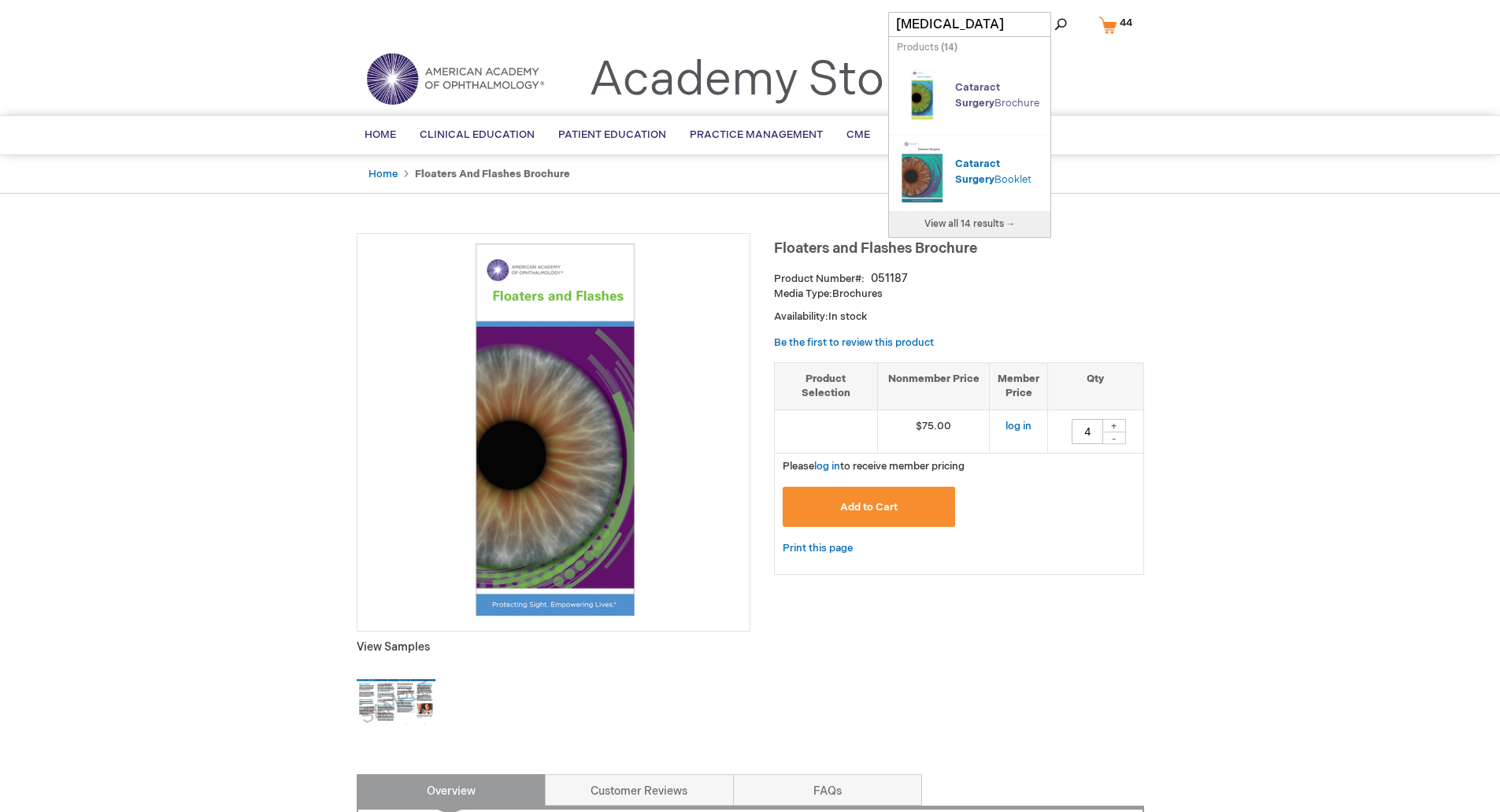
click at [975, 99] on span "Surgery" at bounding box center [975, 103] width 39 height 13
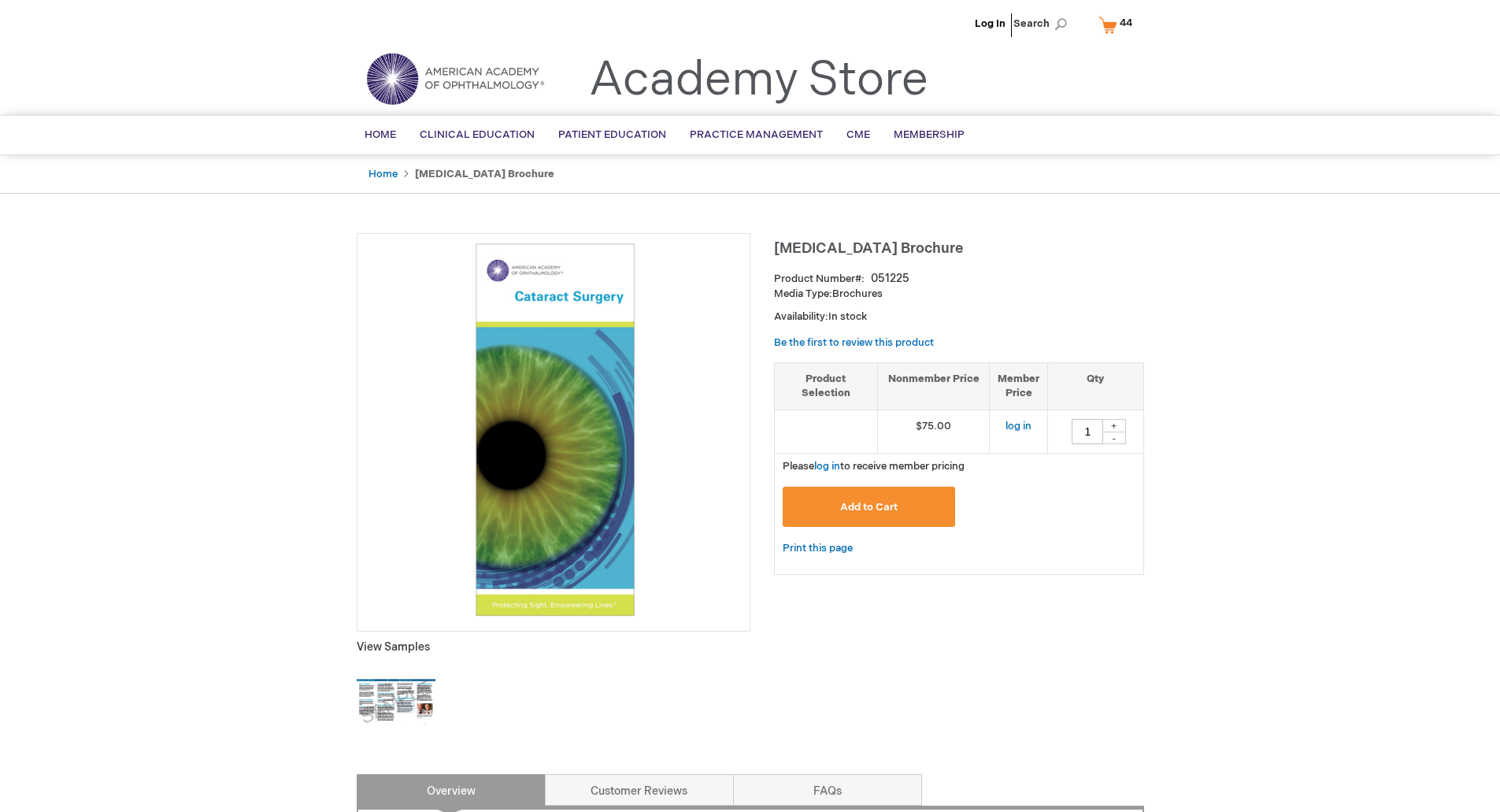
click at [1109, 422] on div "+" at bounding box center [1114, 425] width 23 height 14
click at [1110, 422] on div "+" at bounding box center [1114, 425] width 23 height 14
type input "4"
click at [878, 524] on button "Add to Cart" at bounding box center [869, 507] width 173 height 40
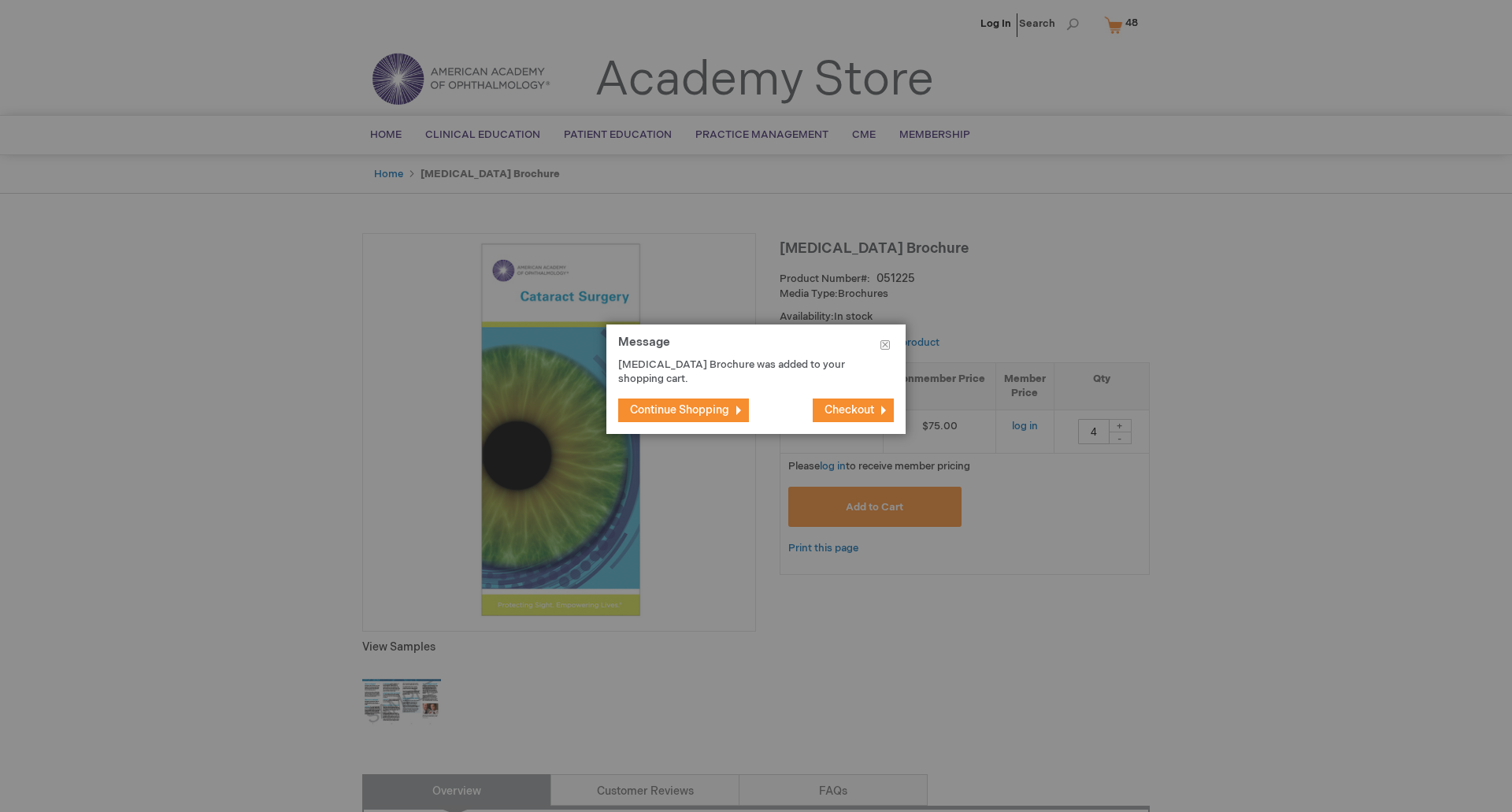
click at [681, 408] on span "Continue Shopping" at bounding box center [679, 410] width 99 height 14
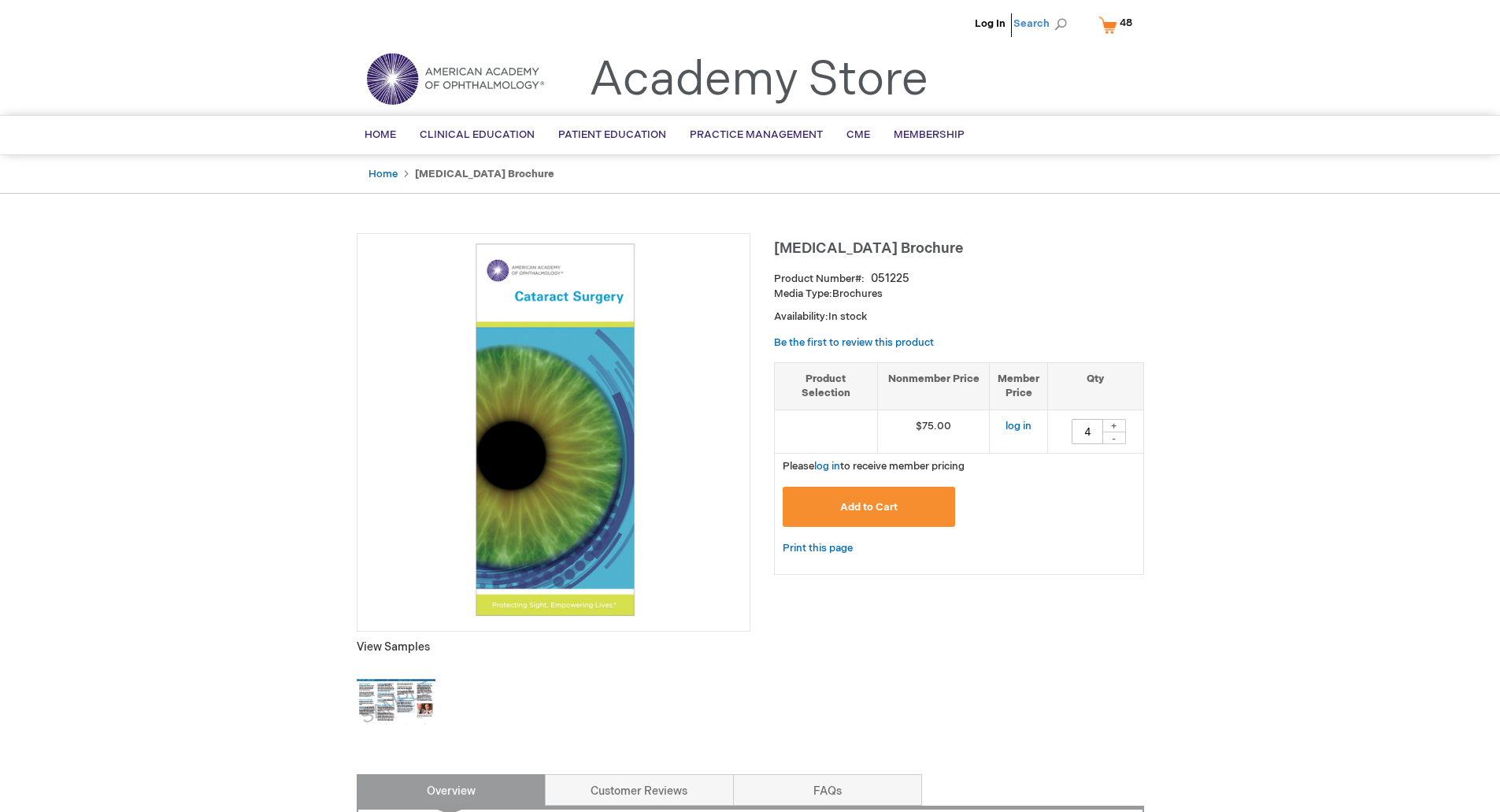
click at [1045, 19] on span "Search" at bounding box center [1043, 23] width 60 height 31
click at [956, 25] on input "Search" at bounding box center [970, 24] width 163 height 25
type input "glaucoma"
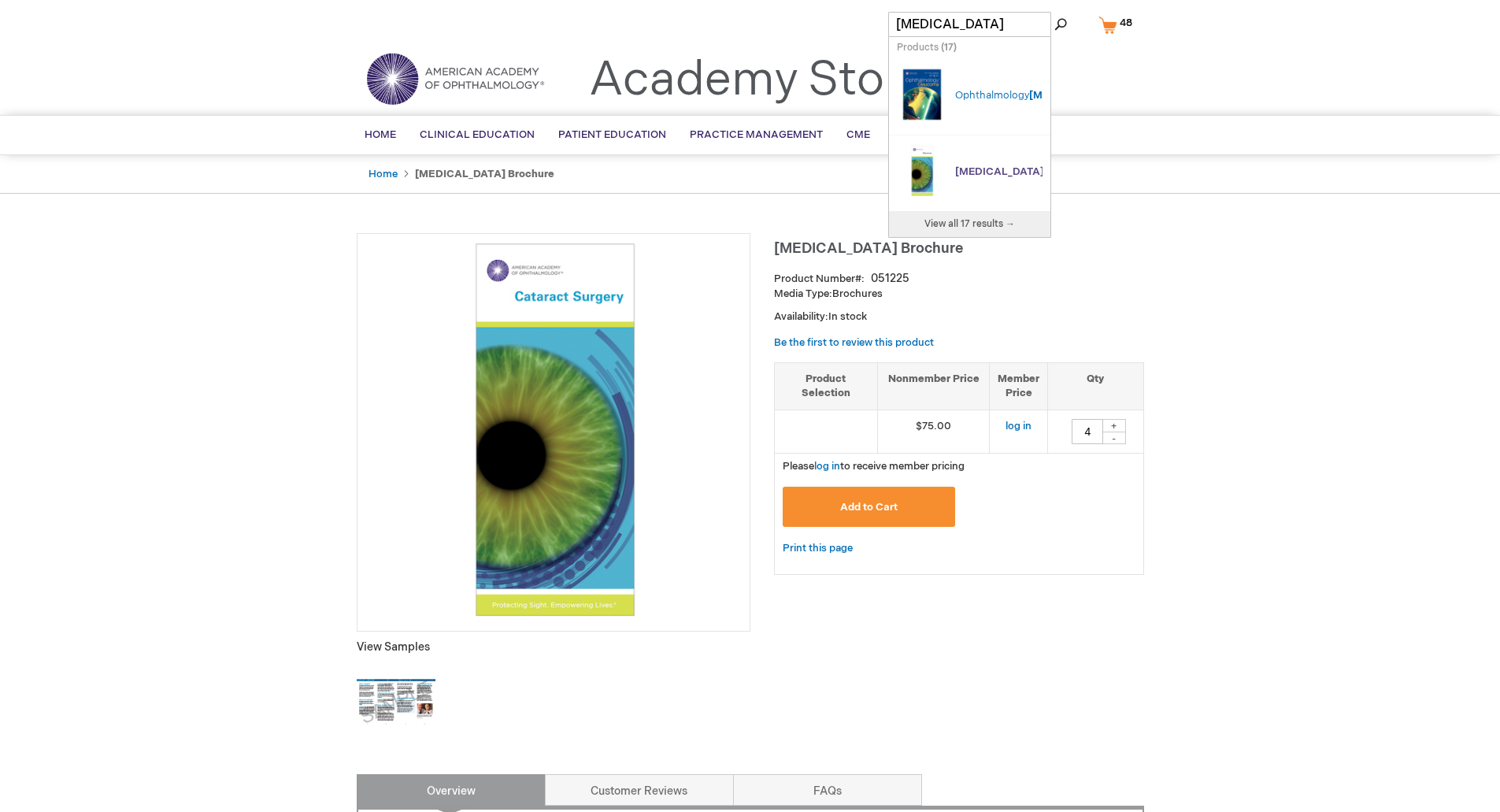
click at [956, 168] on span "[MEDICAL_DATA]" at bounding box center [1000, 172] width 89 height 13
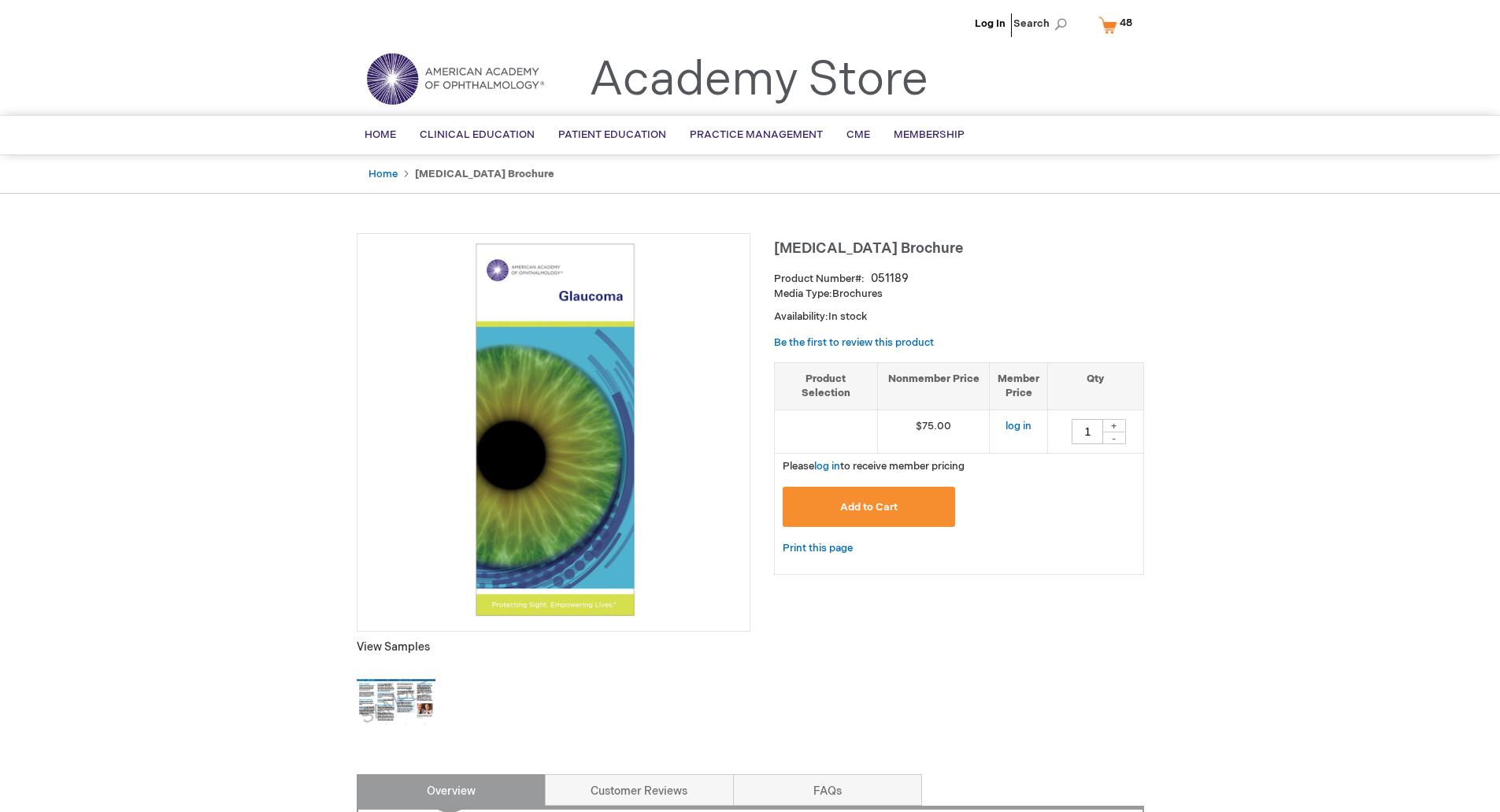
click at [1113, 421] on div "+" at bounding box center [1114, 425] width 23 height 14
type input "4"
click at [835, 514] on button "Add to Cart" at bounding box center [869, 507] width 173 height 40
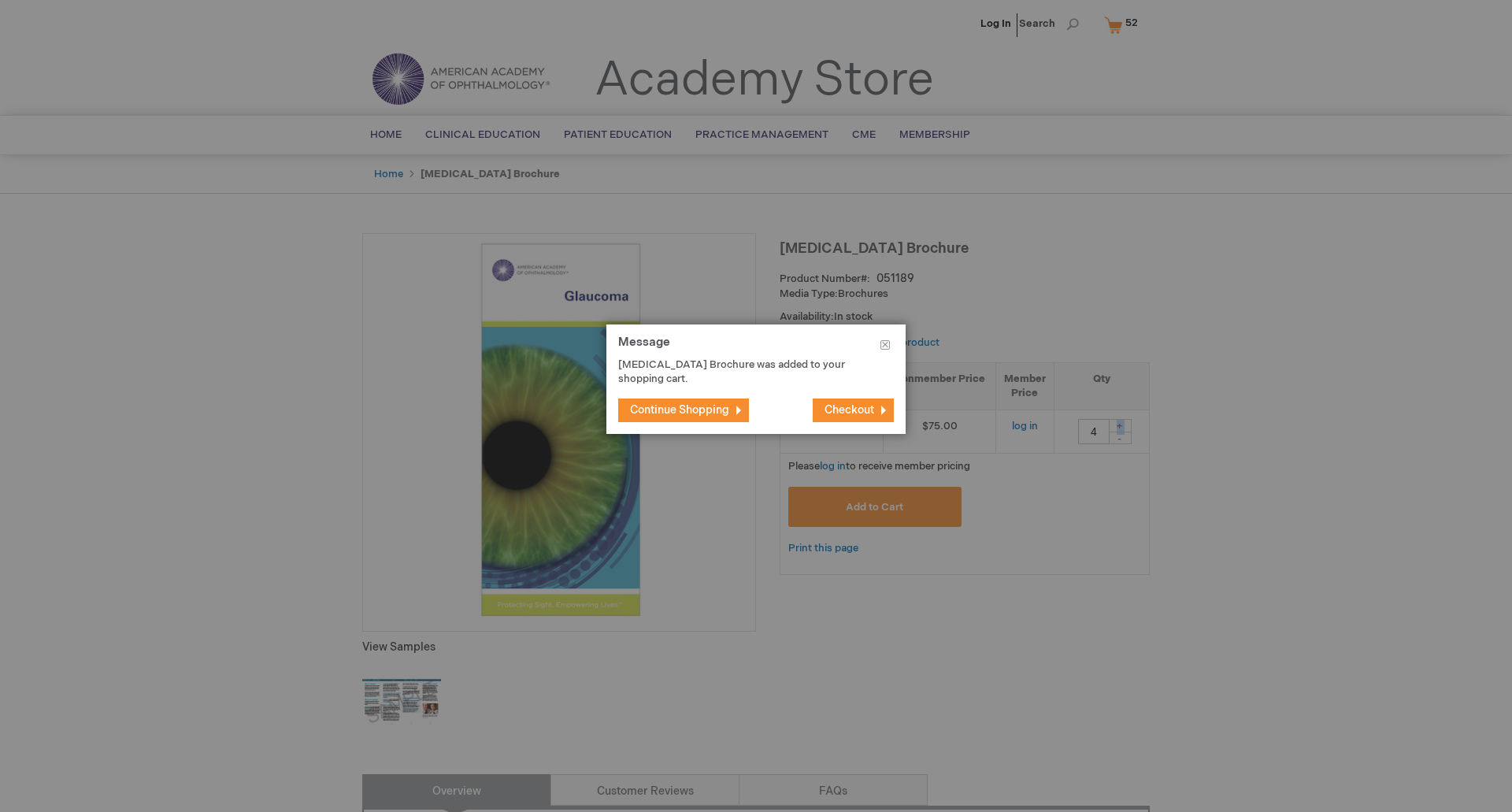
click at [738, 412] on button "Continue Shopping" at bounding box center [683, 410] width 130 height 23
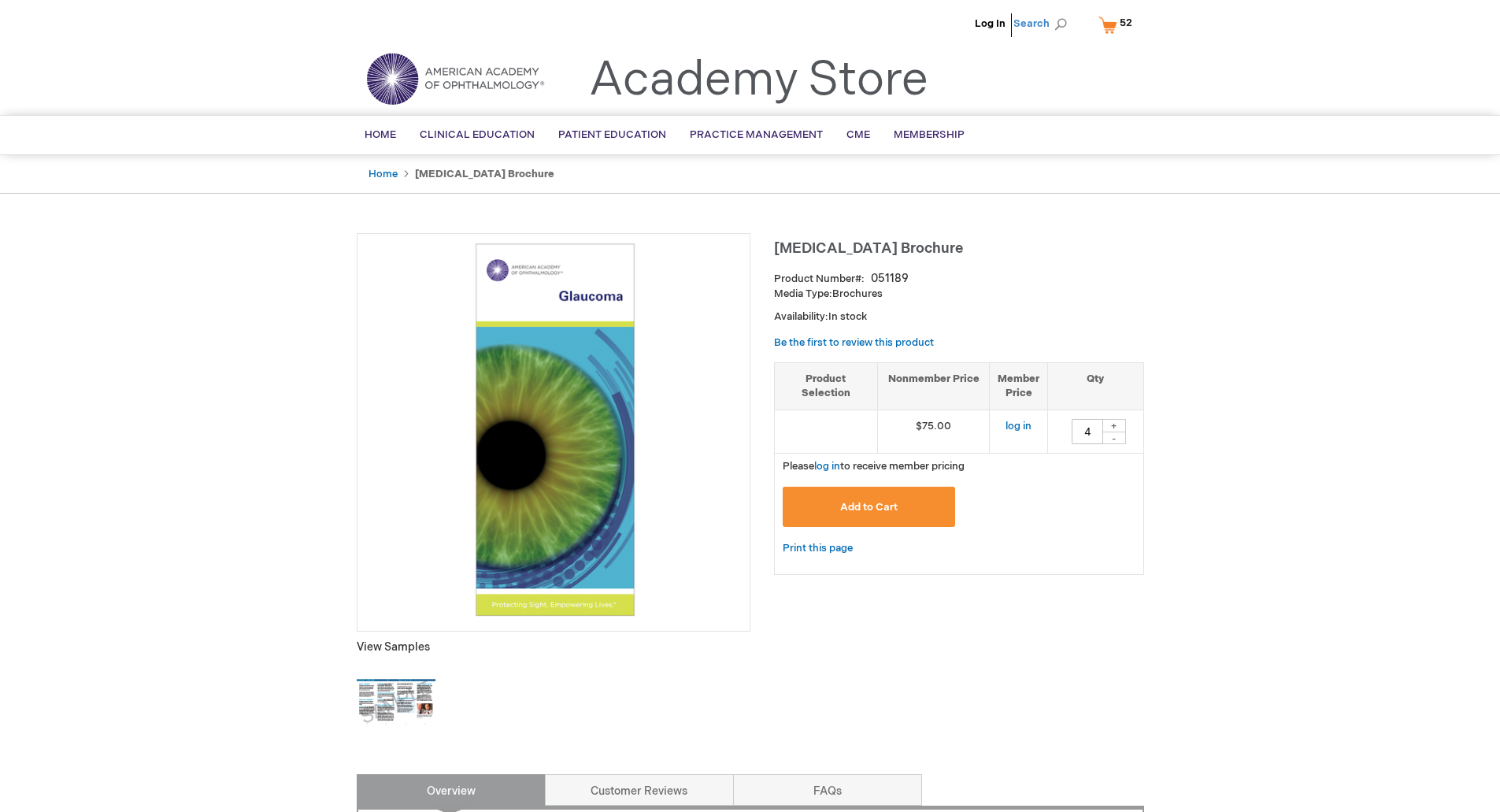
click at [1036, 20] on span "Search" at bounding box center [1043, 23] width 60 height 31
click at [943, 25] on input "Search" at bounding box center [970, 24] width 163 height 25
type input "dry eye"
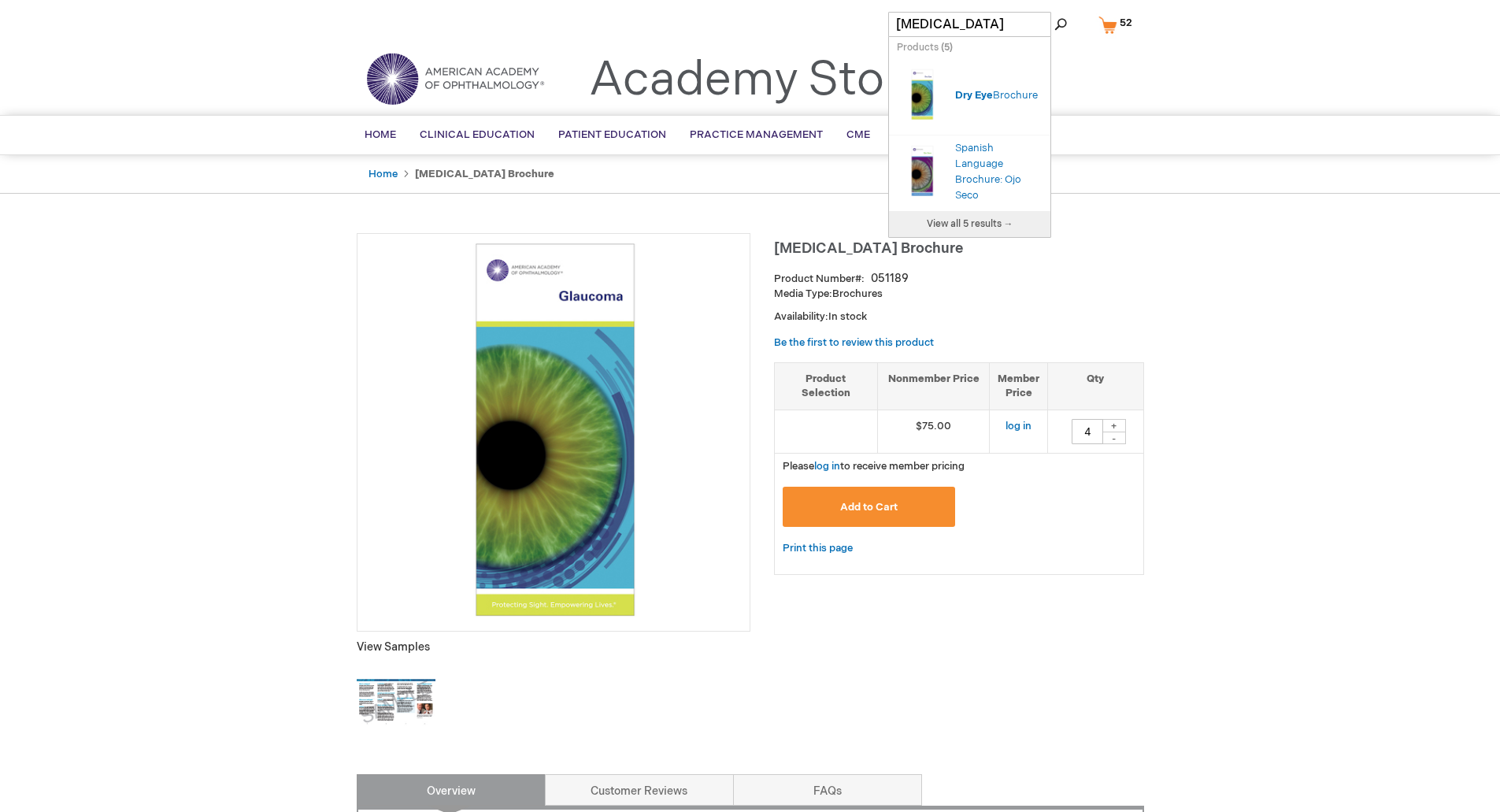
click at [932, 96] on img "Search Autocomplete Result" at bounding box center [922, 94] width 51 height 63
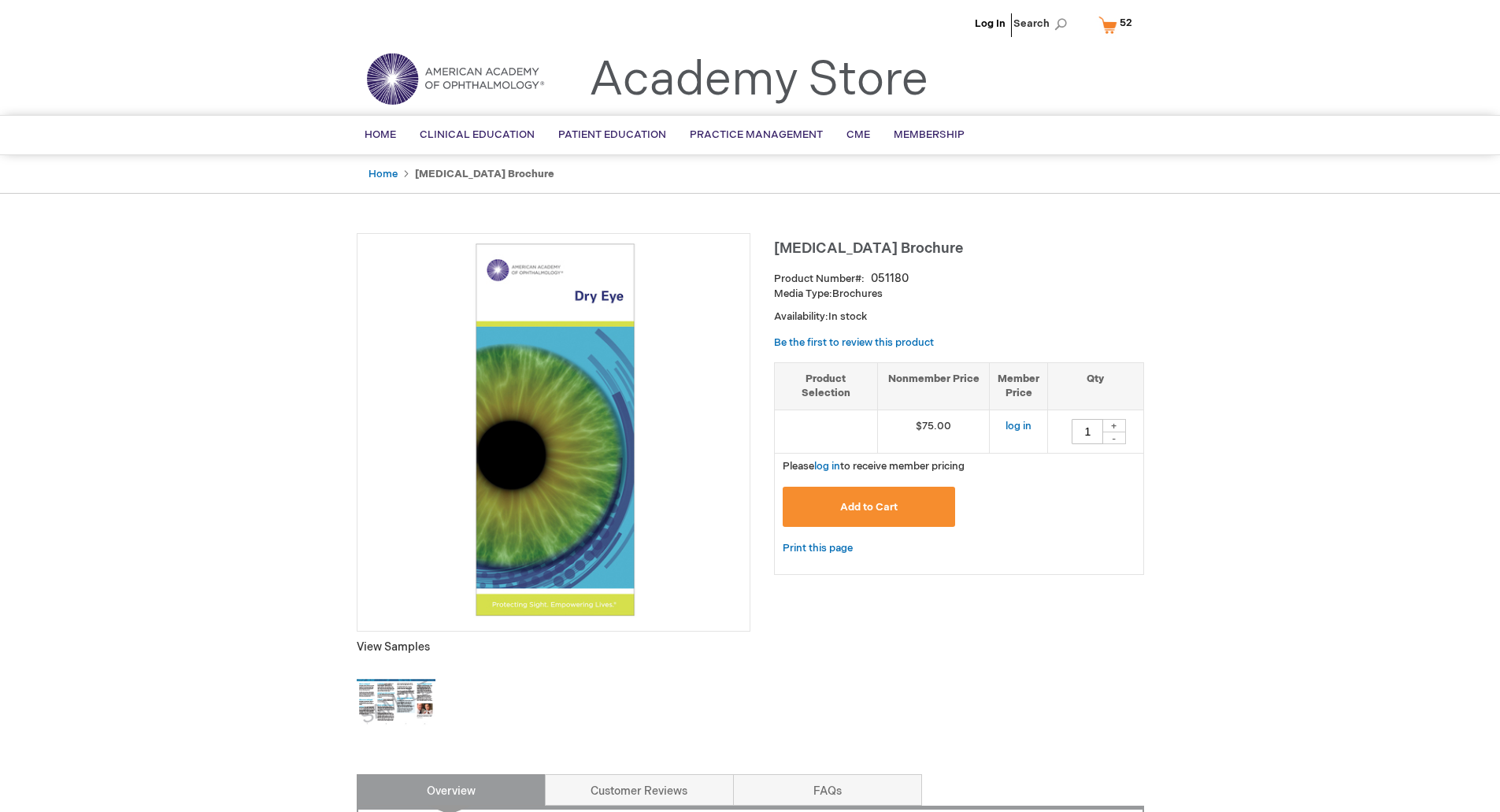
click at [1121, 425] on div "+" at bounding box center [1114, 425] width 23 height 14
click at [1121, 426] on div "+" at bounding box center [1114, 425] width 23 height 14
type input "4"
click at [872, 513] on button "Add to Cart" at bounding box center [869, 507] width 173 height 40
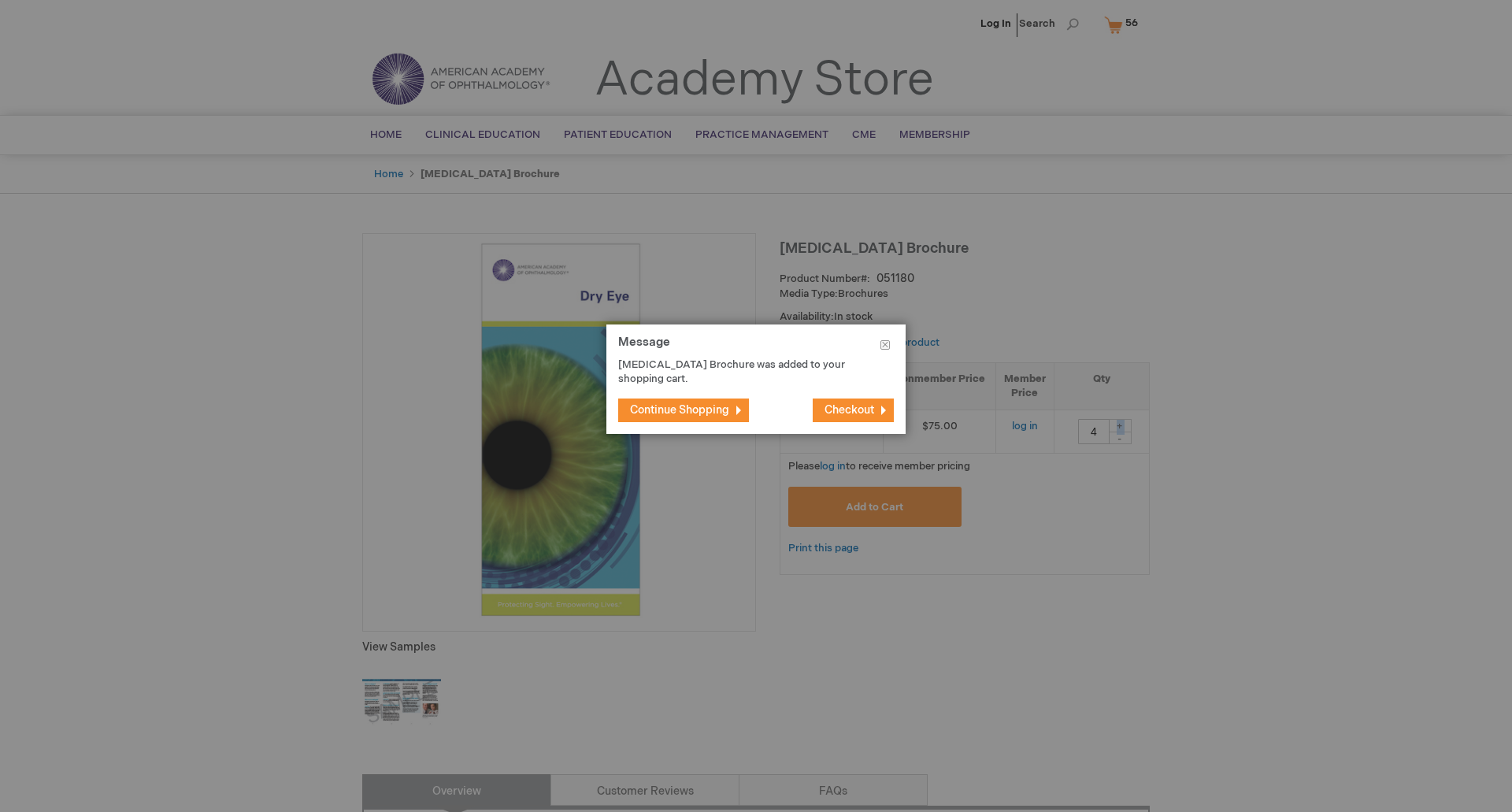
click at [694, 404] on span "Continue Shopping" at bounding box center [679, 410] width 99 height 14
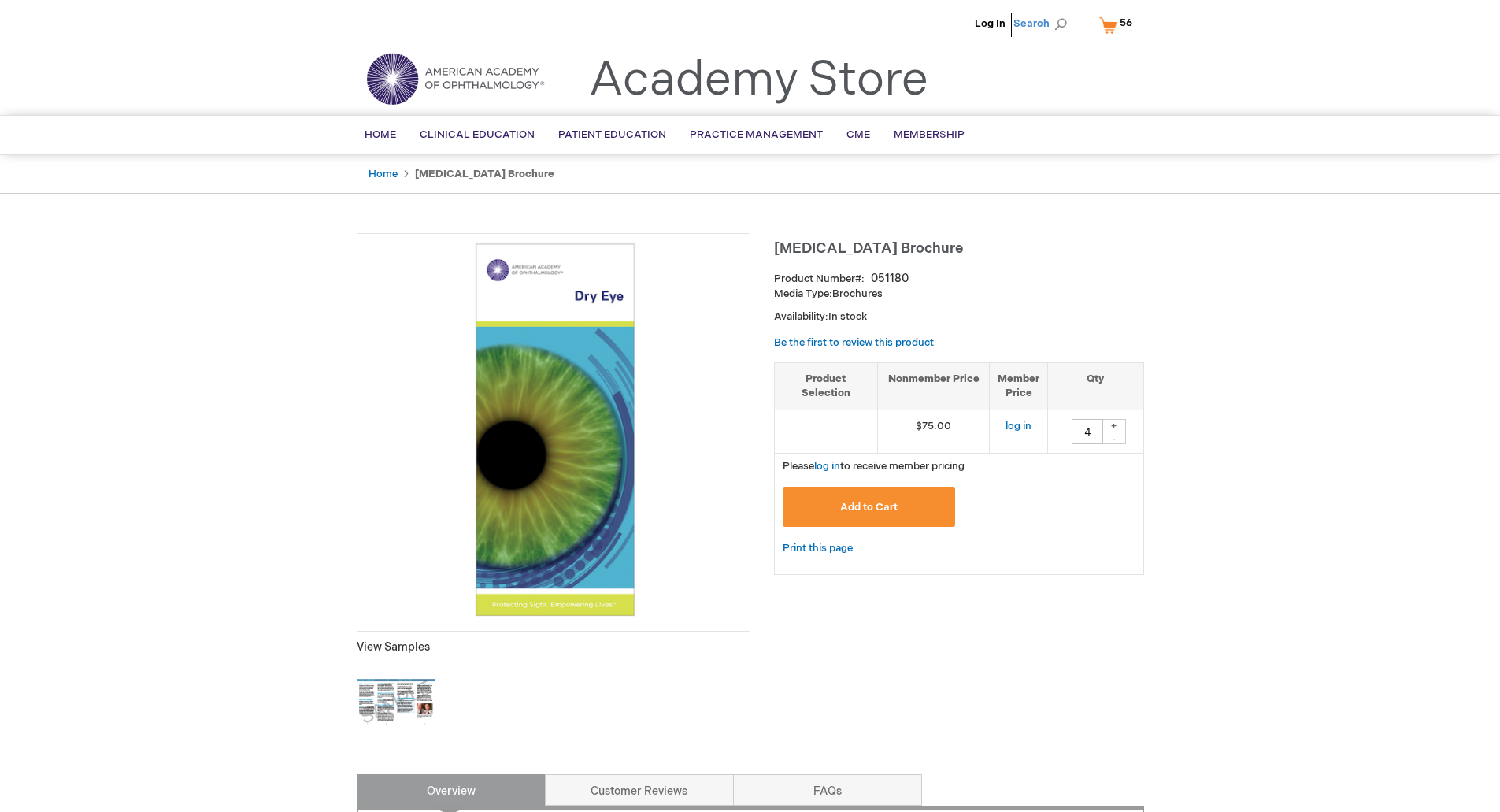
click at [1039, 19] on span "Search" at bounding box center [1043, 23] width 60 height 31
click at [958, 27] on input "Search" at bounding box center [970, 24] width 163 height 25
type input "uveitis"
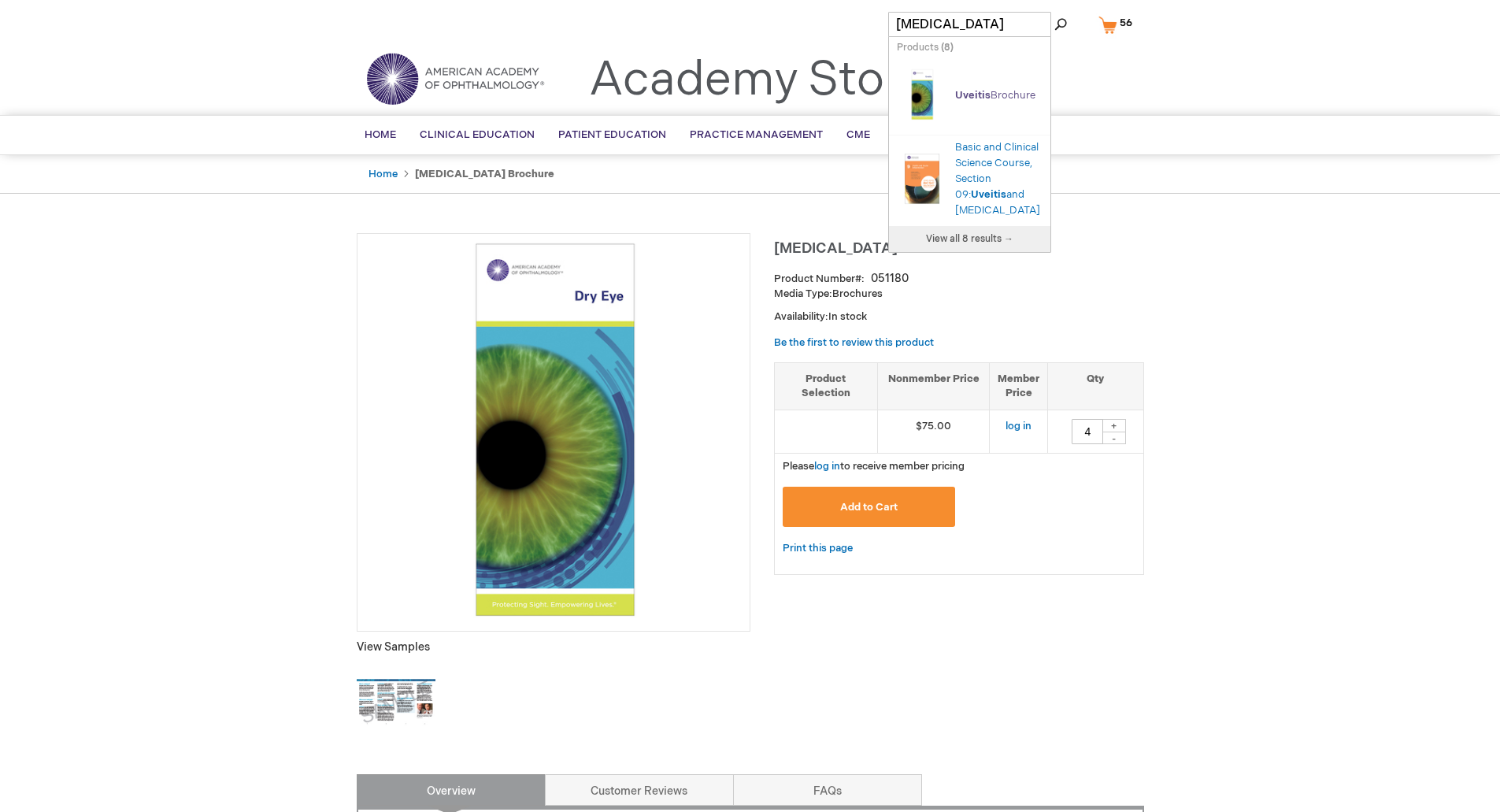
click at [968, 101] on link "Uveitis Brochure" at bounding box center [996, 95] width 81 height 13
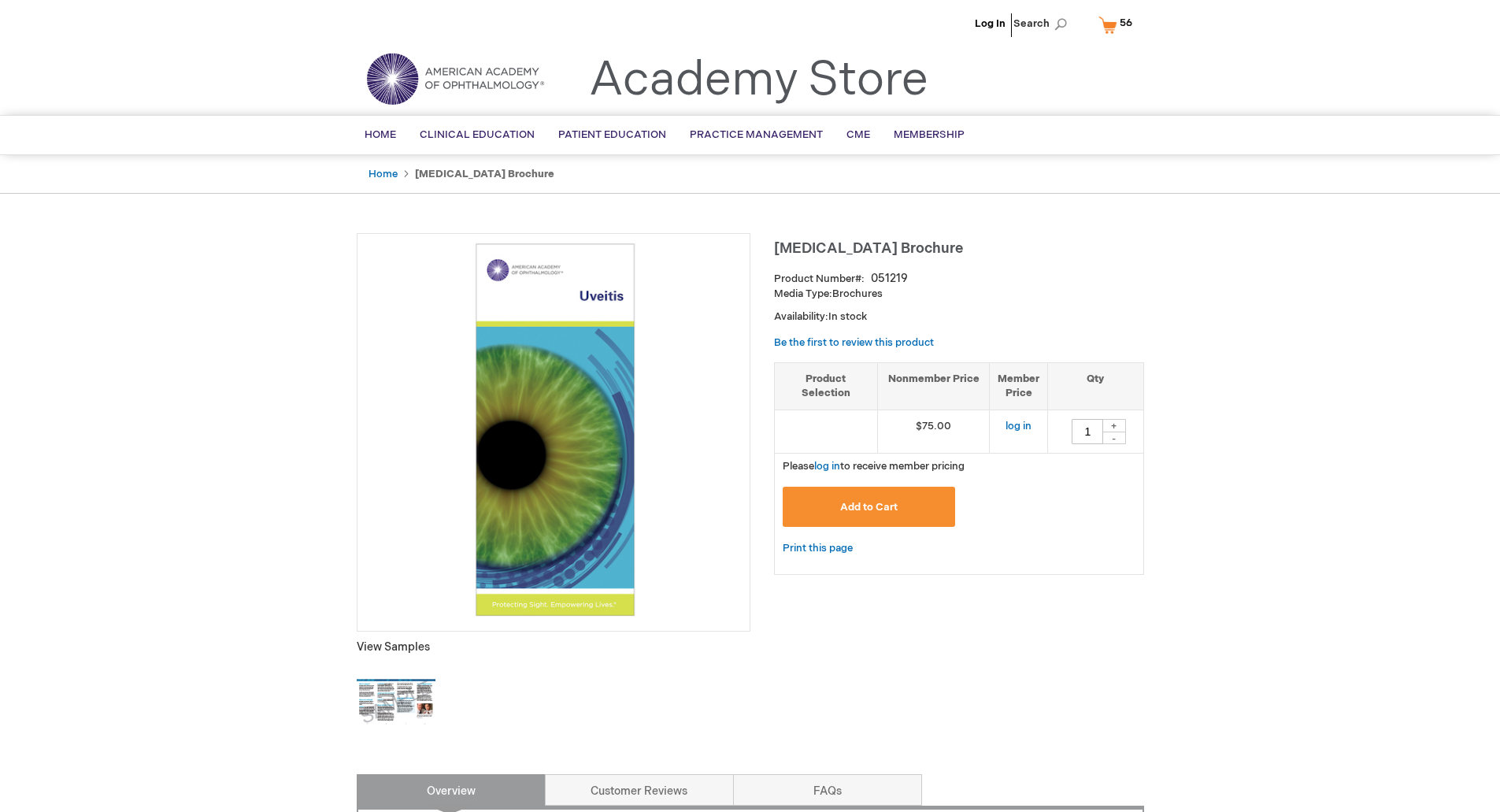
click at [1121, 422] on div "+" at bounding box center [1114, 425] width 23 height 14
type input "4"
click at [893, 512] on span "Add to Cart" at bounding box center [868, 508] width 57 height 13
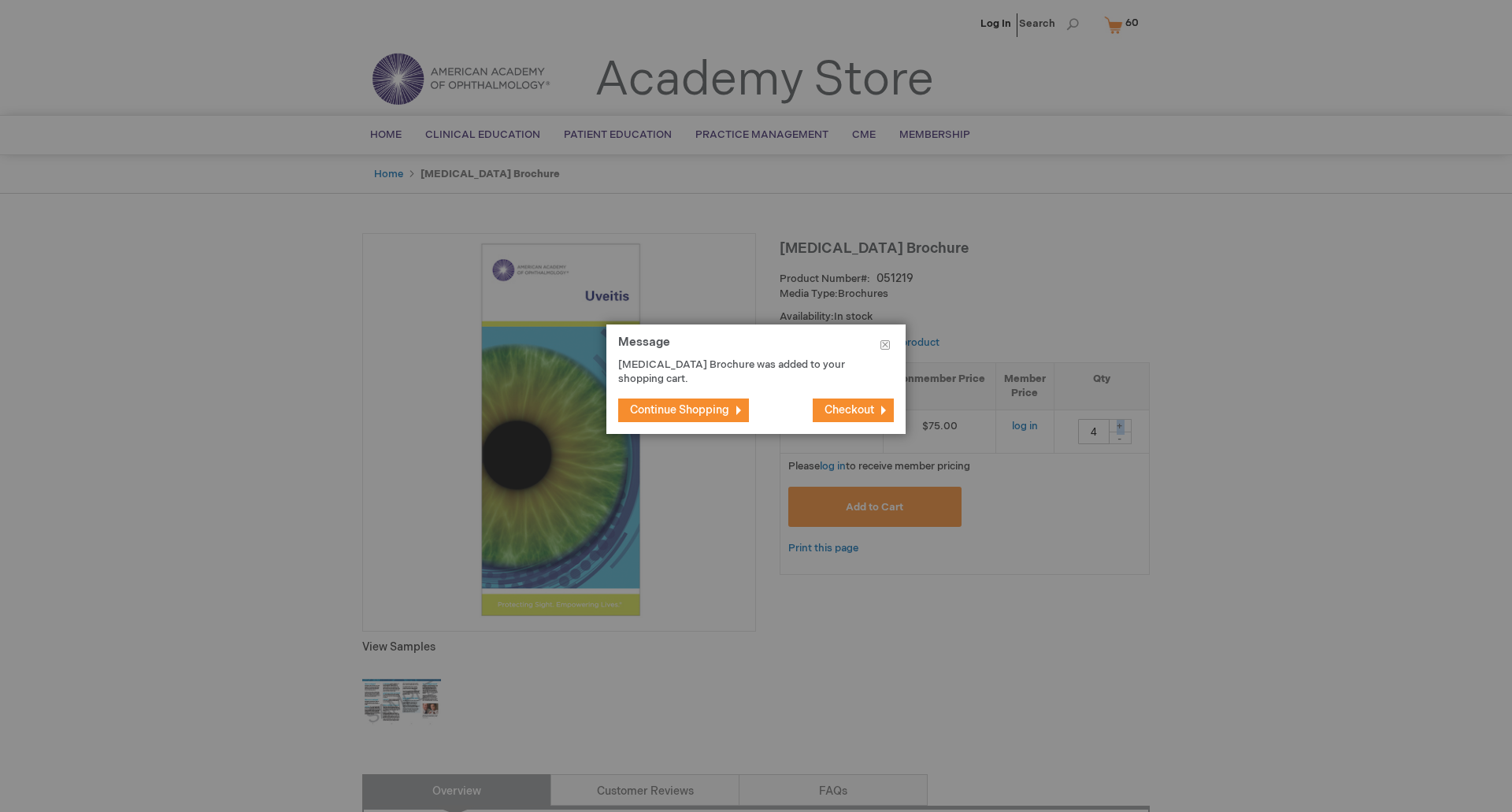
click at [864, 404] on span "Checkout" at bounding box center [850, 410] width 50 height 14
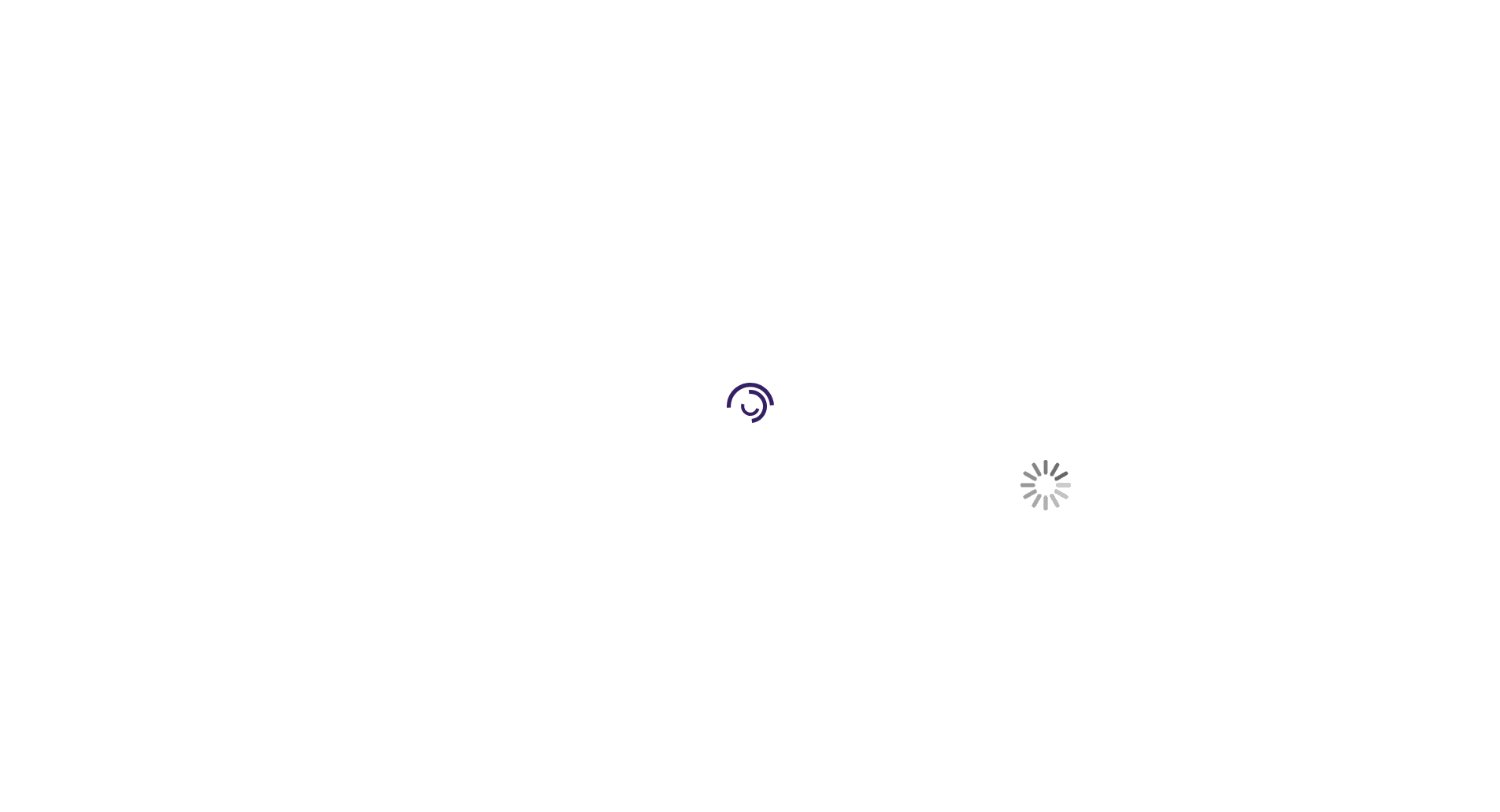
select select "US"
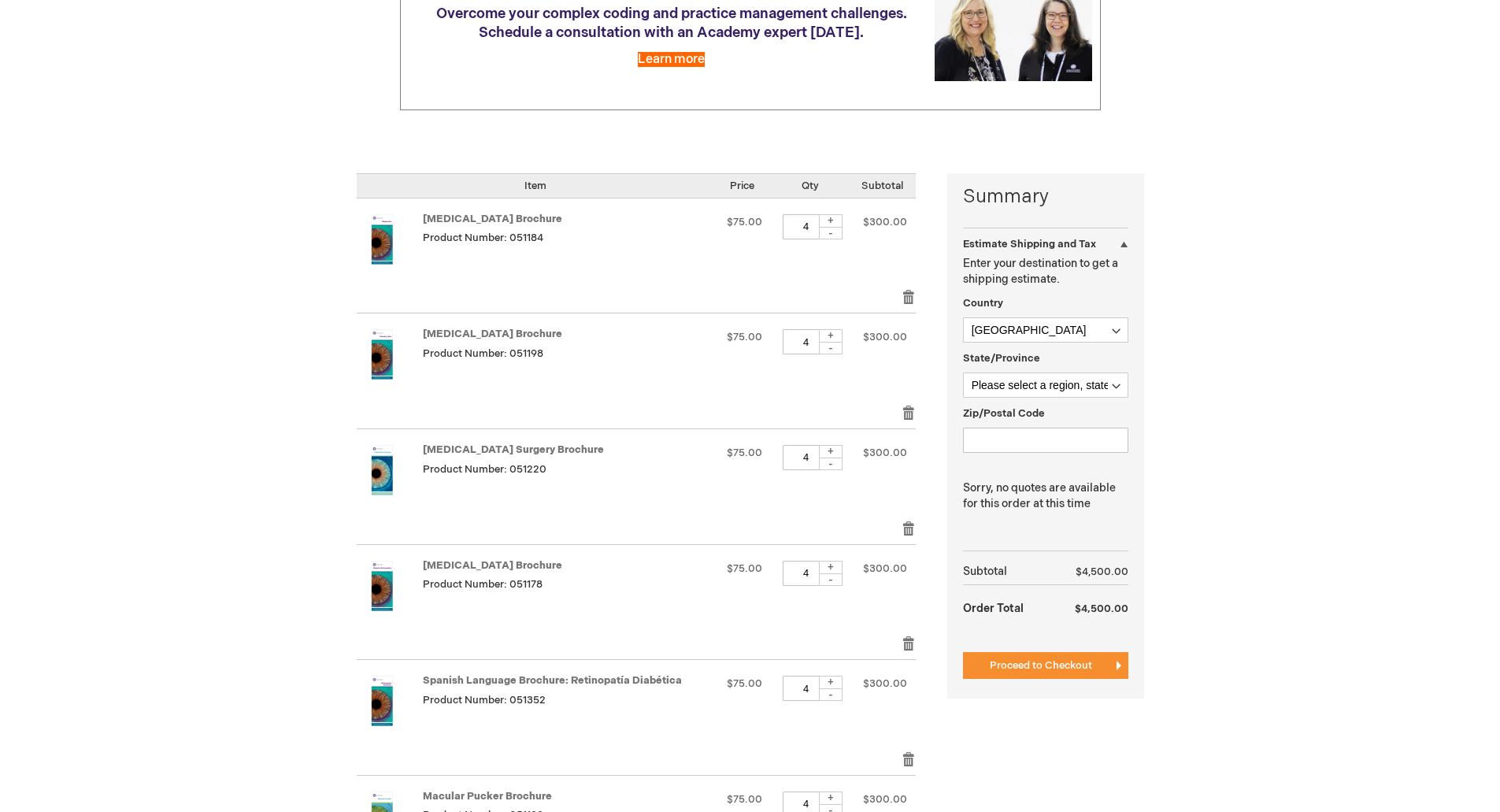
scroll to position [236, 0]
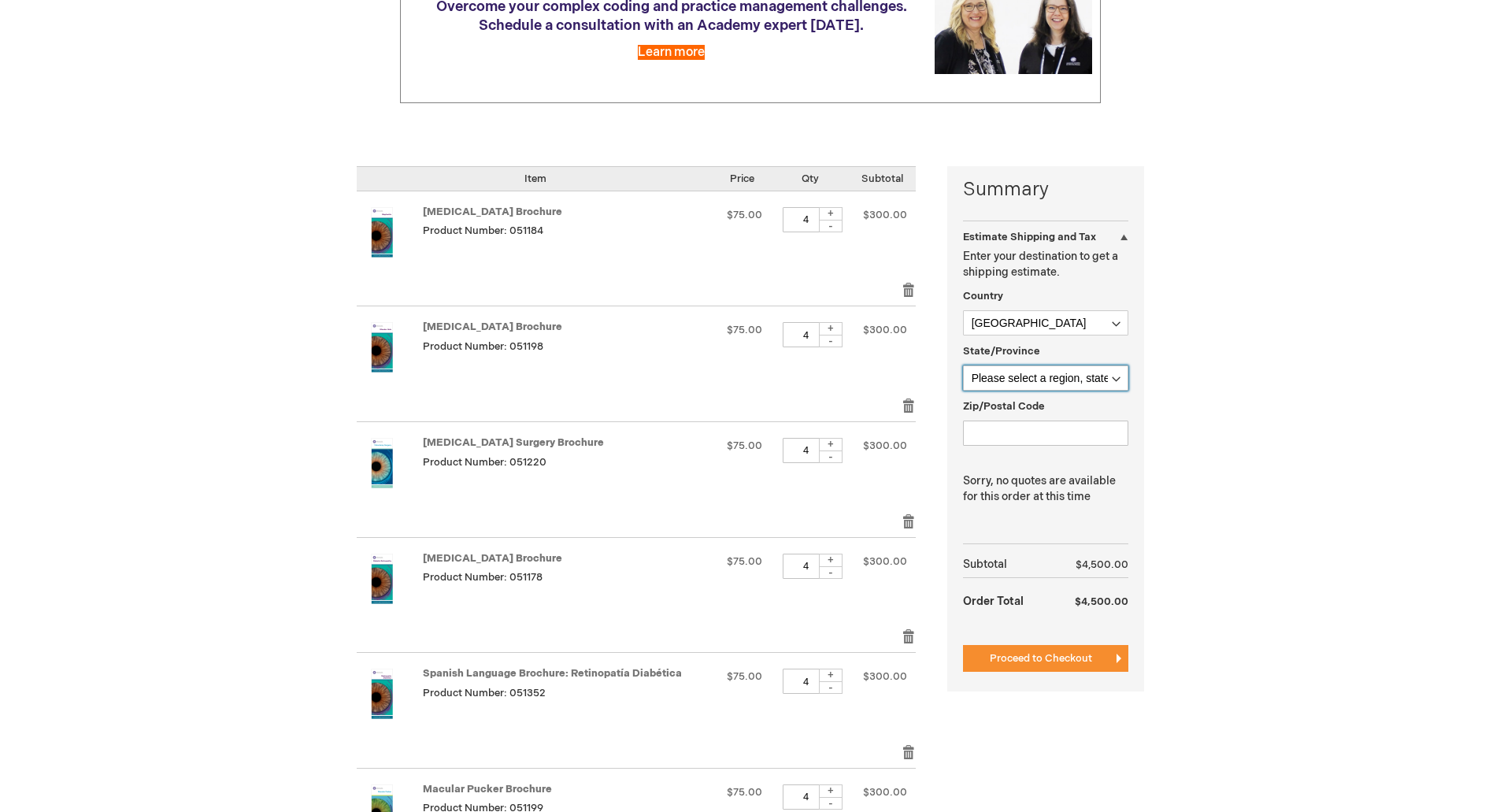
click at [1053, 377] on select "Please select a region, state or province. Alabama Alaska American Samoa Arizon…" at bounding box center [1046, 378] width 165 height 25
select select "12"
click at [963, 366] on select "Please select a region, state or province. Alabama Alaska American Samoa Arizon…" at bounding box center [1046, 378] width 165 height 25
click at [1004, 429] on input "Zip/Postal Code" at bounding box center [1046, 433] width 165 height 25
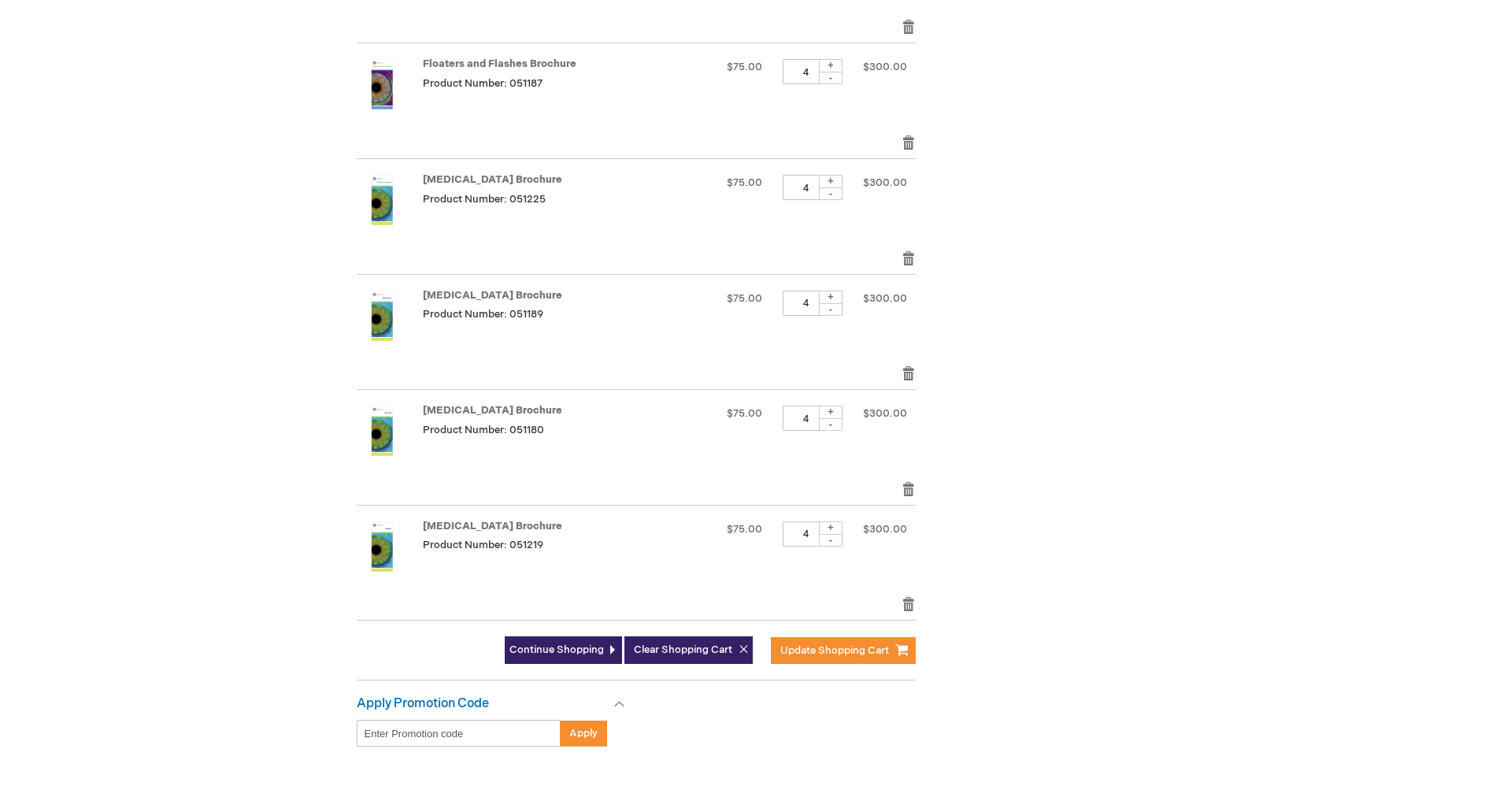
scroll to position [1789, 0]
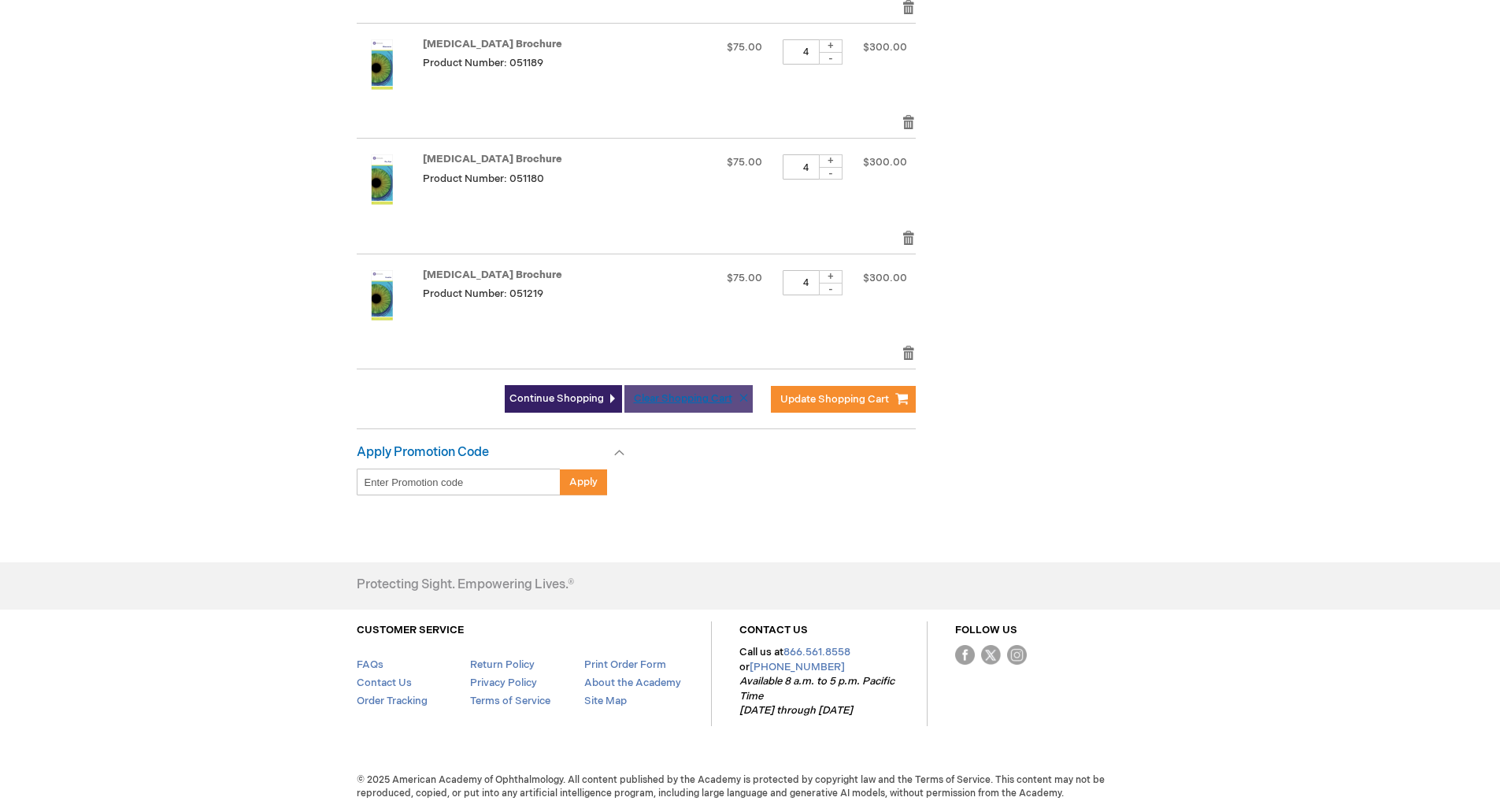
type input "95815"
click at [661, 396] on span "Clear Shopping Cart" at bounding box center [683, 399] width 98 height 13
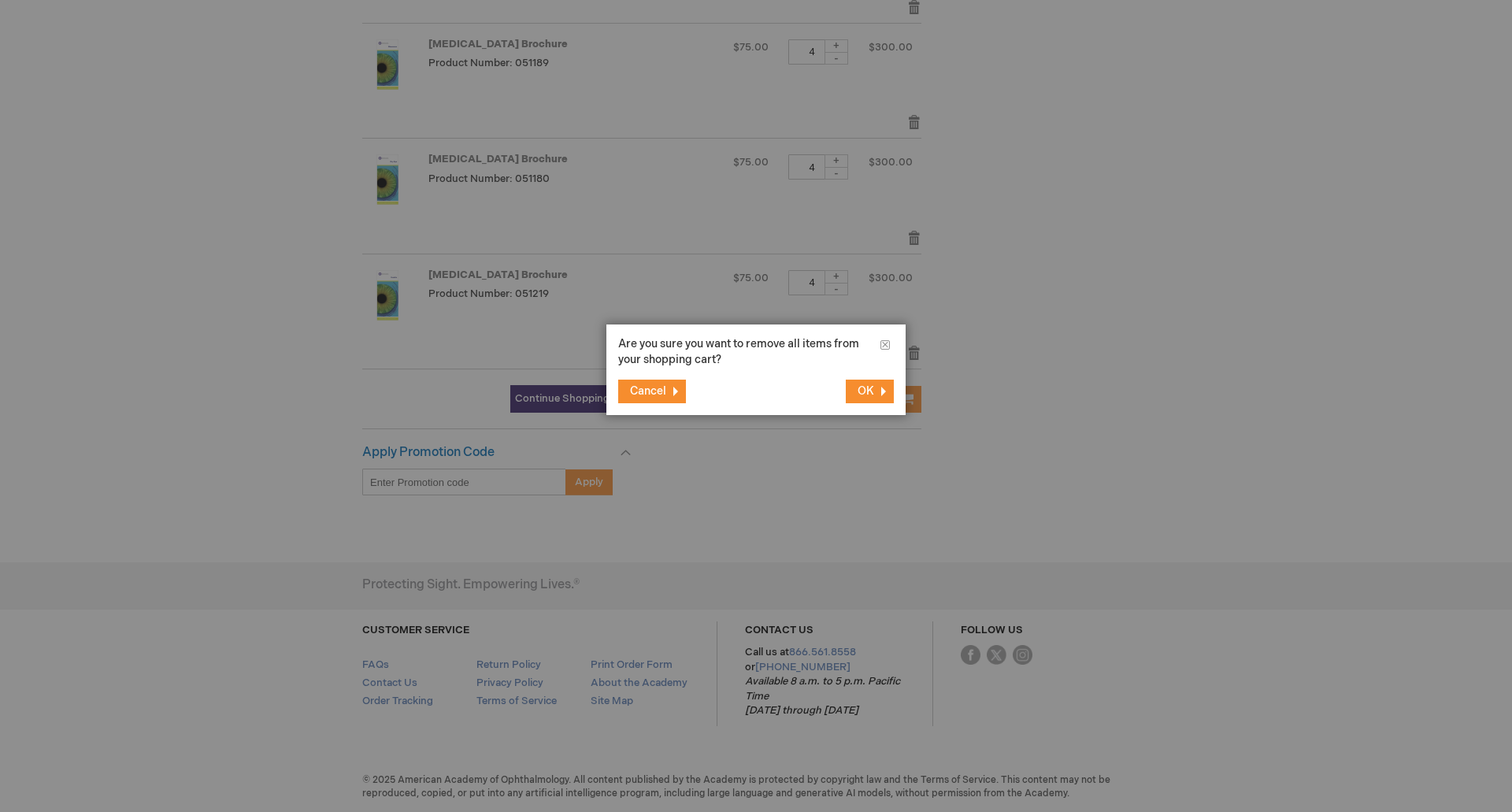
click at [853, 390] on button "OK" at bounding box center [870, 391] width 48 height 23
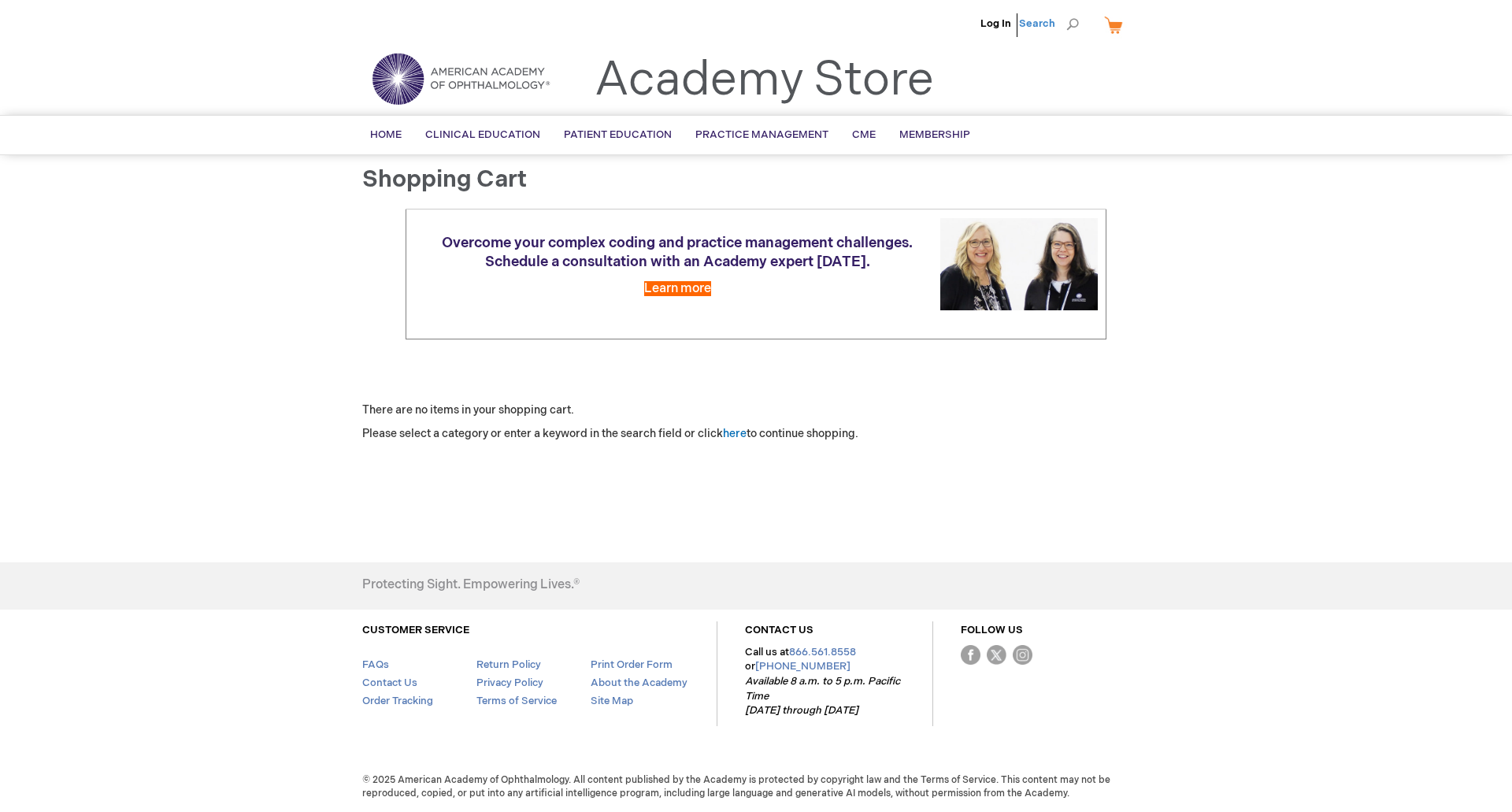
click at [1039, 24] on span "Search" at bounding box center [1049, 23] width 60 height 31
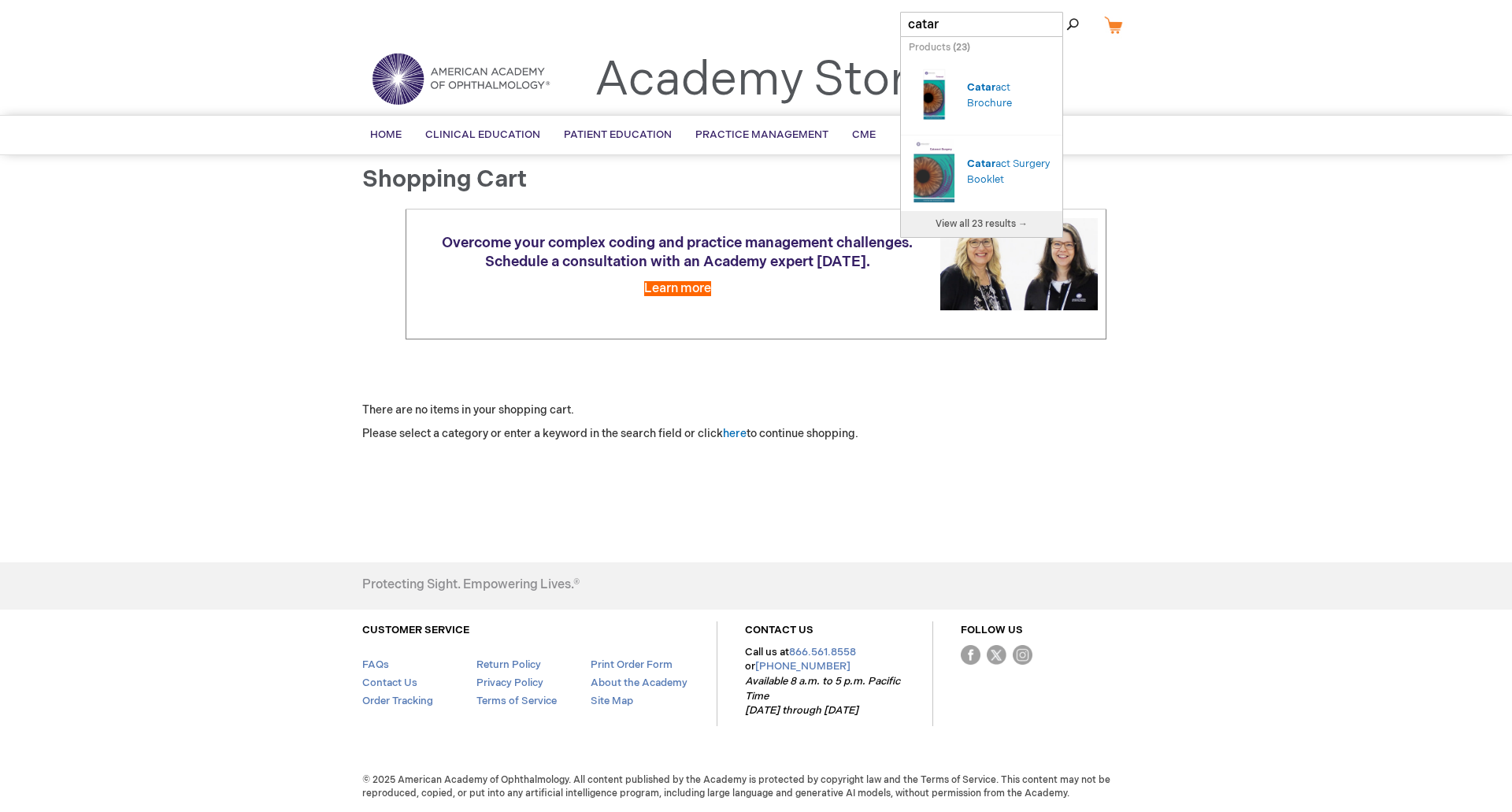
type input "catara"
click at [991, 88] on span "Catara" at bounding box center [984, 88] width 35 height 13
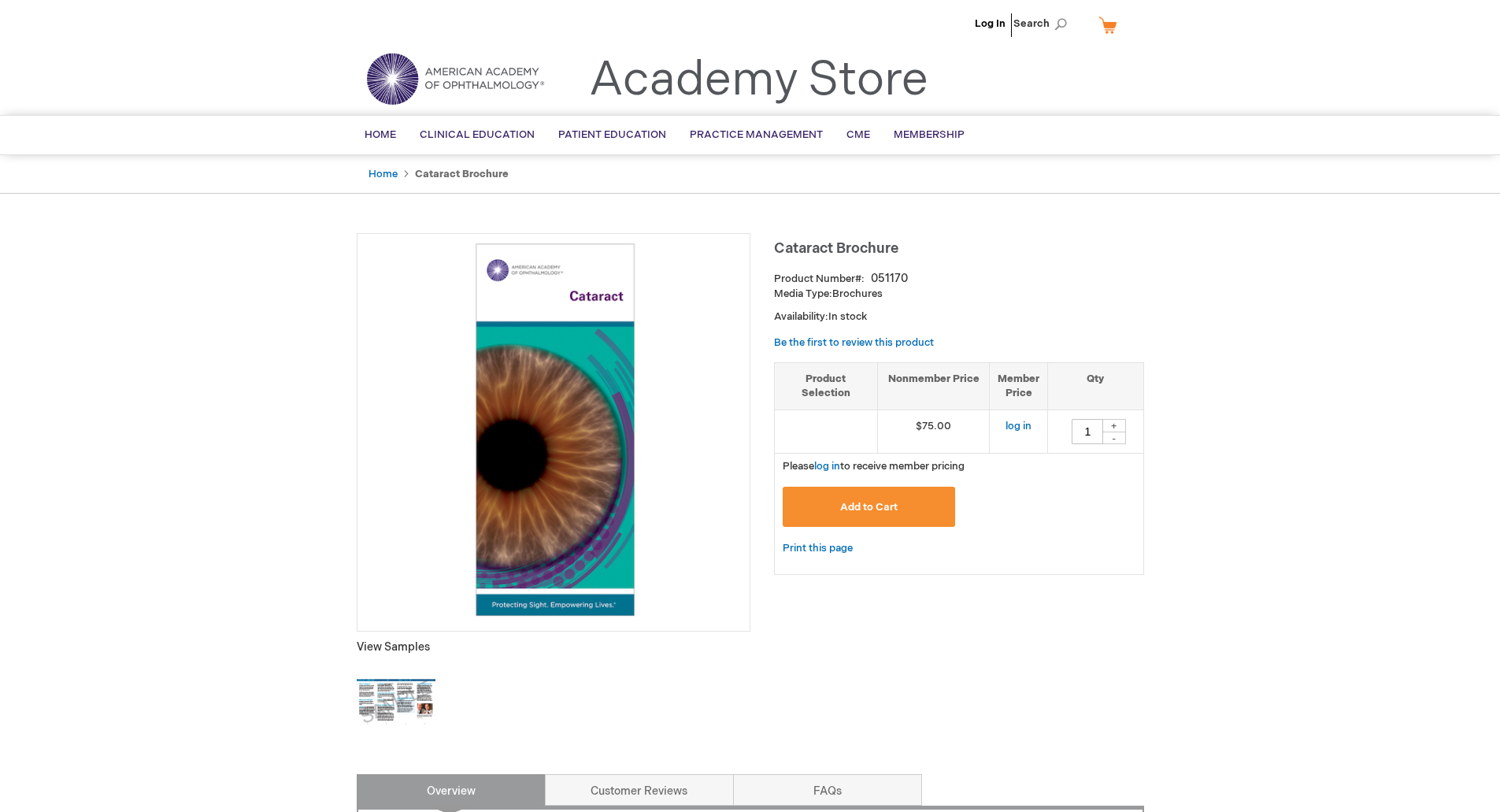
click at [1110, 425] on div "+" at bounding box center [1114, 425] width 23 height 14
type input "4"
click at [904, 499] on button "Add to Cart" at bounding box center [869, 507] width 173 height 40
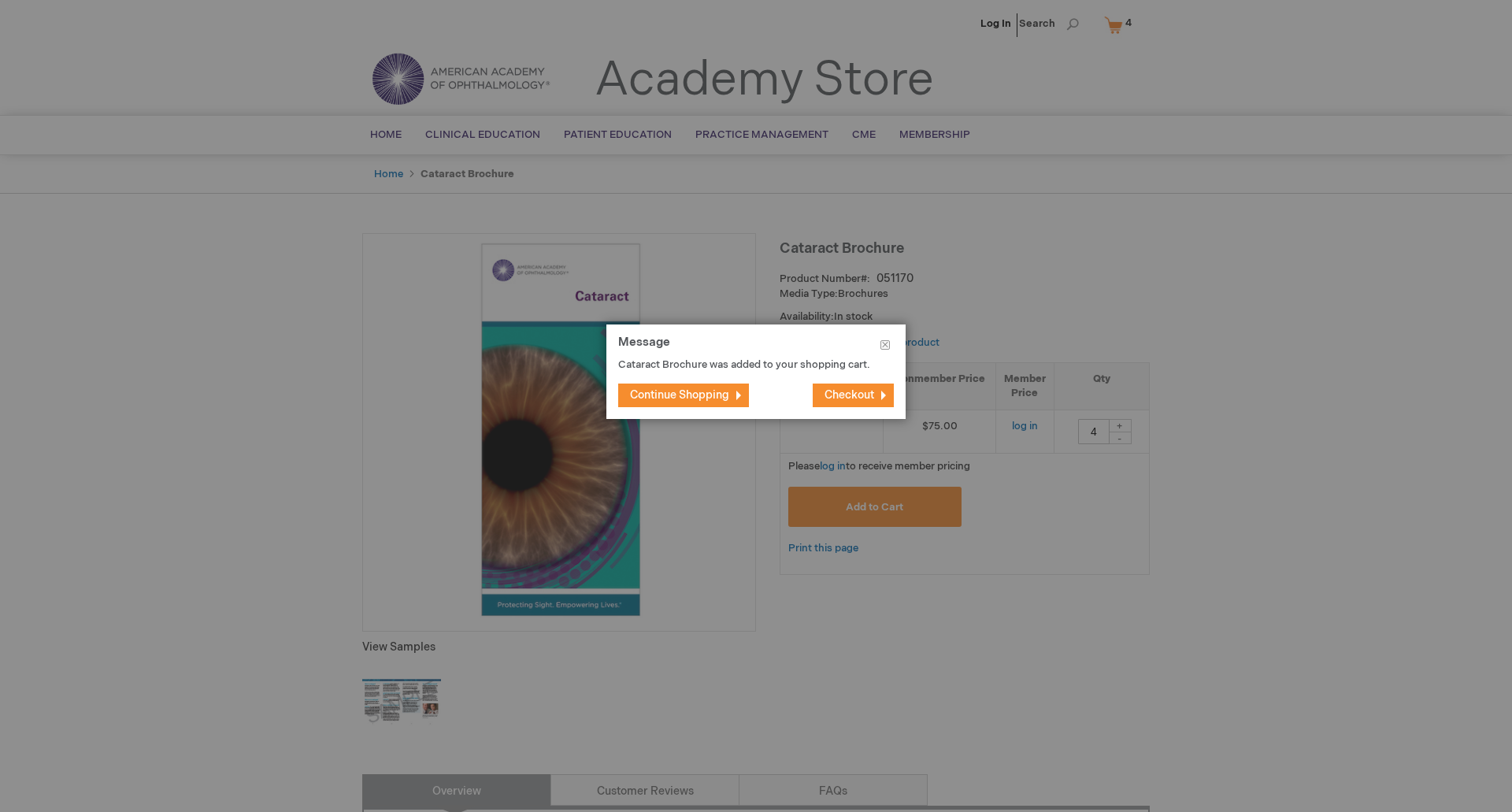
click at [681, 400] on span "Continue Shopping" at bounding box center [679, 395] width 99 height 14
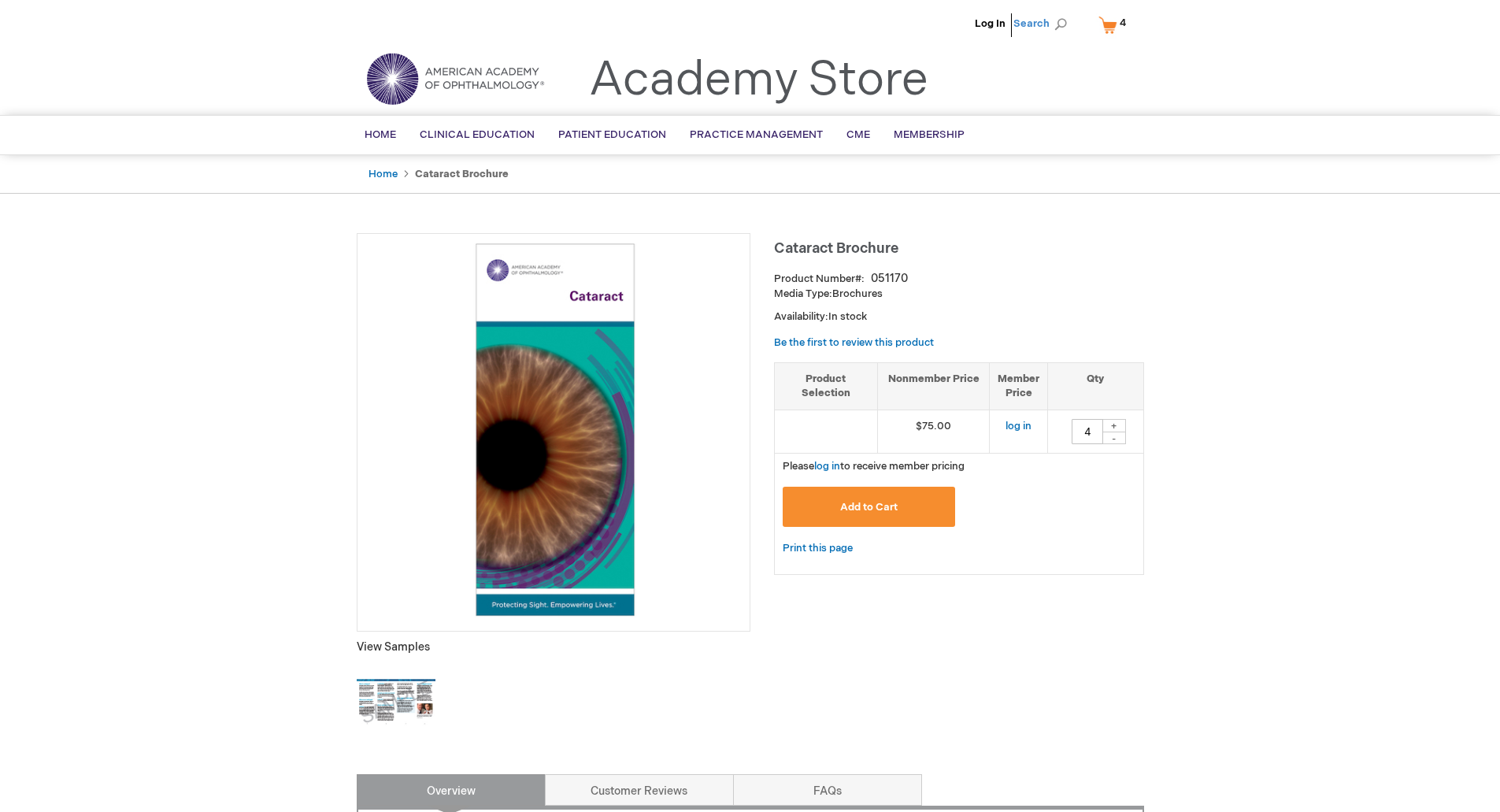
click at [1039, 20] on span "Search" at bounding box center [1043, 23] width 60 height 31
type input "flashes and"
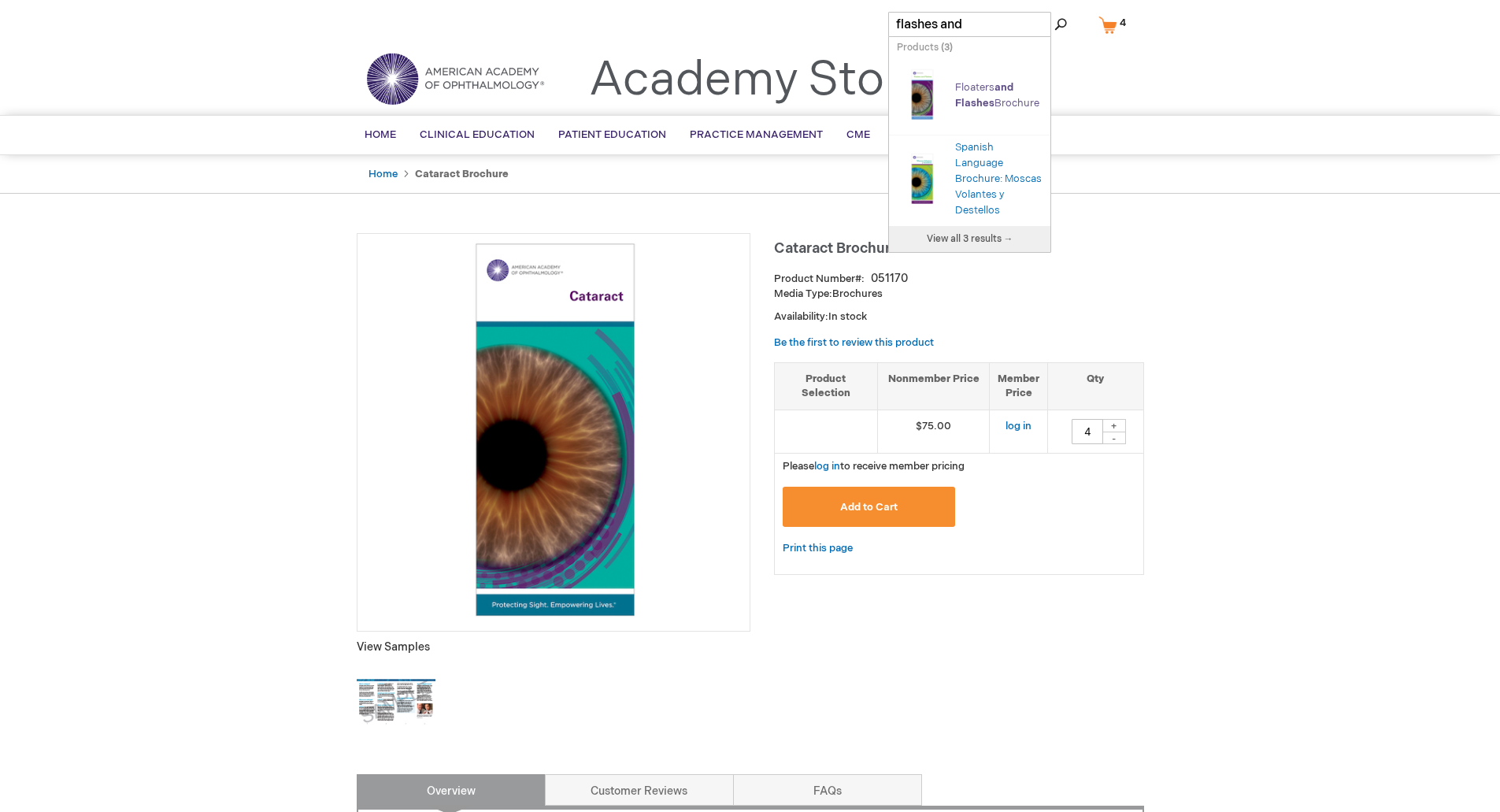
click at [985, 82] on link "Floaters and Flashes Brochure" at bounding box center [997, 95] width 85 height 28
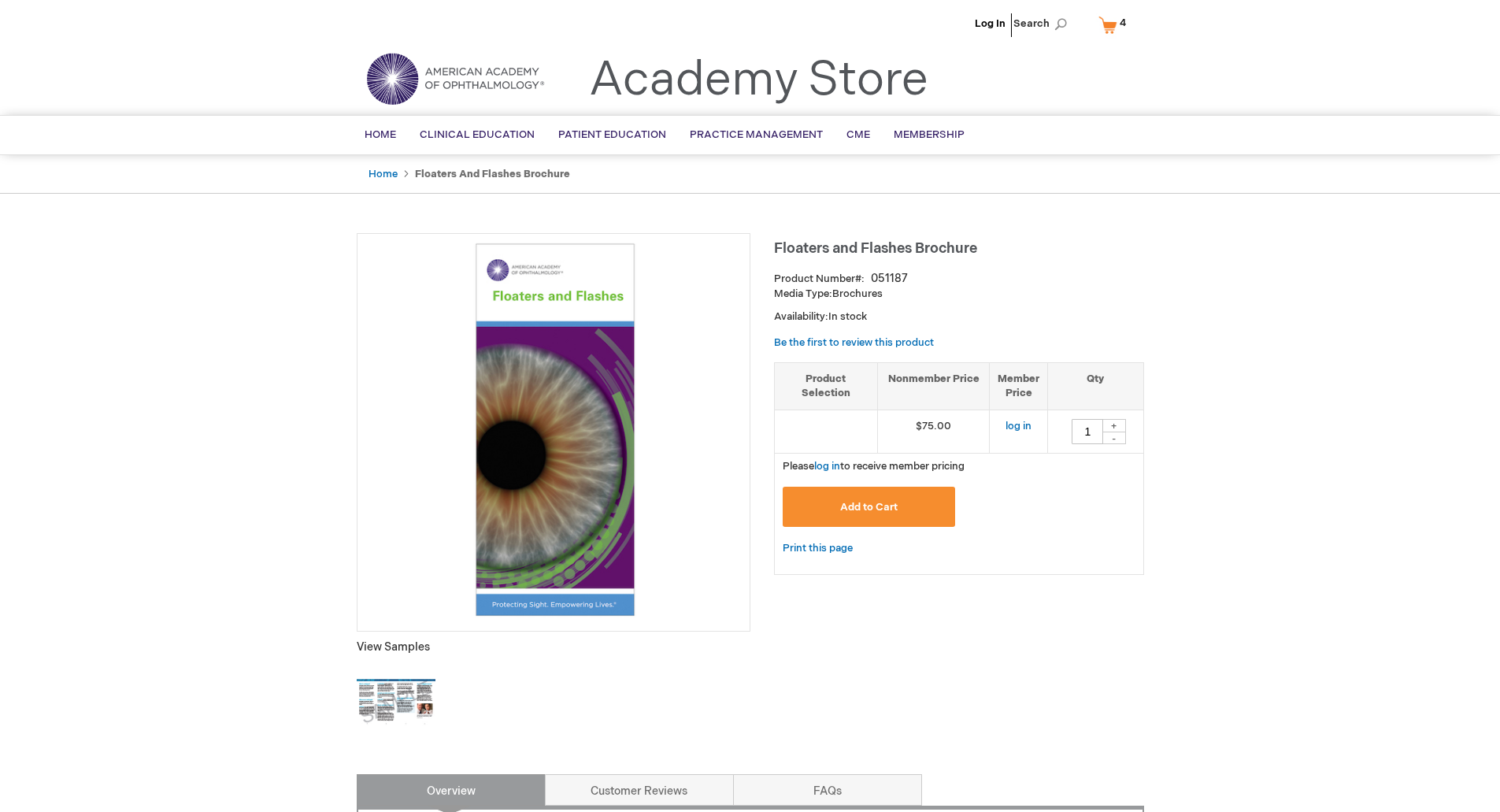
click at [1118, 424] on div "+" at bounding box center [1114, 425] width 23 height 14
type input "4"
click at [894, 511] on span "Add to Cart" at bounding box center [868, 508] width 57 height 13
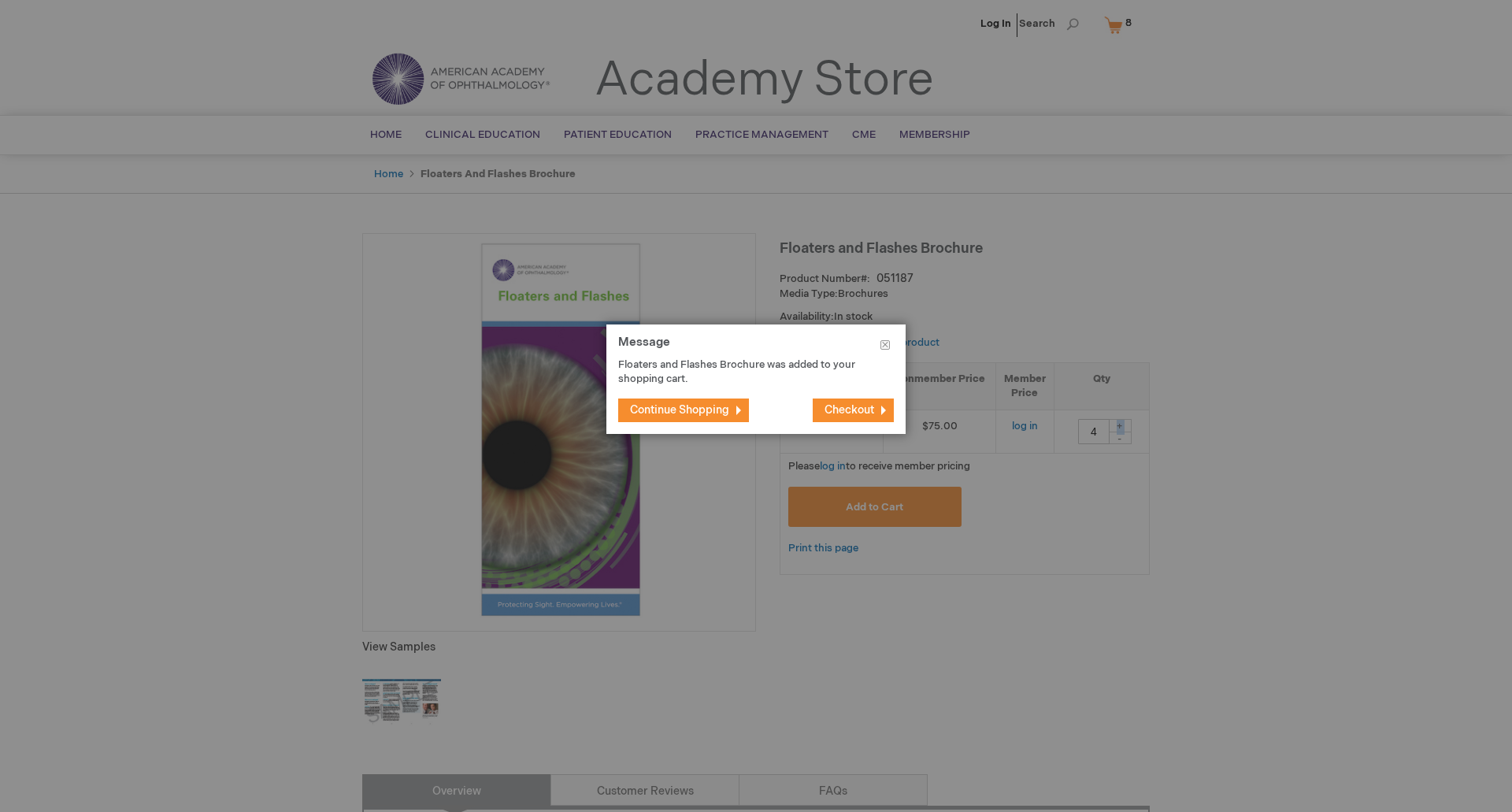
click at [858, 404] on span "Checkout" at bounding box center [850, 410] width 50 height 14
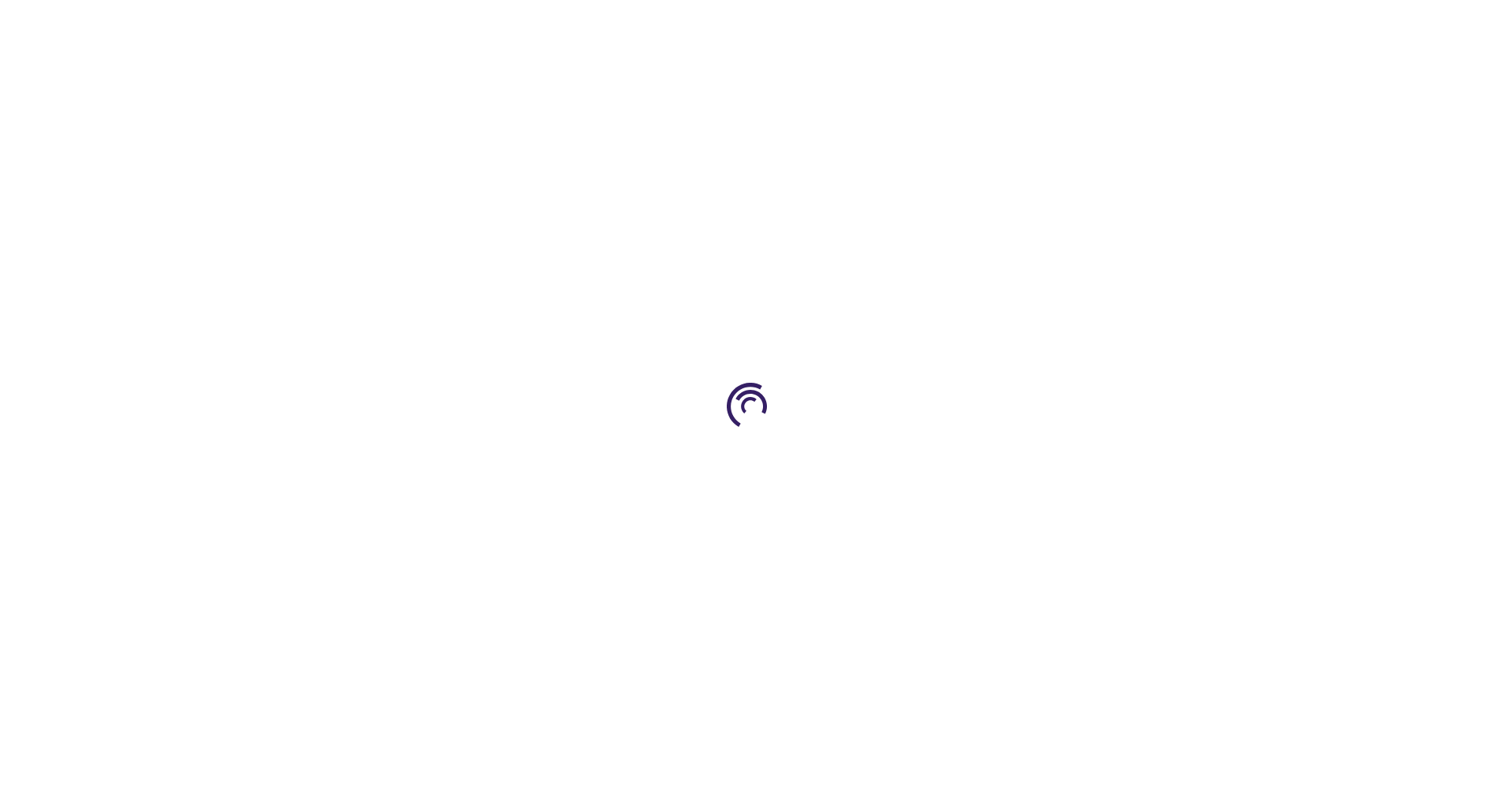
select select "US"
select select "12"
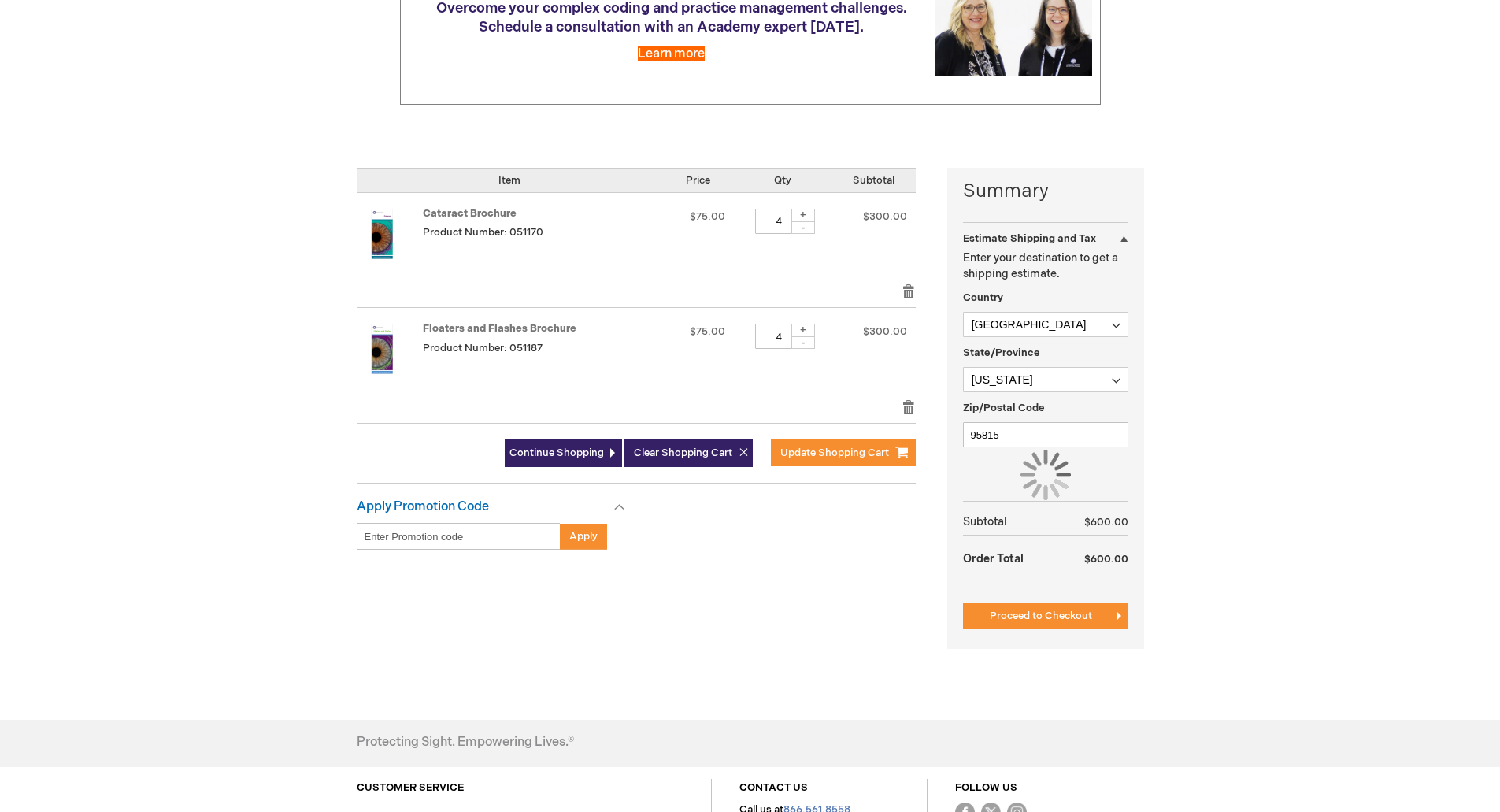
scroll to position [236, 0]
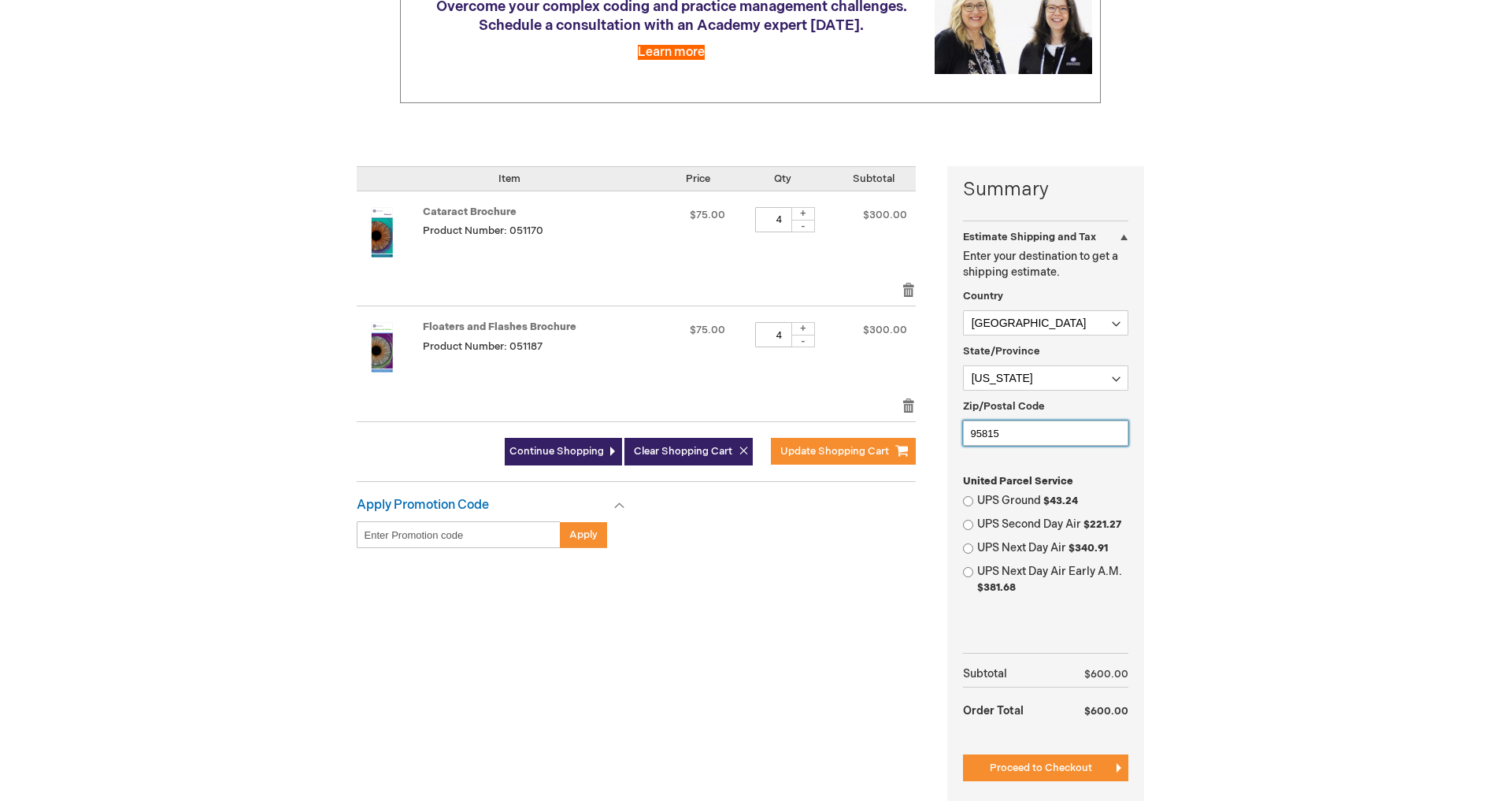
drag, startPoint x: 1022, startPoint y: 434, endPoint x: 926, endPoint y: 429, distance: 96.1
click at [926, 429] on div "Summary Estimate Shipping and Tax Estimate Shipping and Tax Enter your destinat…" at bounding box center [751, 493] width 788 height 654
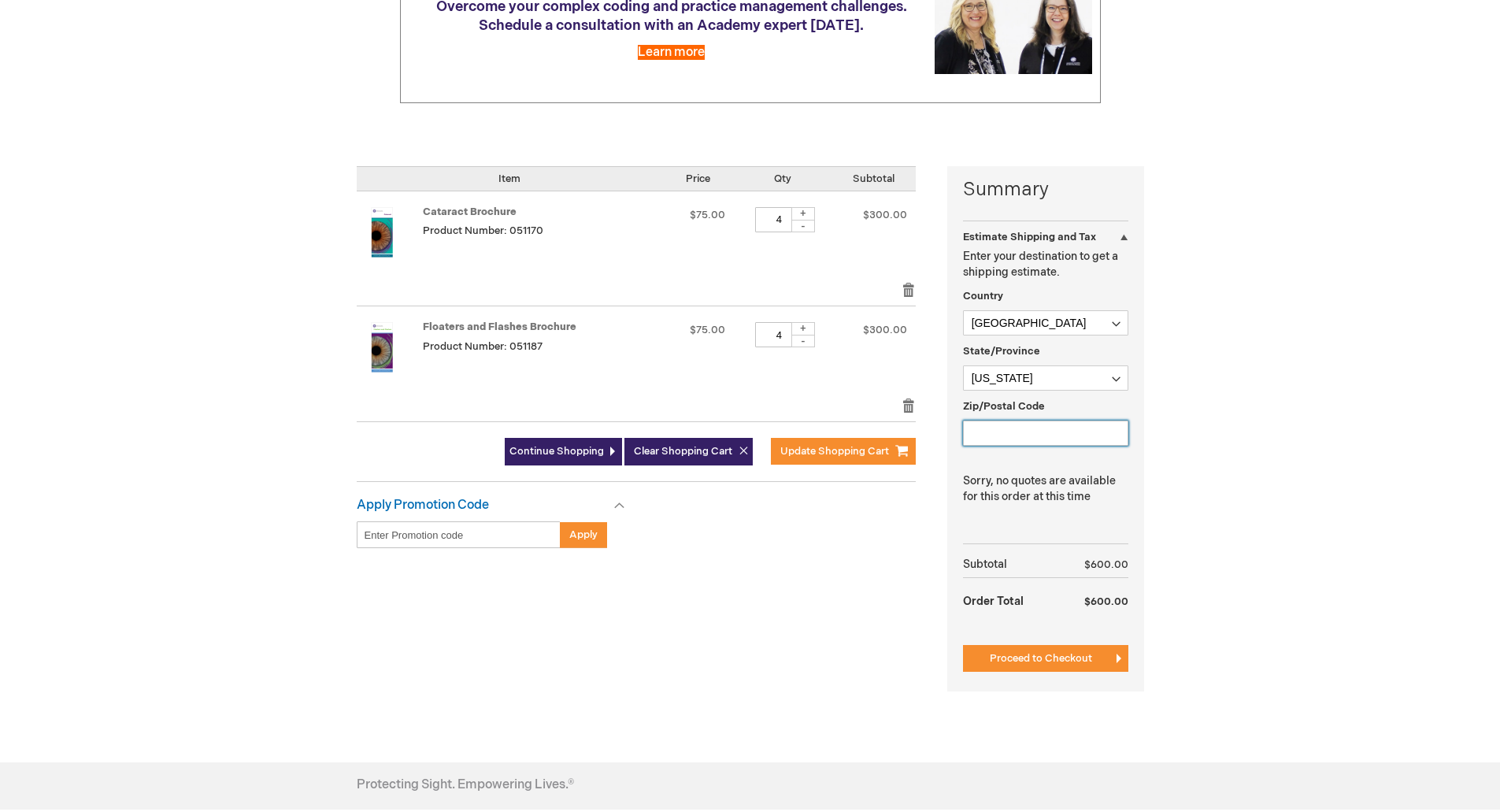
click at [994, 428] on input "Zip/Postal Code" at bounding box center [1046, 433] width 165 height 25
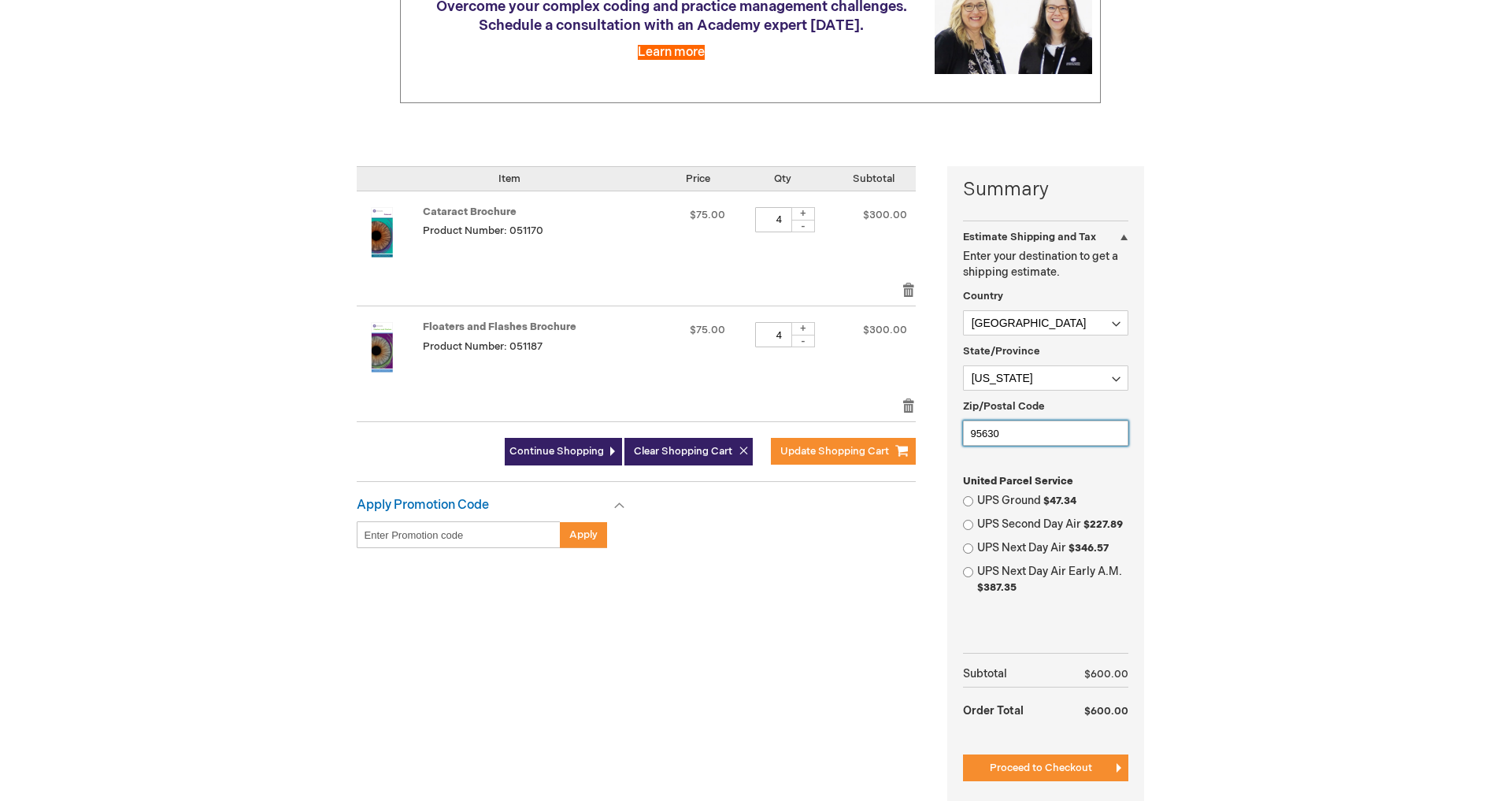
type input "95630"
click at [676, 453] on span "Clear Shopping Cart" at bounding box center [683, 451] width 98 height 13
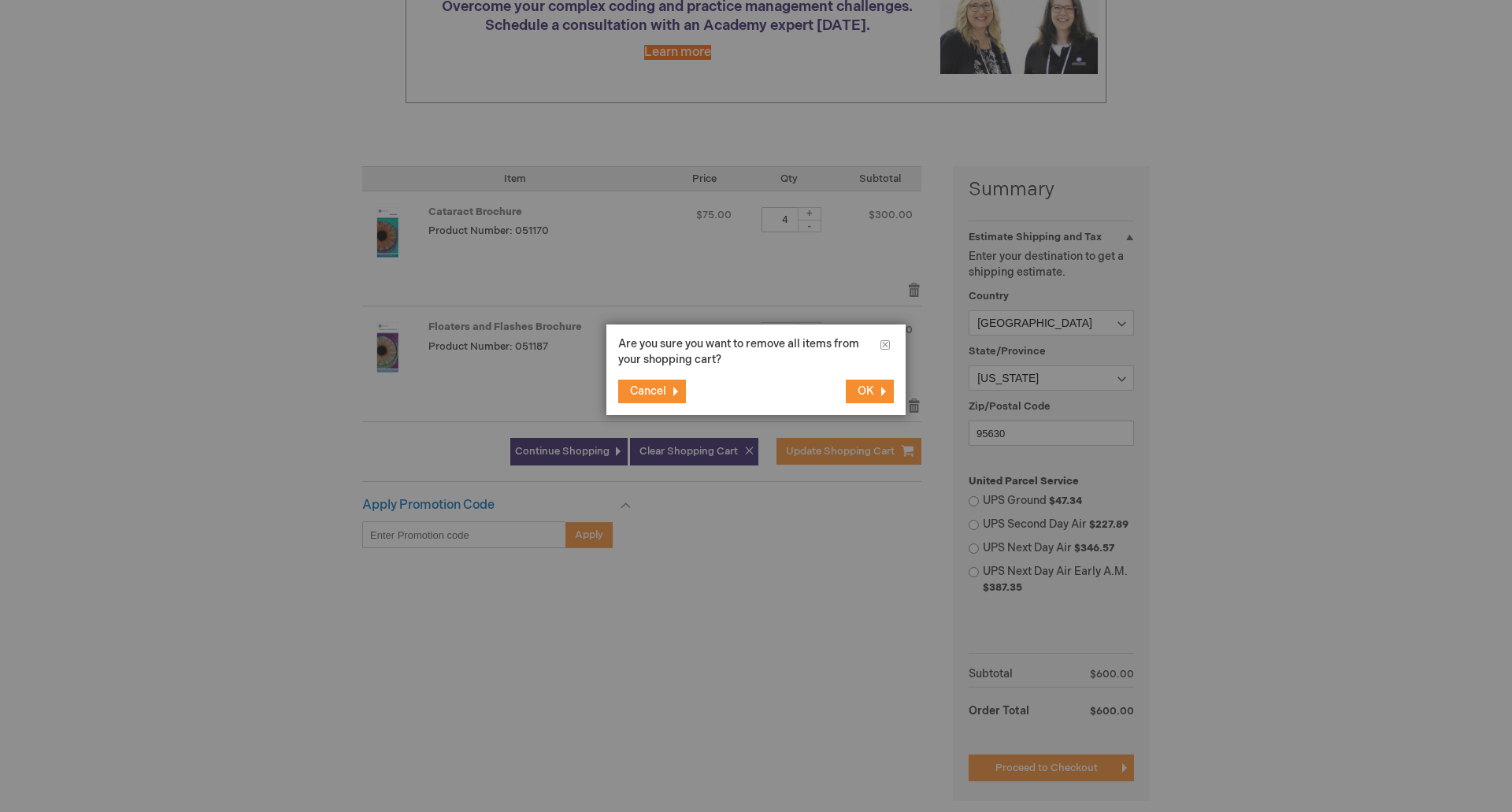
click at [872, 391] on span "OK" at bounding box center [866, 391] width 17 height 14
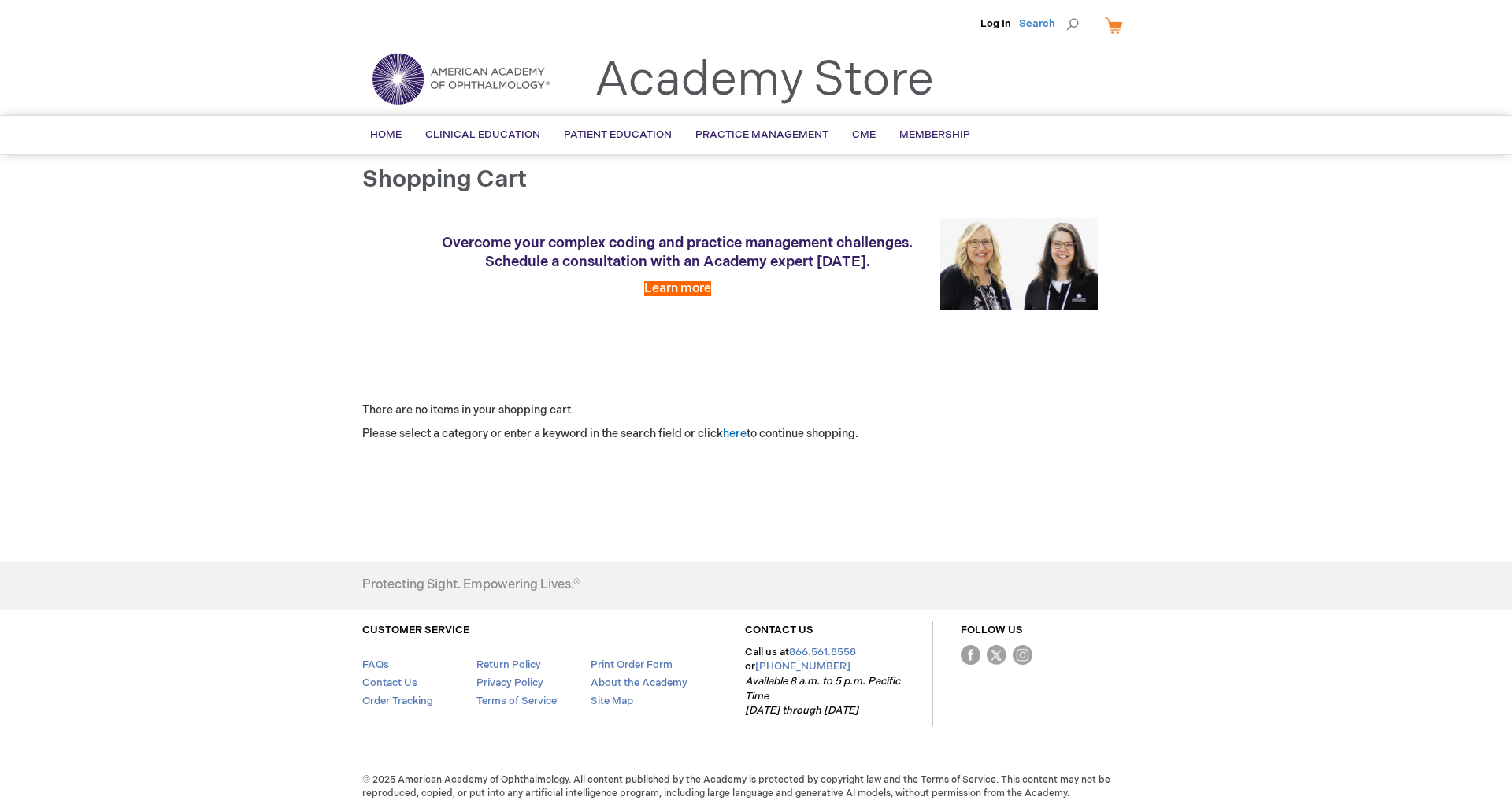
click at [1040, 22] on span "Search" at bounding box center [1049, 23] width 60 height 31
click at [944, 27] on input "Search" at bounding box center [981, 24] width 163 height 25
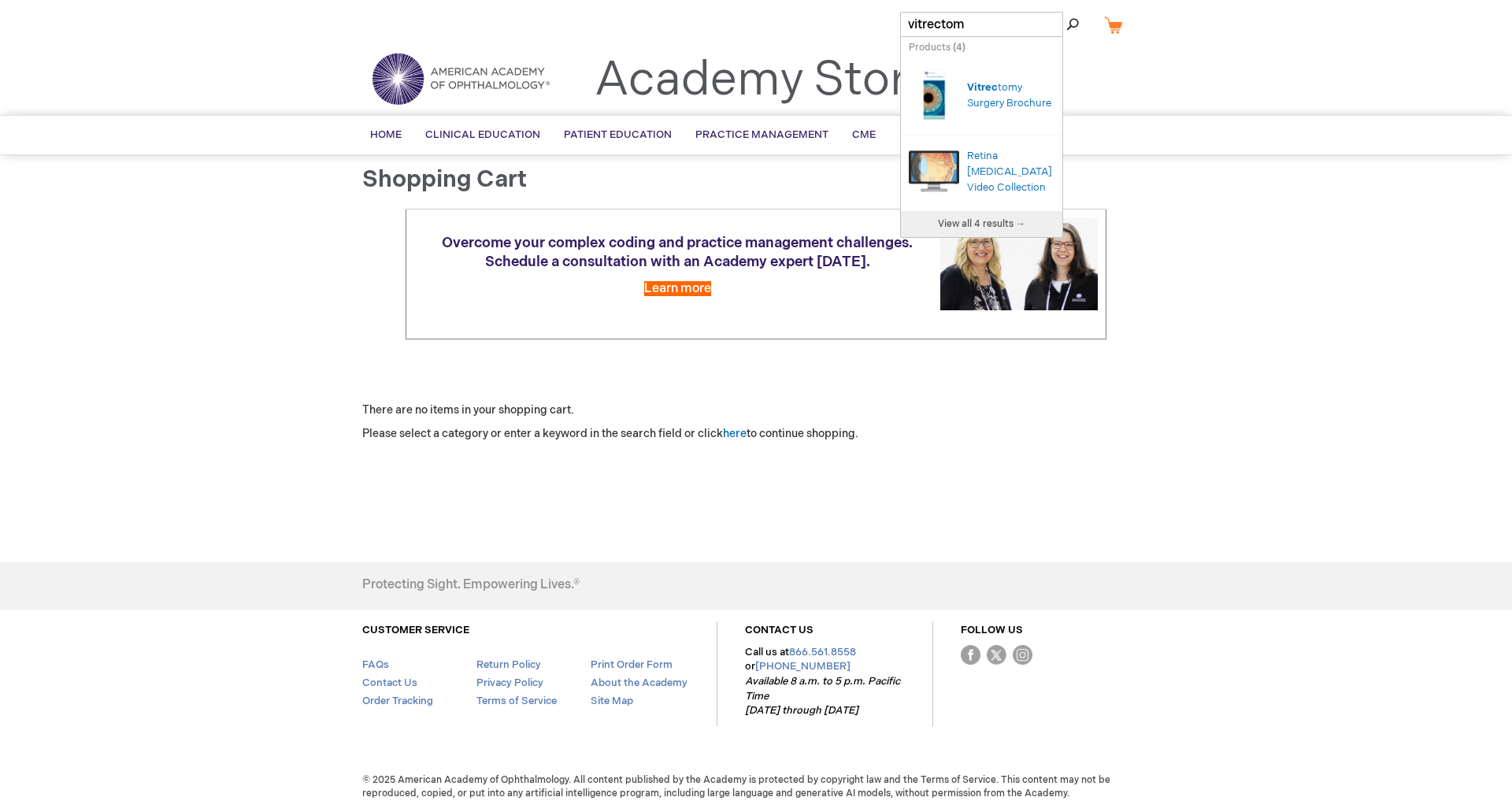
type input "vitrectomy"
click at [1005, 93] on link "Vitrectomy Surgery Brochure" at bounding box center [1030, 95] width 126 height 28
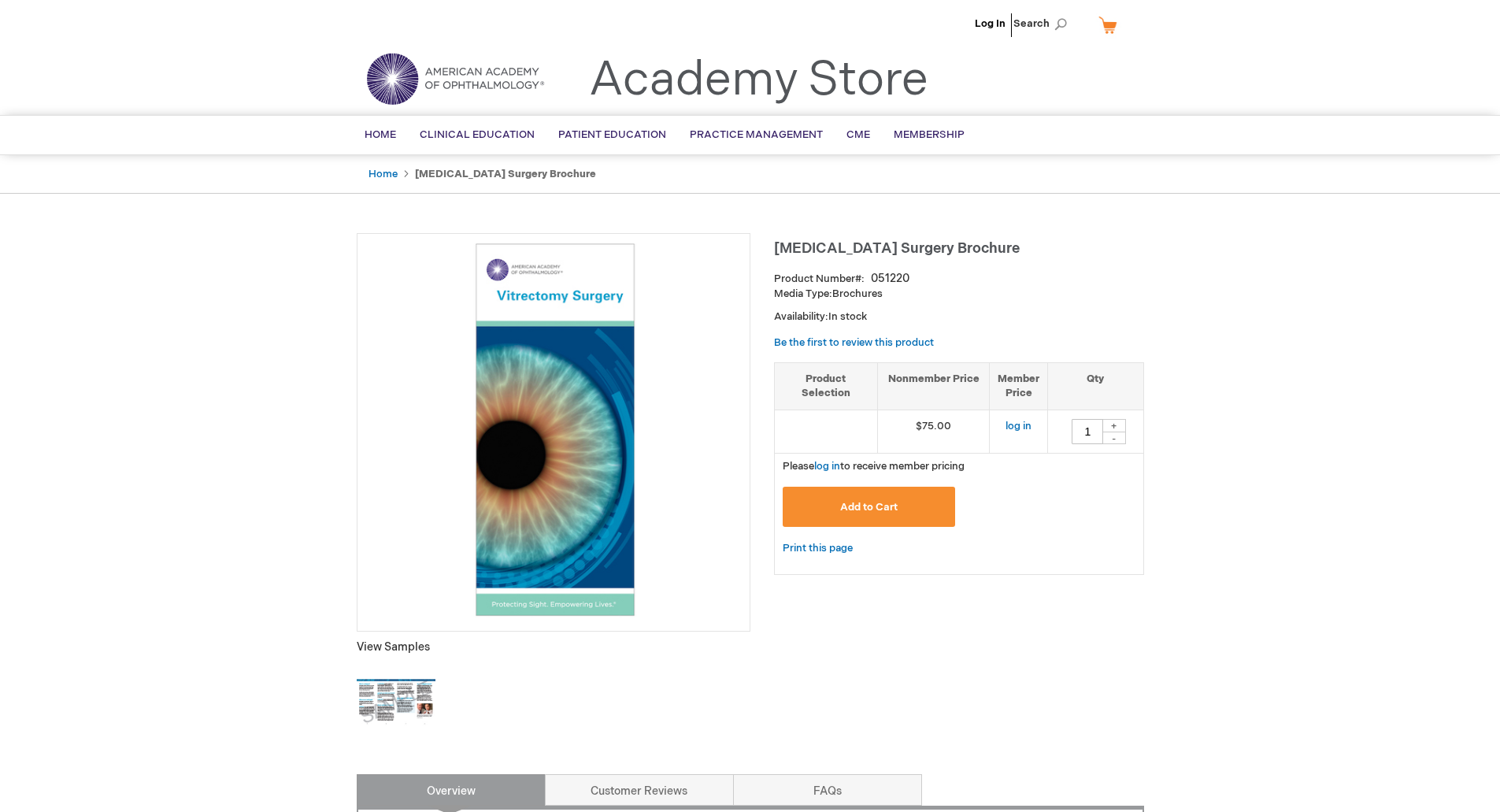
click at [1119, 424] on div "+" at bounding box center [1114, 425] width 23 height 14
type input "4"
click at [883, 501] on span "Add to Cart" at bounding box center [868, 508] width 57 height 13
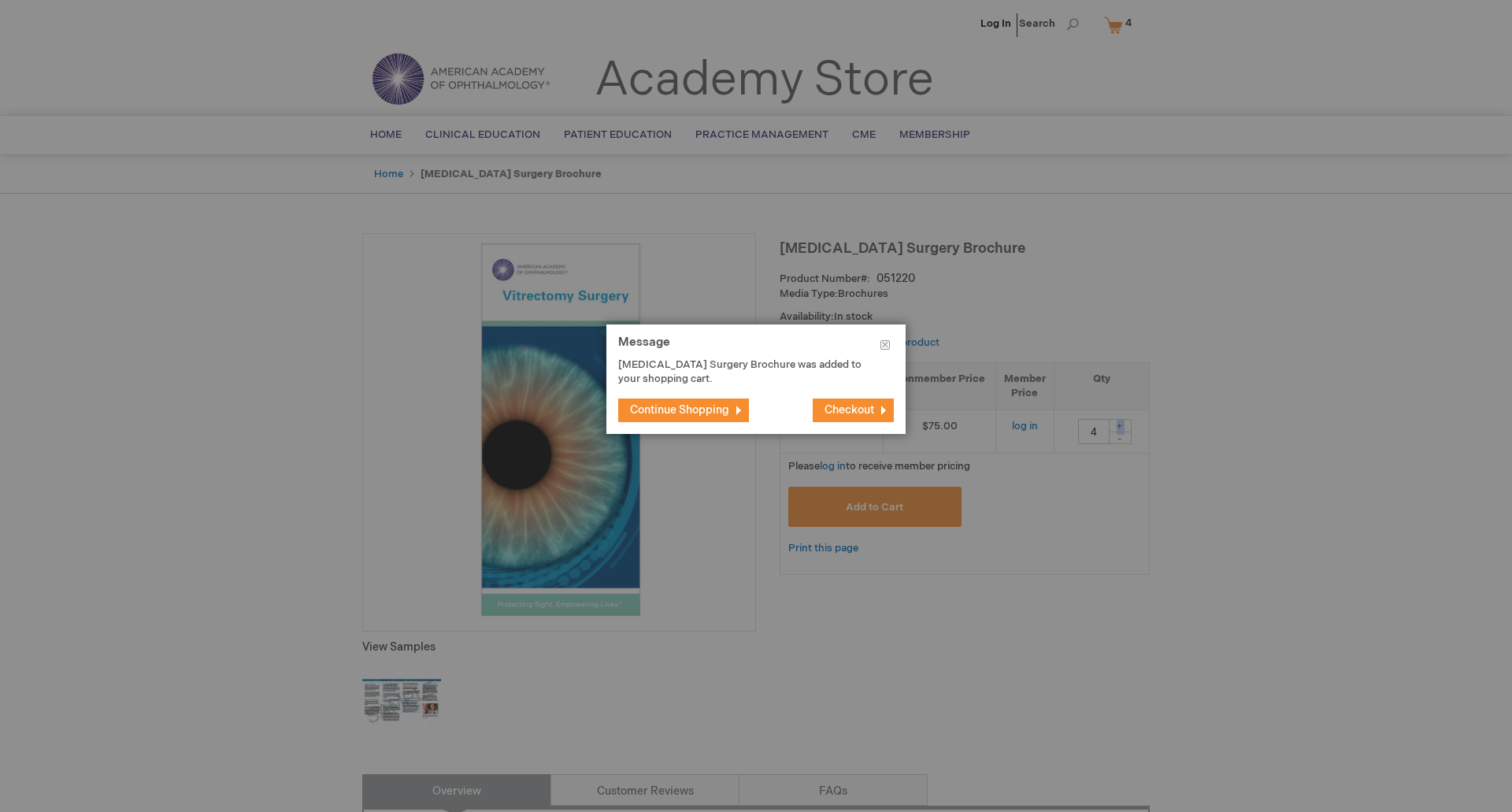
click at [652, 406] on span "Continue Shopping" at bounding box center [679, 410] width 99 height 14
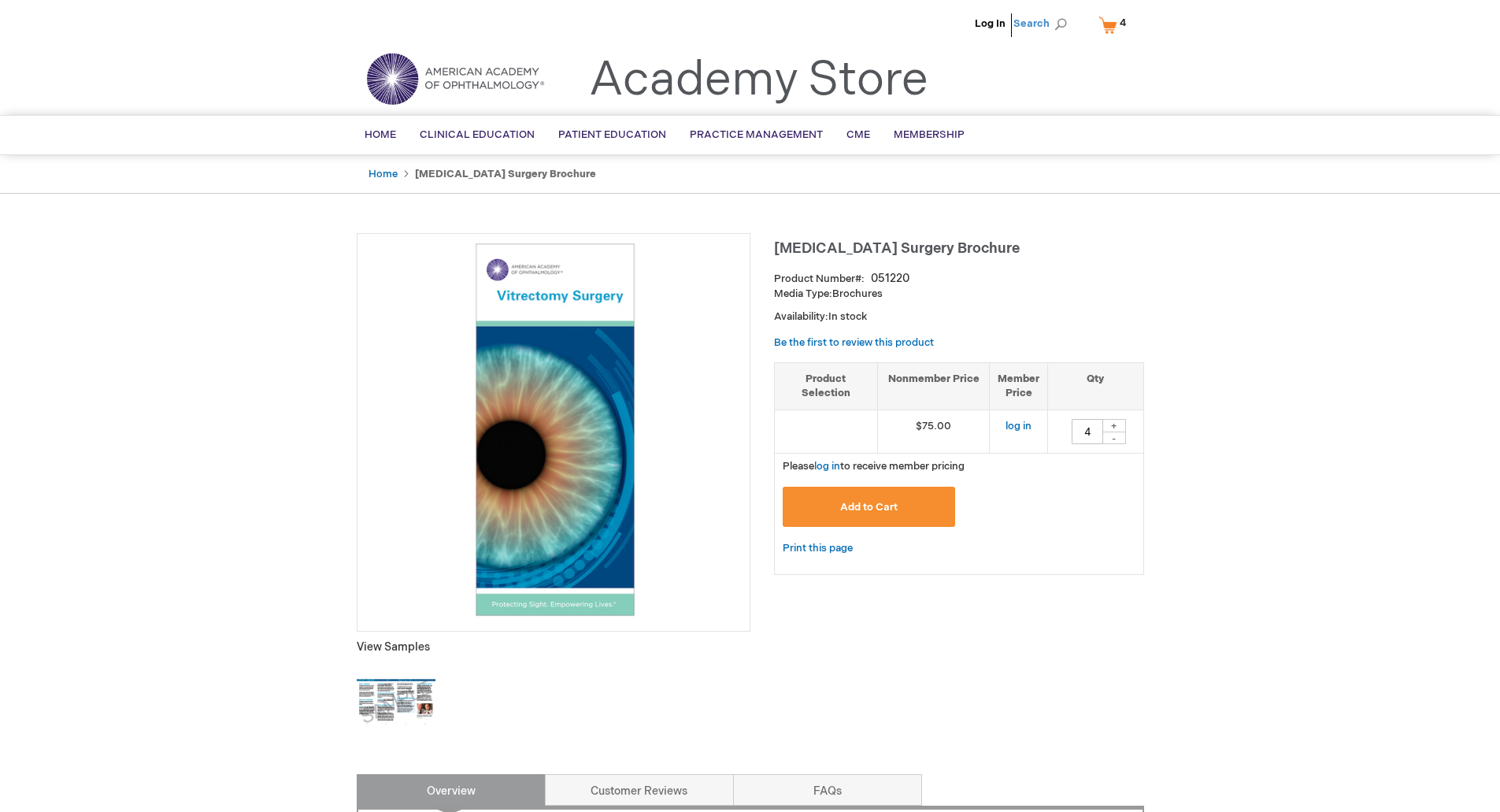
click at [1039, 26] on span "Search" at bounding box center [1043, 23] width 60 height 31
click at [945, 23] on input "Search" at bounding box center [970, 24] width 163 height 25
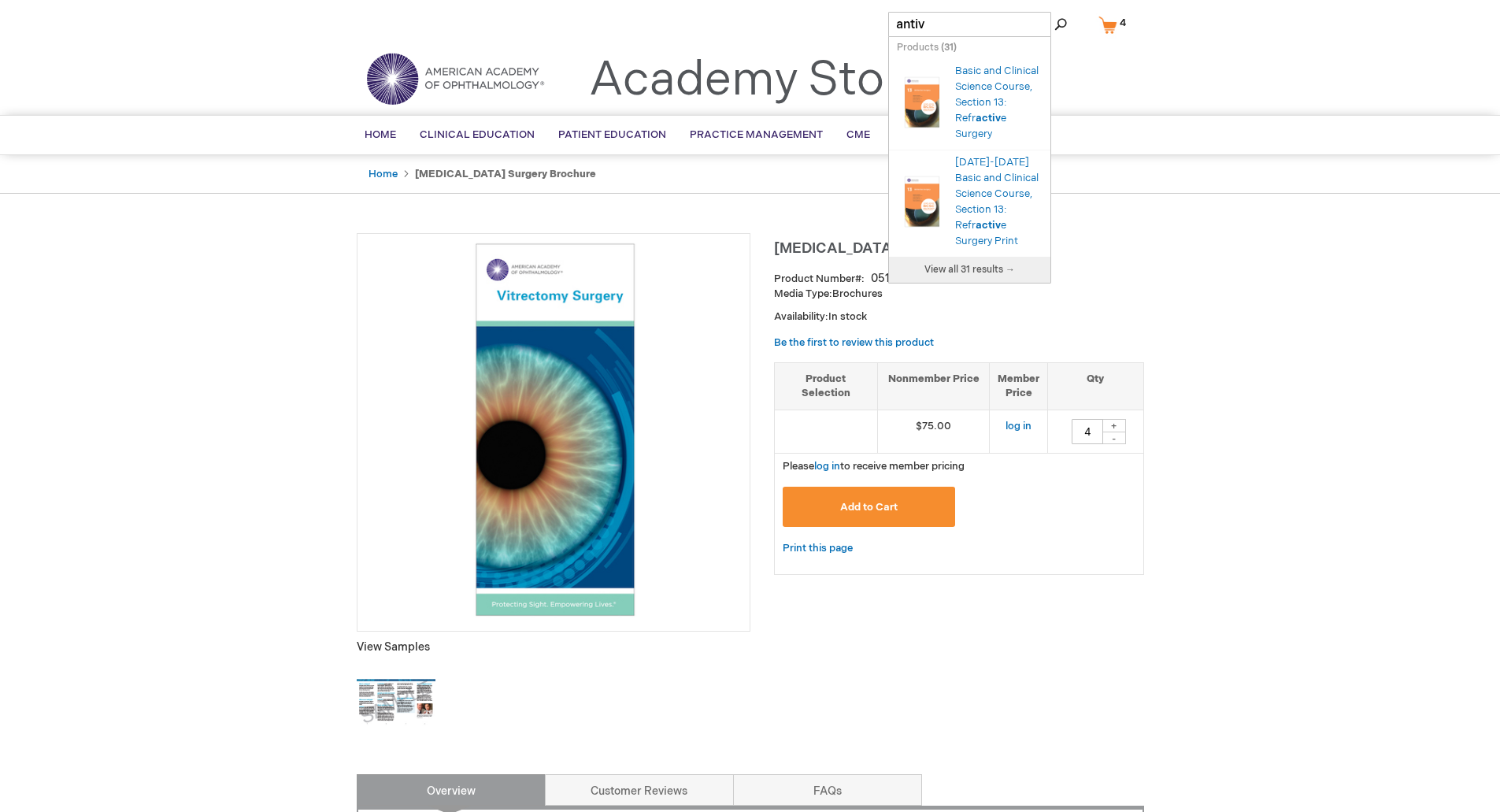
type input "anti"
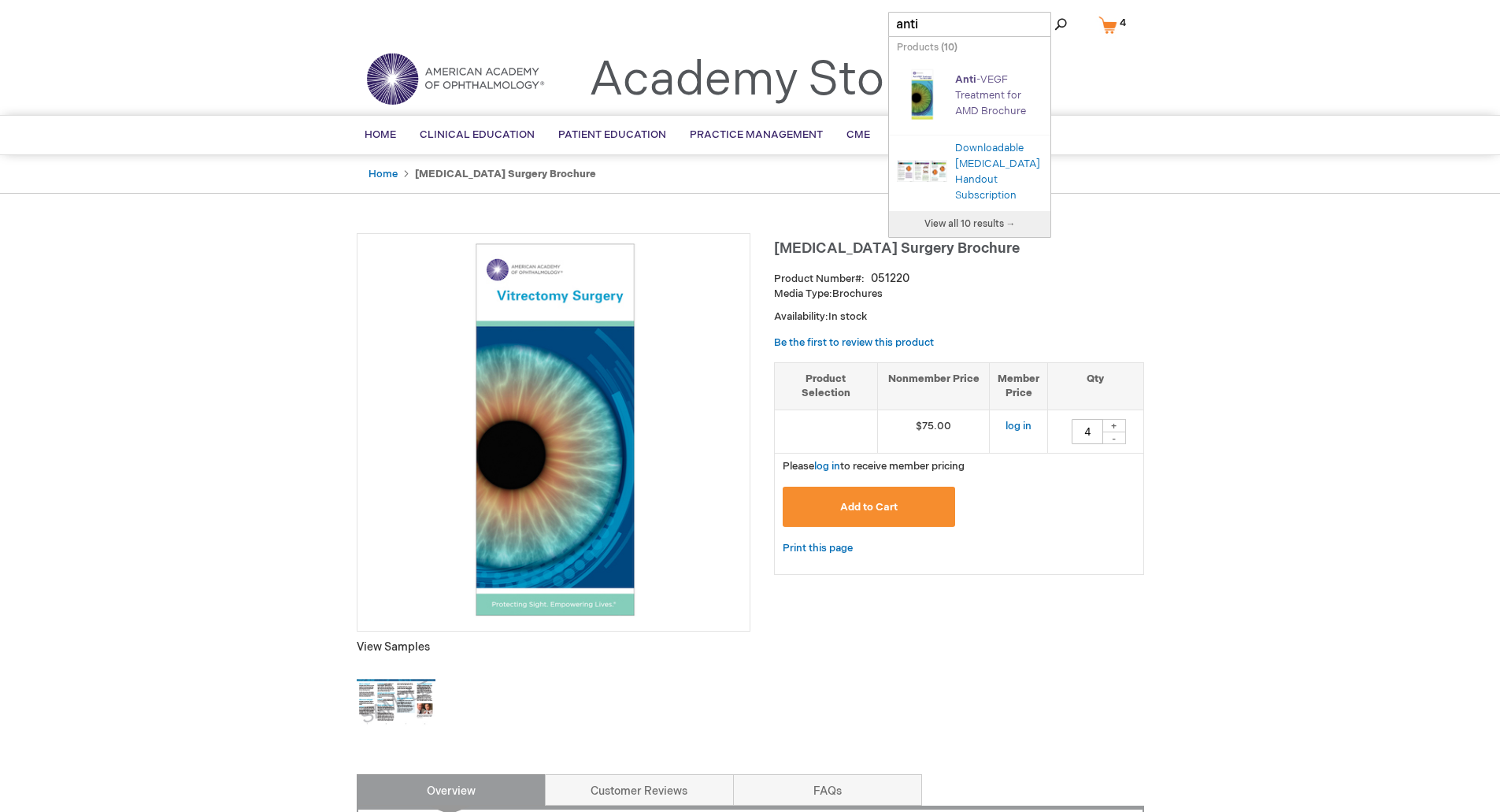
click at [1001, 76] on link "Anti -VEGF Treatment for AMD Brochure" at bounding box center [991, 95] width 71 height 44
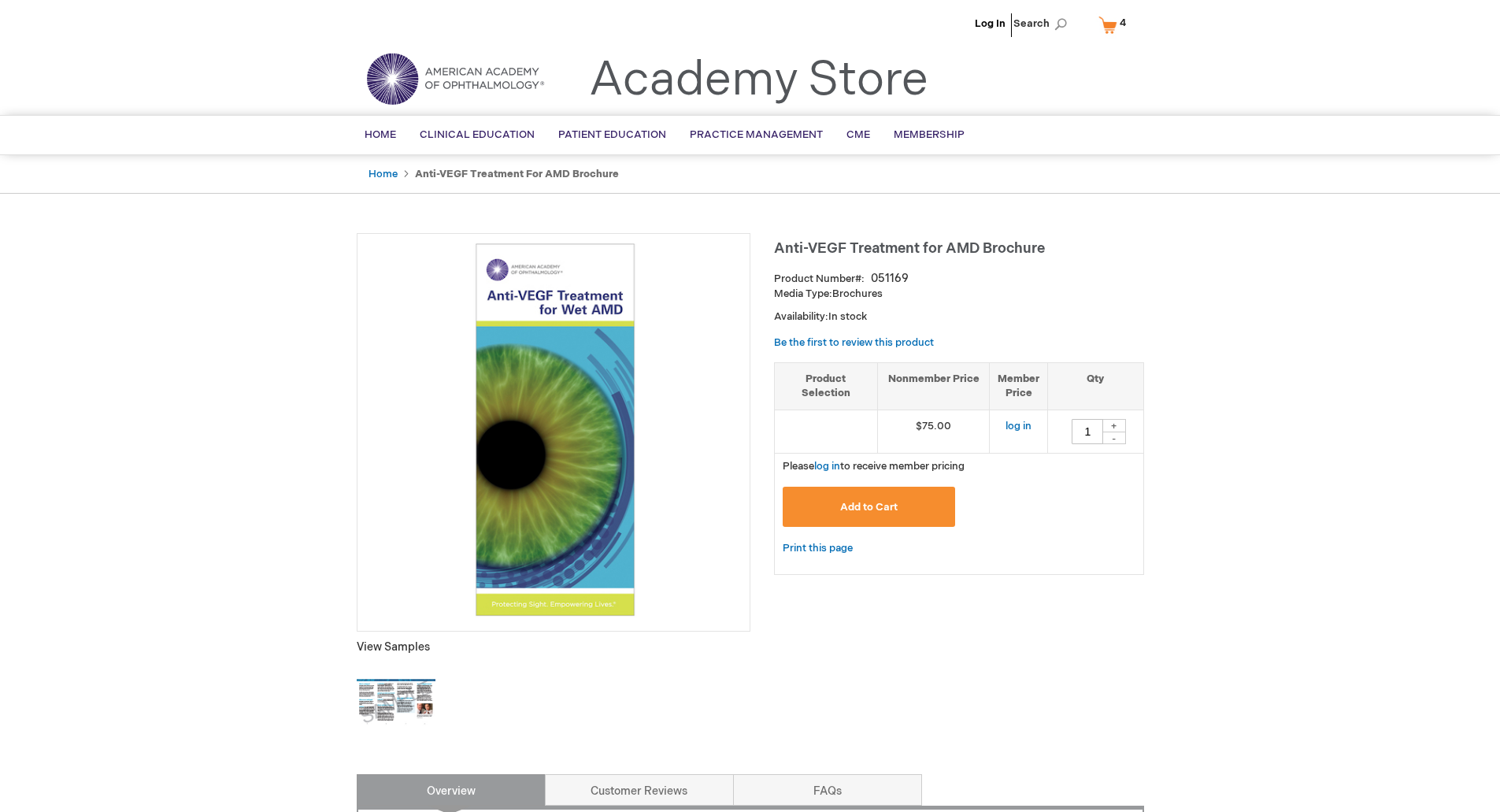
click at [1113, 425] on div "+" at bounding box center [1114, 425] width 23 height 14
type input "4"
click at [841, 526] on button "Add to Cart" at bounding box center [869, 507] width 173 height 40
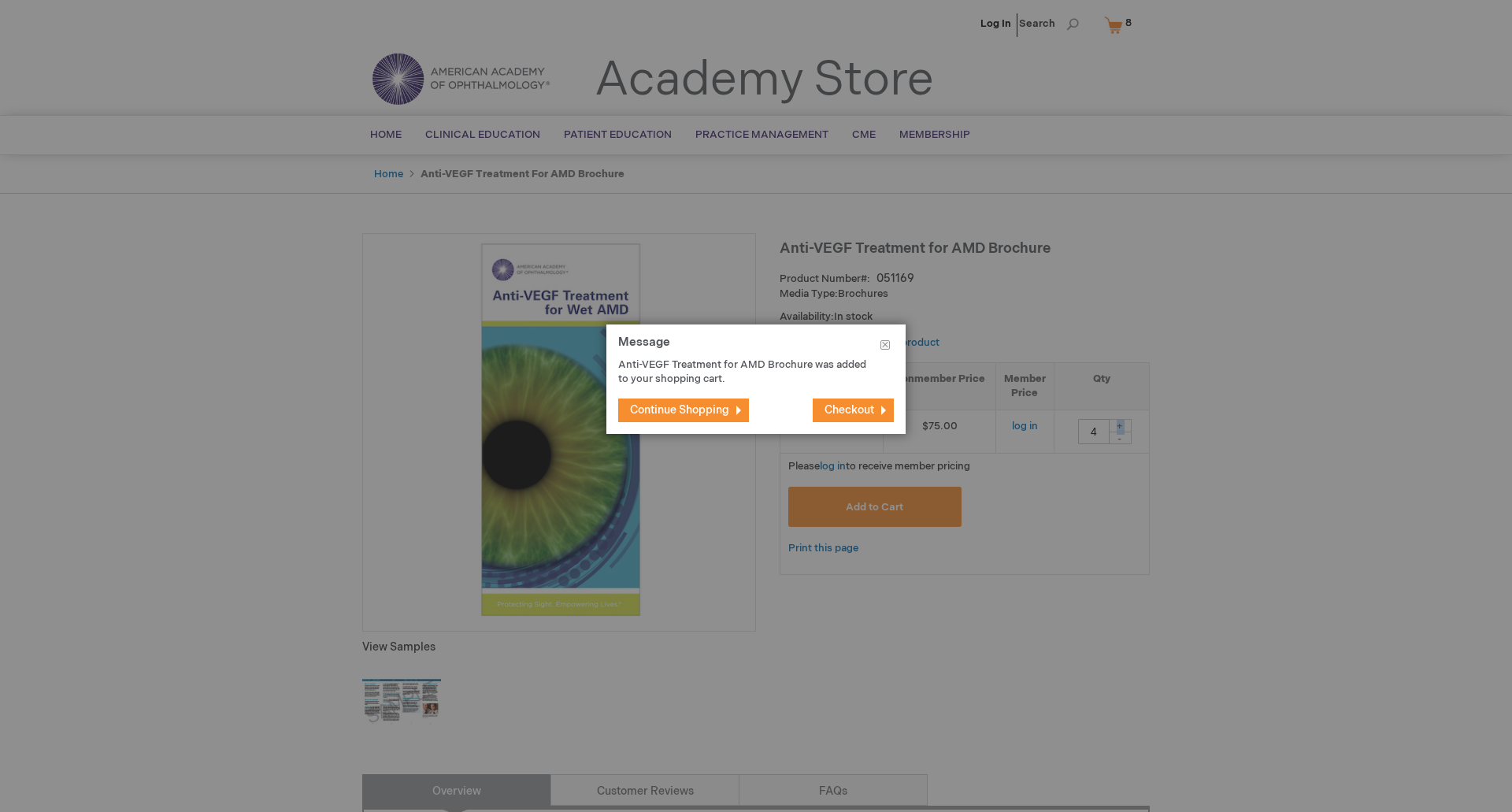
click at [685, 405] on span "Continue Shopping" at bounding box center [679, 410] width 99 height 14
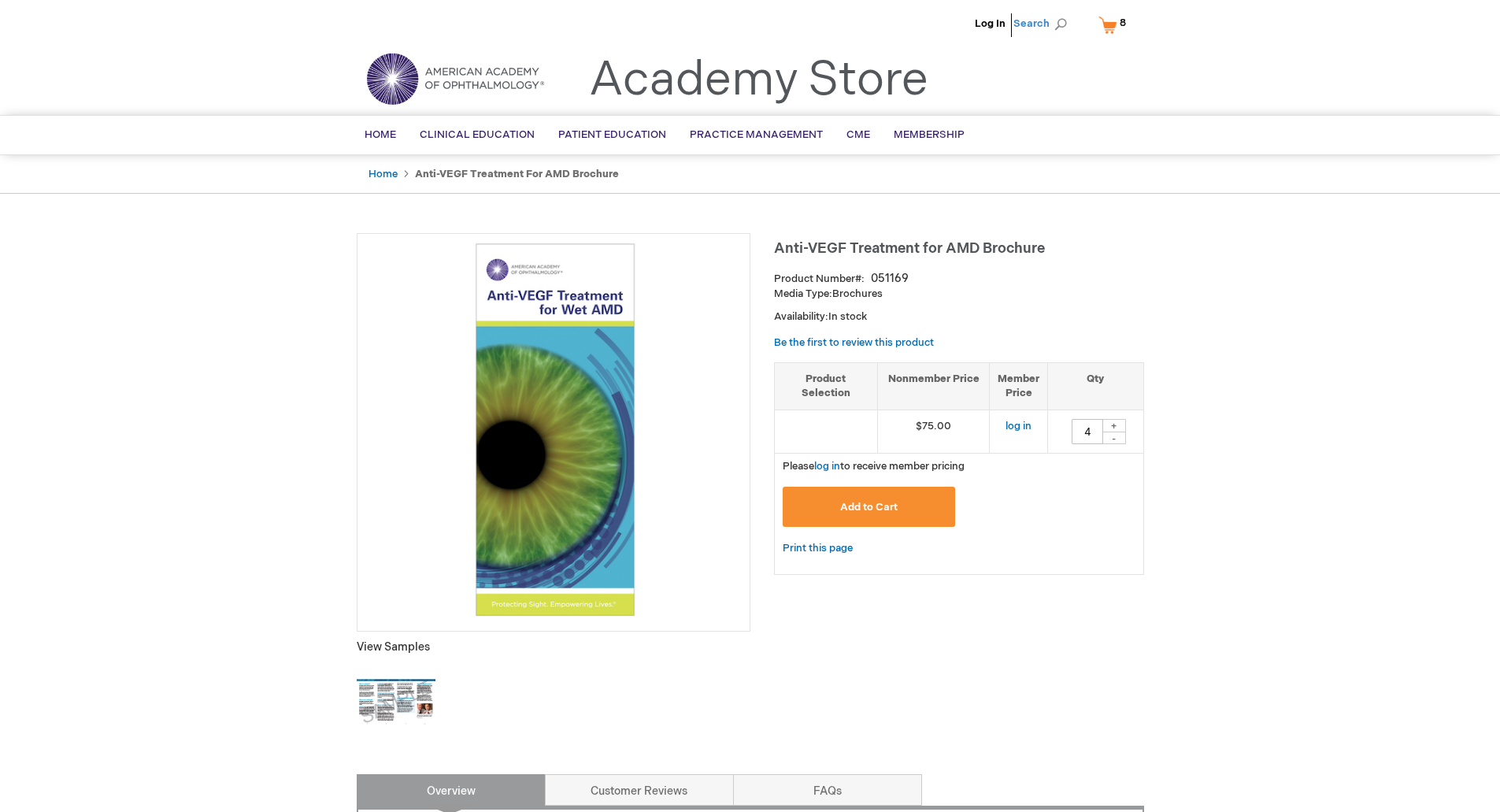
click at [1039, 19] on span "Search" at bounding box center [1043, 23] width 60 height 31
type input "cme"
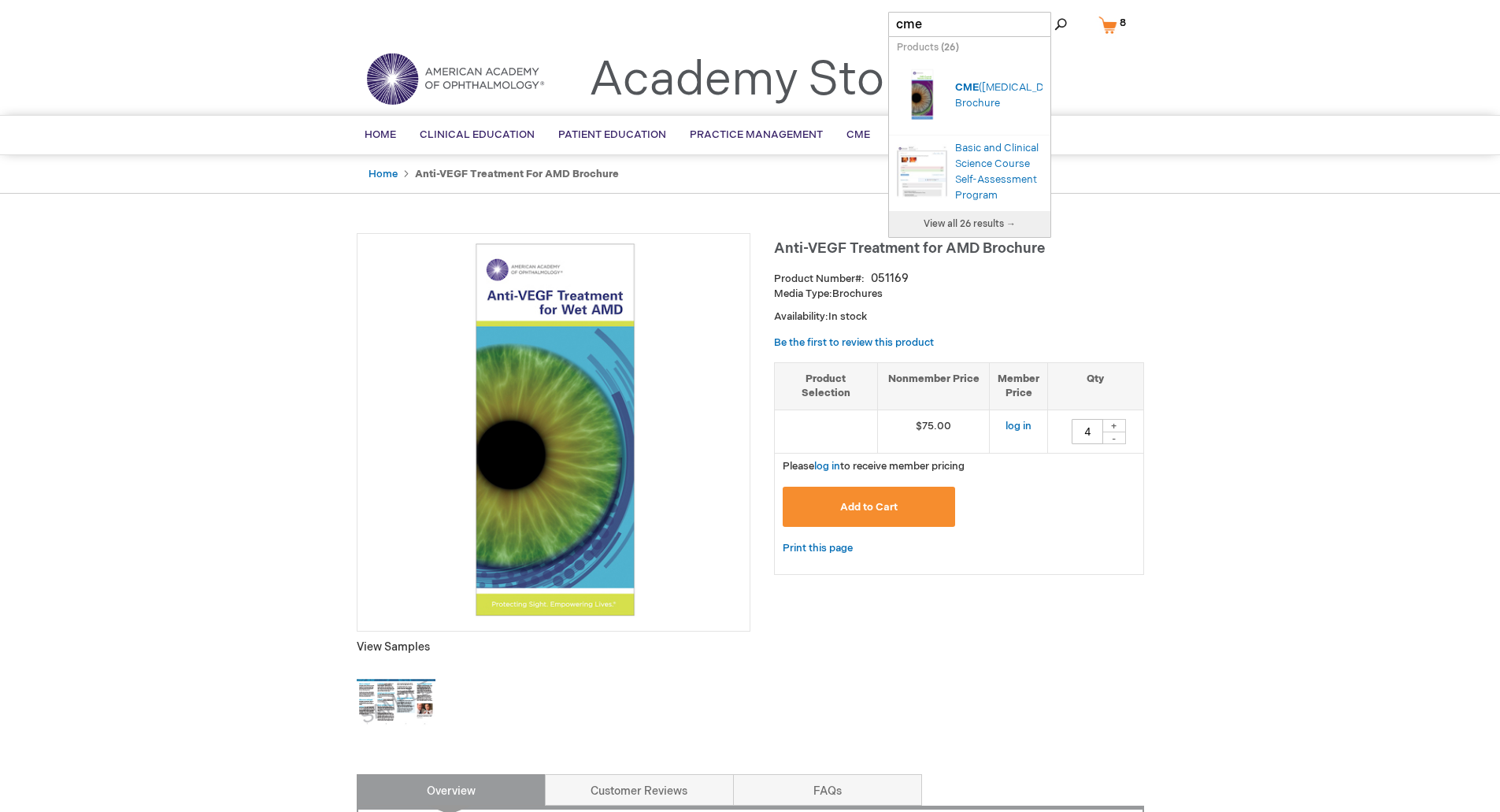
click at [1002, 84] on div "CME ([MEDICAL_DATA]) Brochure" at bounding box center [999, 95] width 88 height 31
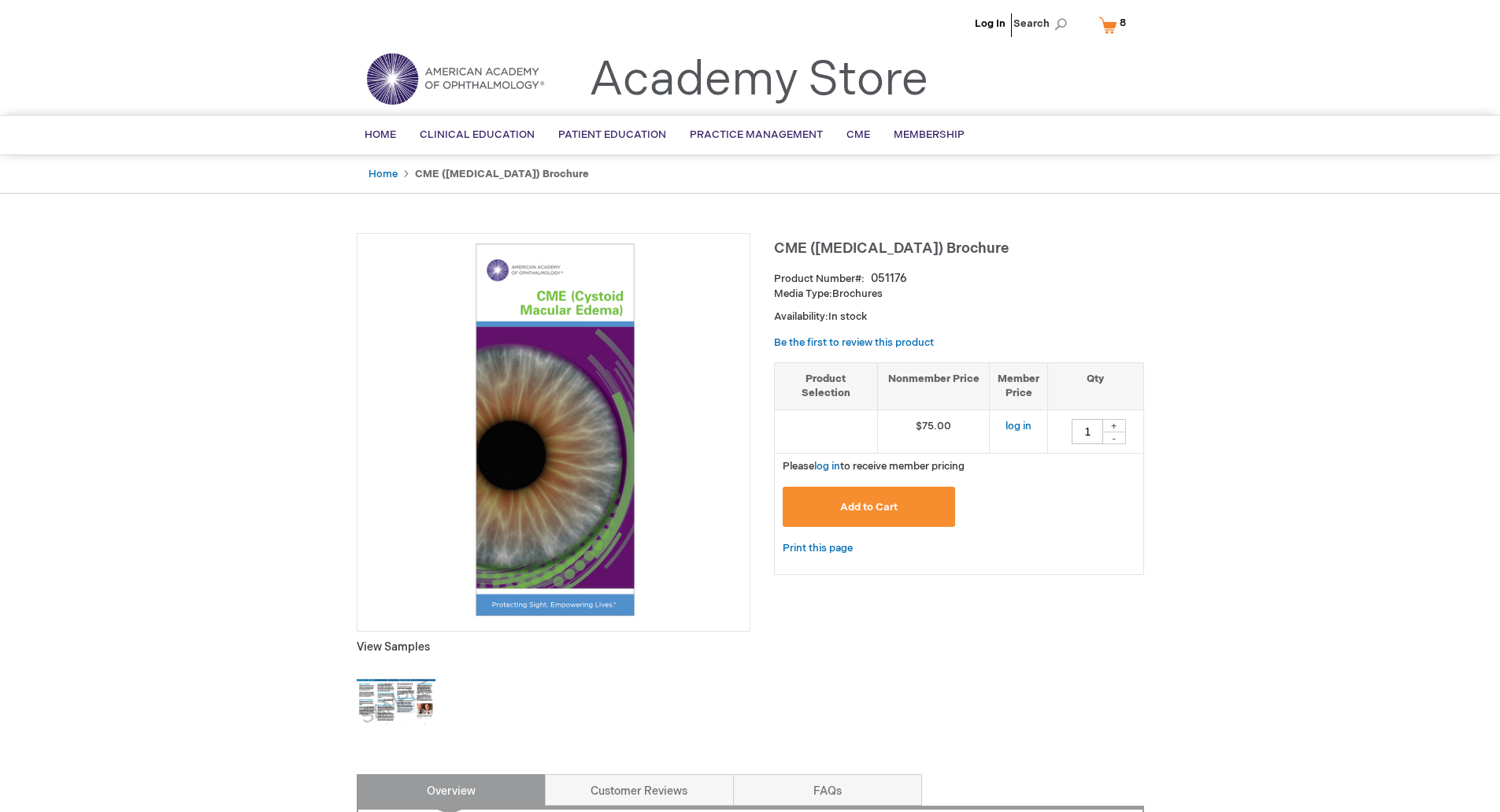
click at [1122, 419] on div "+" at bounding box center [1114, 425] width 23 height 14
click at [1122, 422] on div "+" at bounding box center [1114, 425] width 23 height 14
type input "4"
click at [870, 511] on span "Add to Cart" at bounding box center [868, 508] width 57 height 13
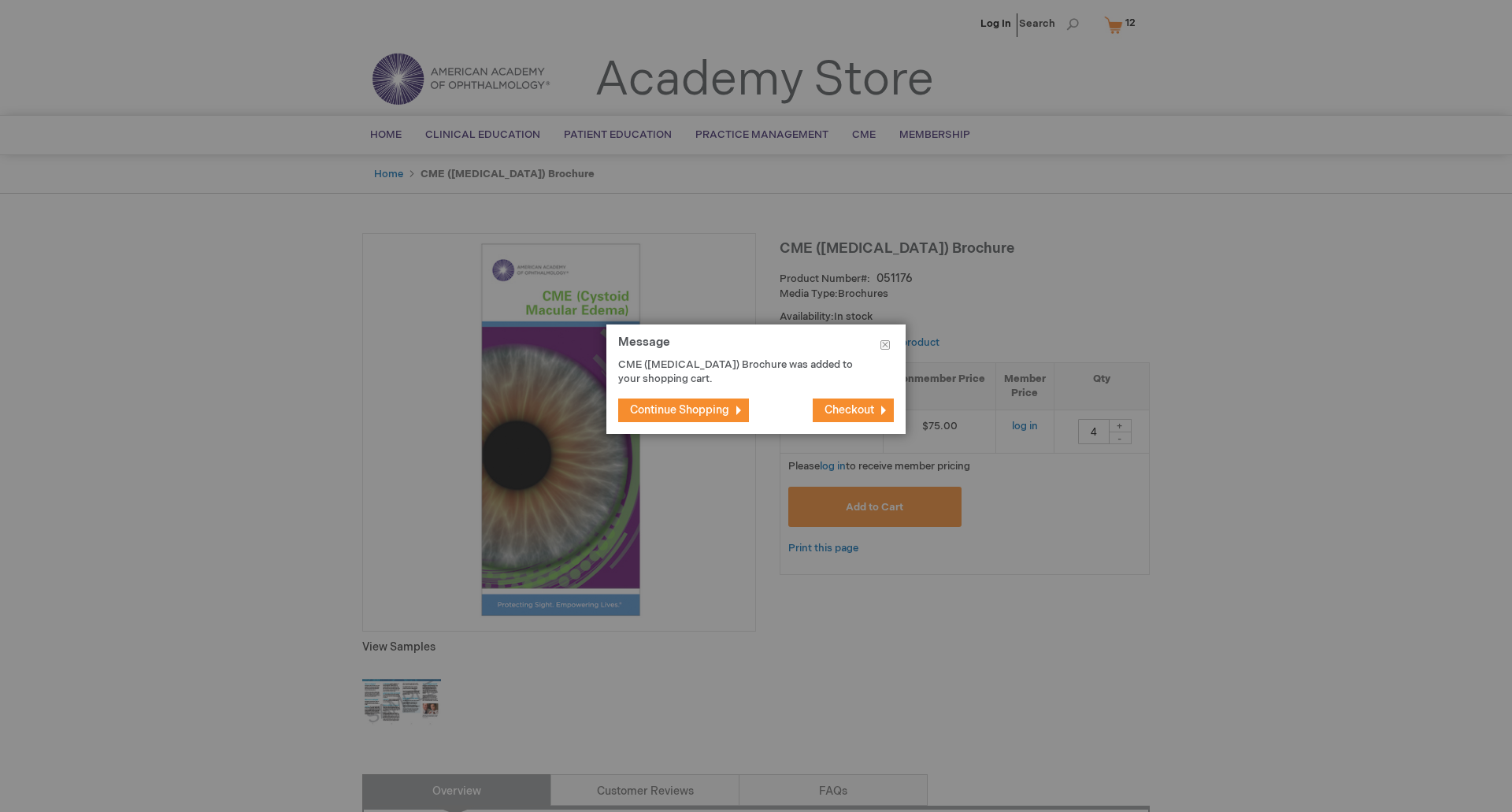
click at [699, 412] on span "Continue Shopping" at bounding box center [679, 410] width 99 height 14
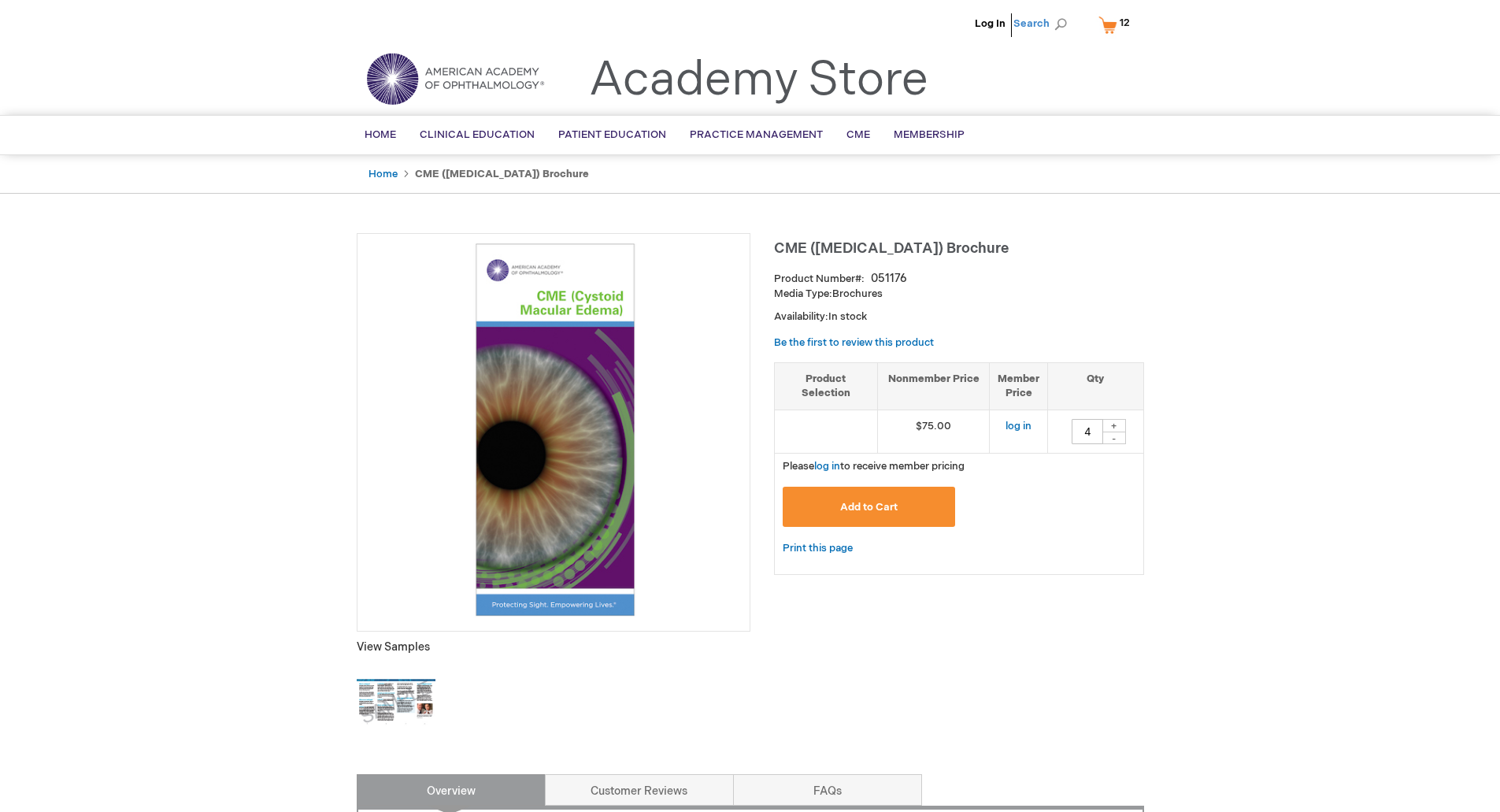
click at [1035, 23] on span "Search" at bounding box center [1043, 23] width 60 height 31
type input "macular p"
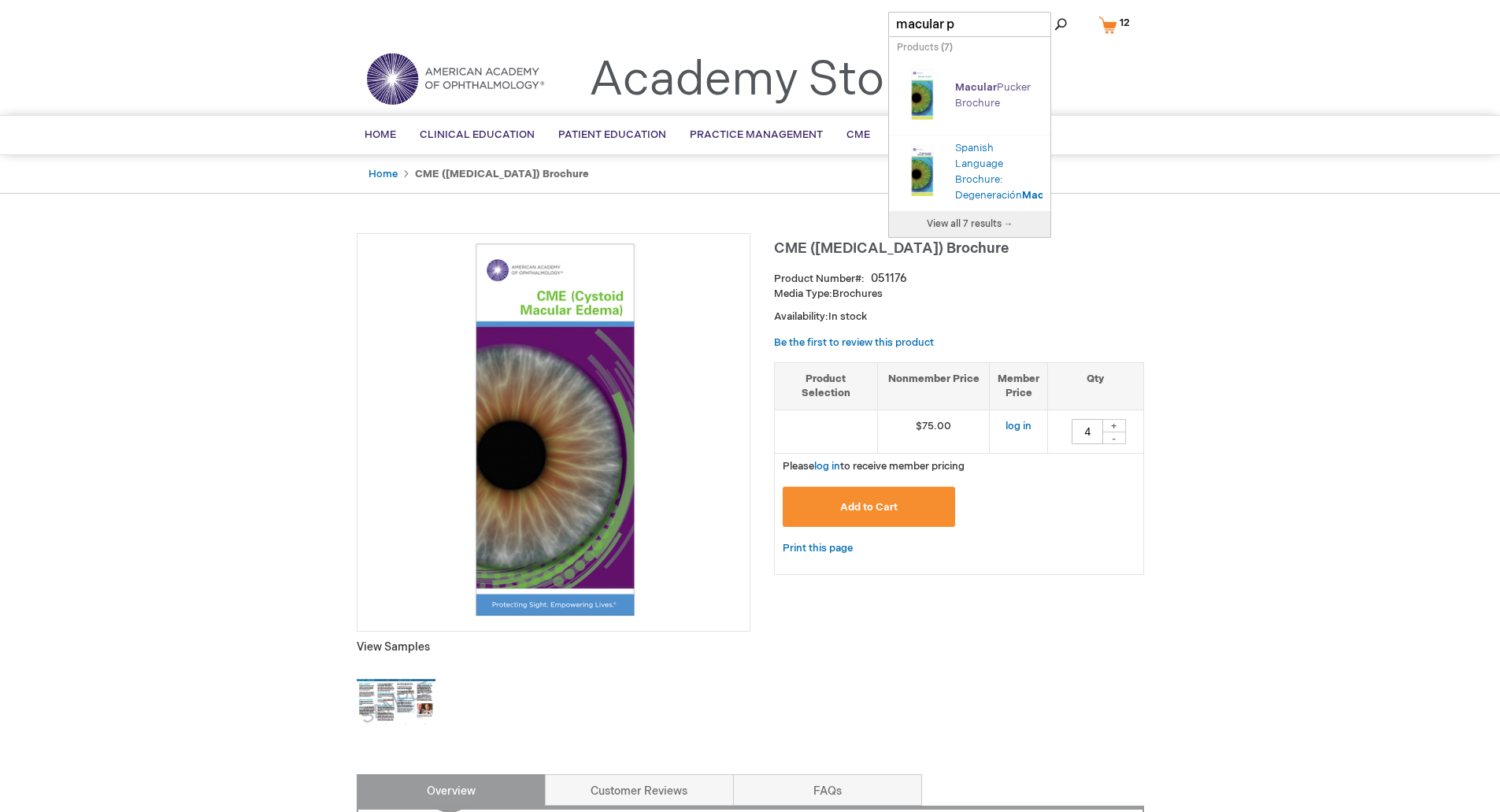
click at [984, 99] on link "Macular Pucker Brochure" at bounding box center [993, 95] width 76 height 28
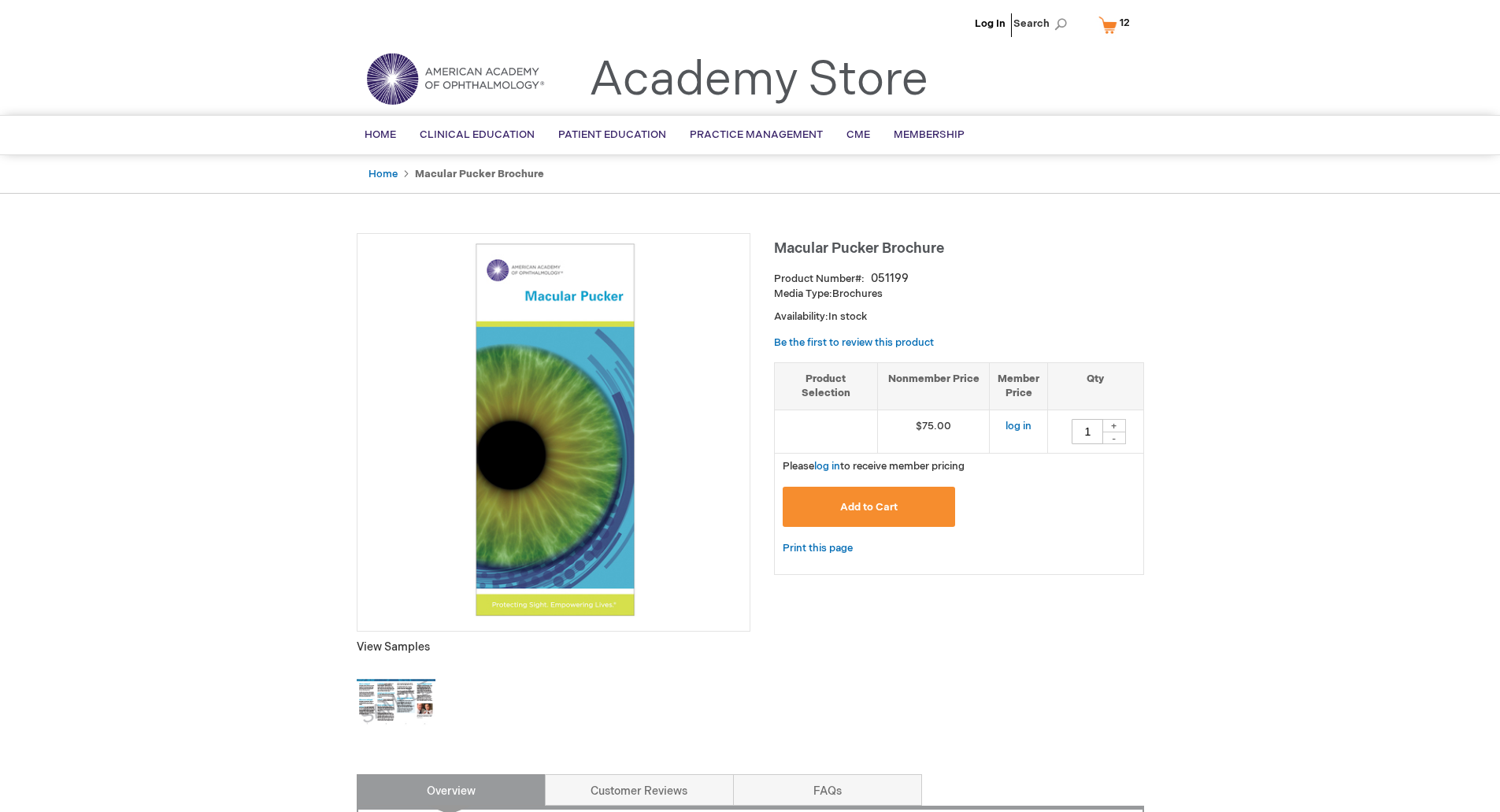
click at [1118, 422] on div "+" at bounding box center [1114, 425] width 23 height 14
type input "4"
click at [904, 501] on button "Add to Cart" at bounding box center [869, 507] width 173 height 40
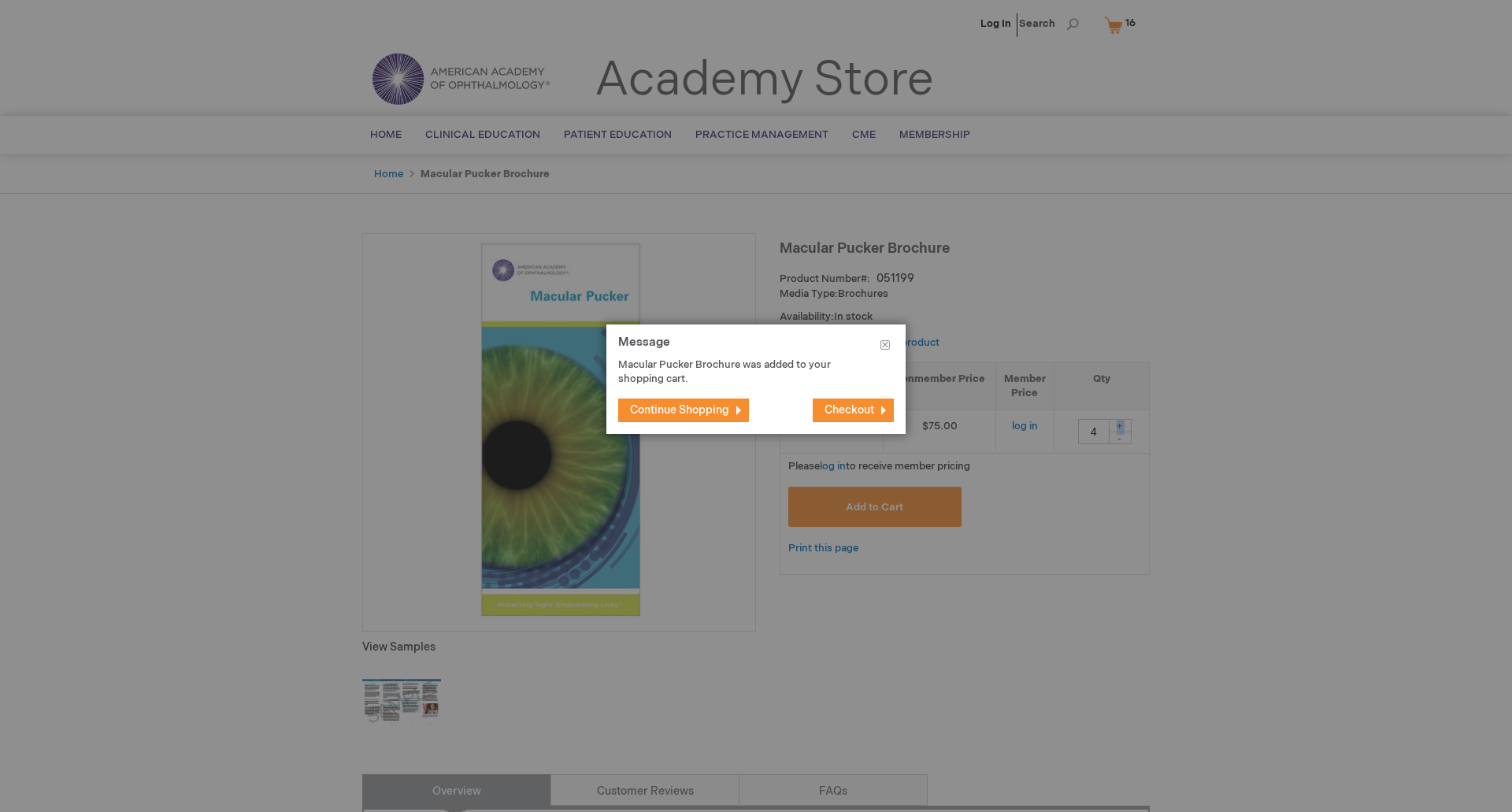
click at [840, 410] on span "Checkout" at bounding box center [850, 410] width 50 height 14
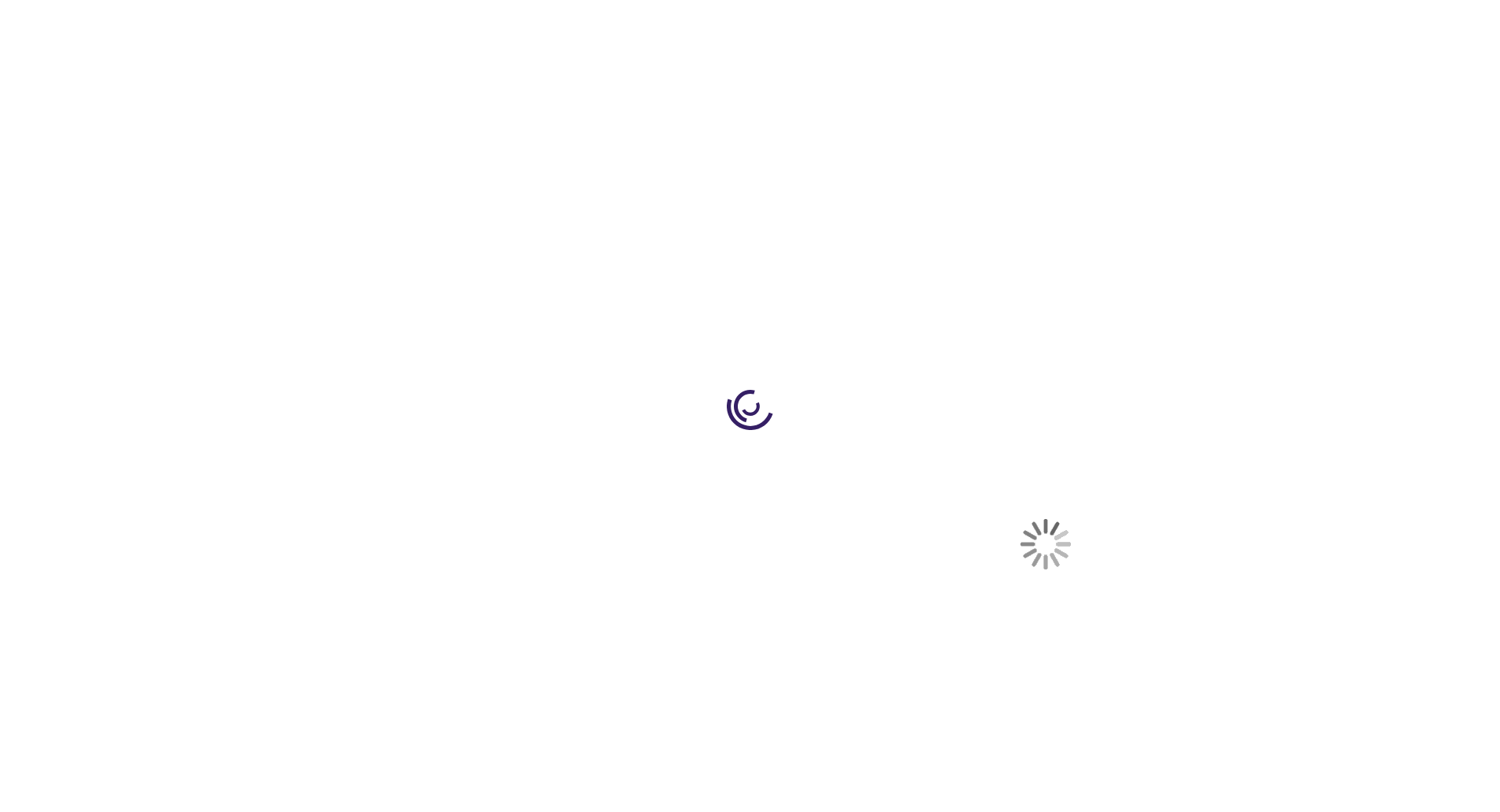
select select "US"
select select "12"
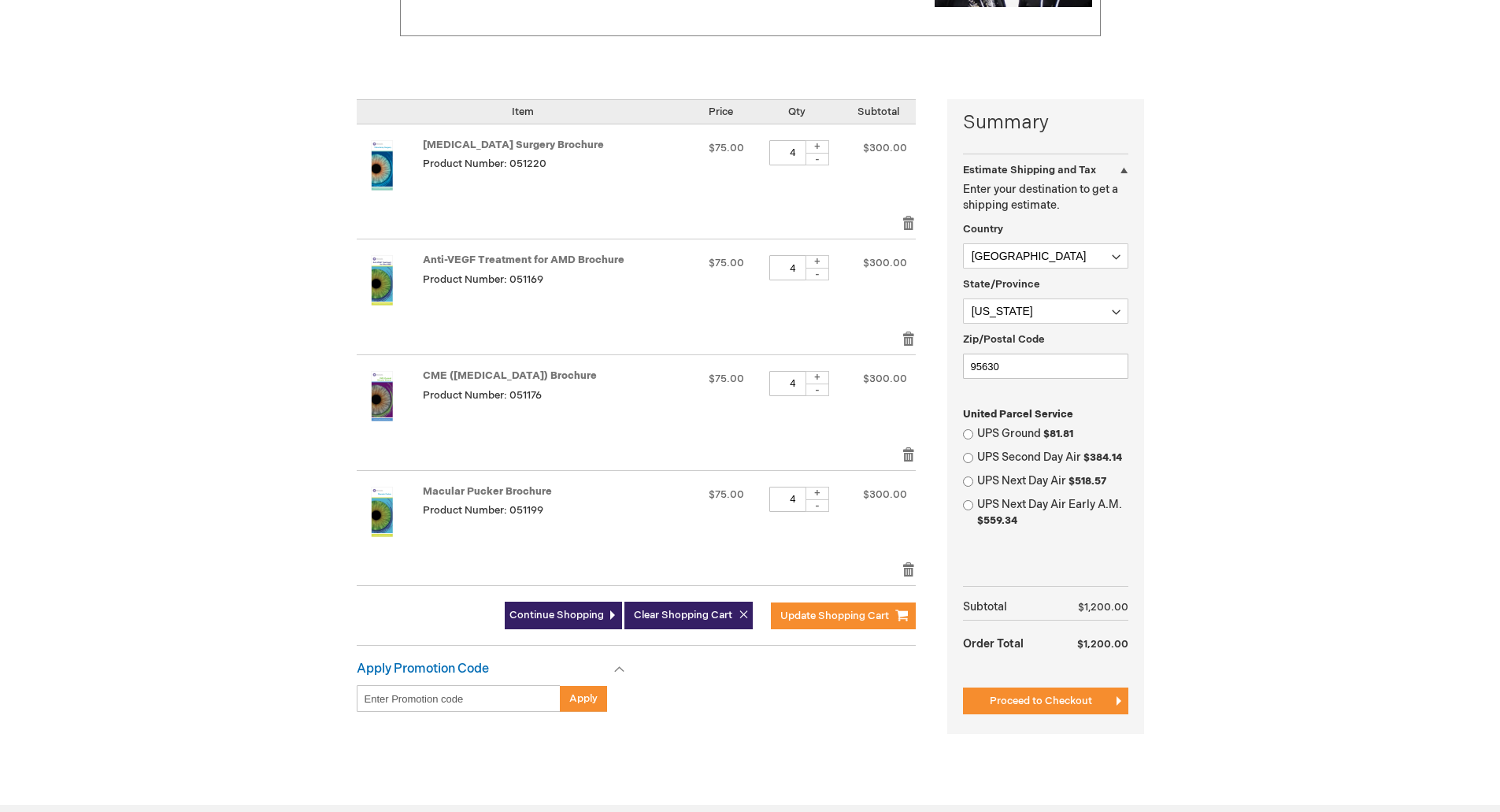
scroll to position [315, 0]
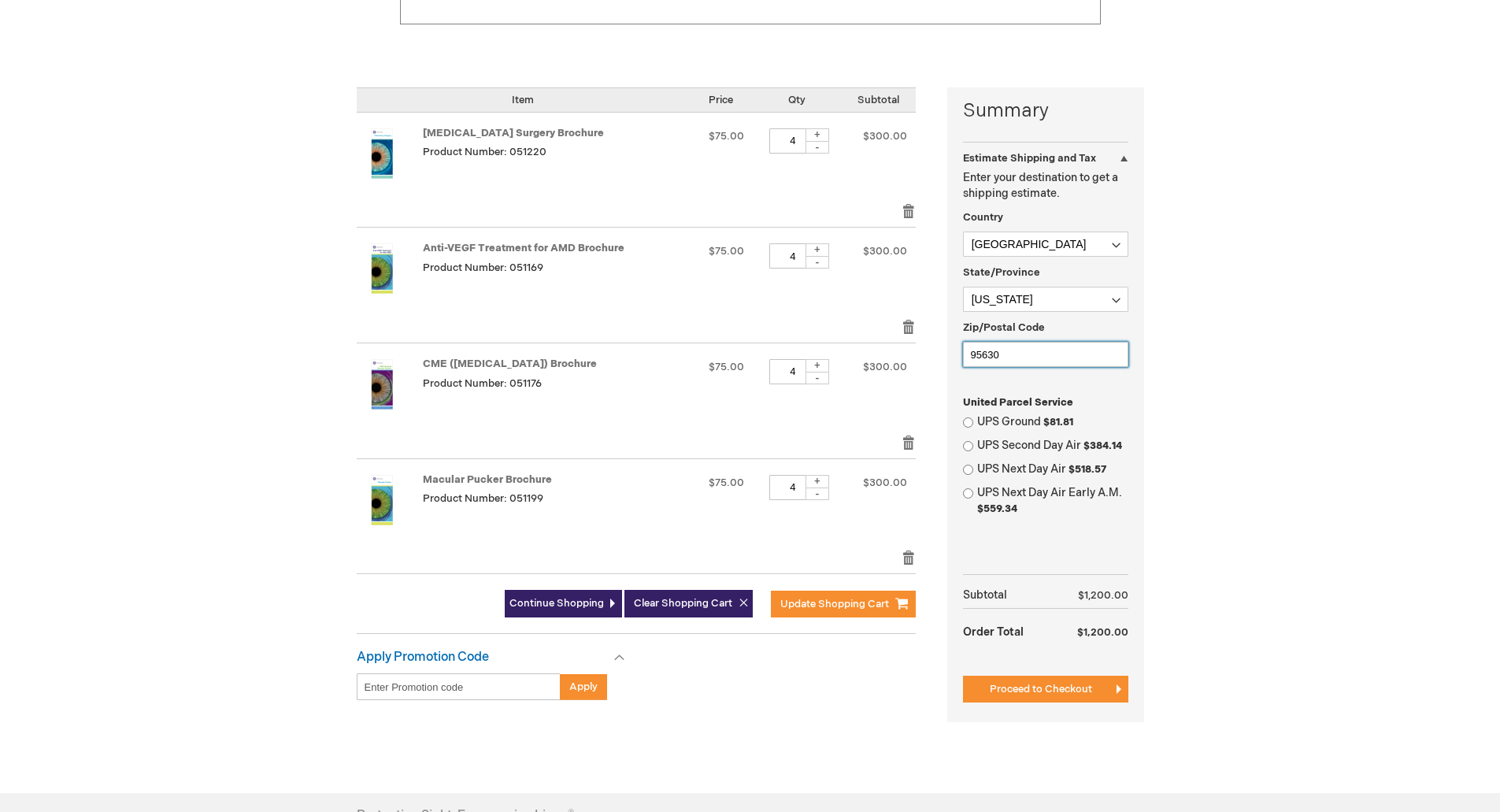
drag, startPoint x: 1049, startPoint y: 354, endPoint x: 864, endPoint y: 336, distance: 185.9
click at [864, 336] on div "Summary Estimate Shipping and Tax Estimate Shipping and Tax Enter your destinat…" at bounding box center [751, 415] width 788 height 654
type input "95678"
